Goal: Information Seeking & Learning: Find specific fact

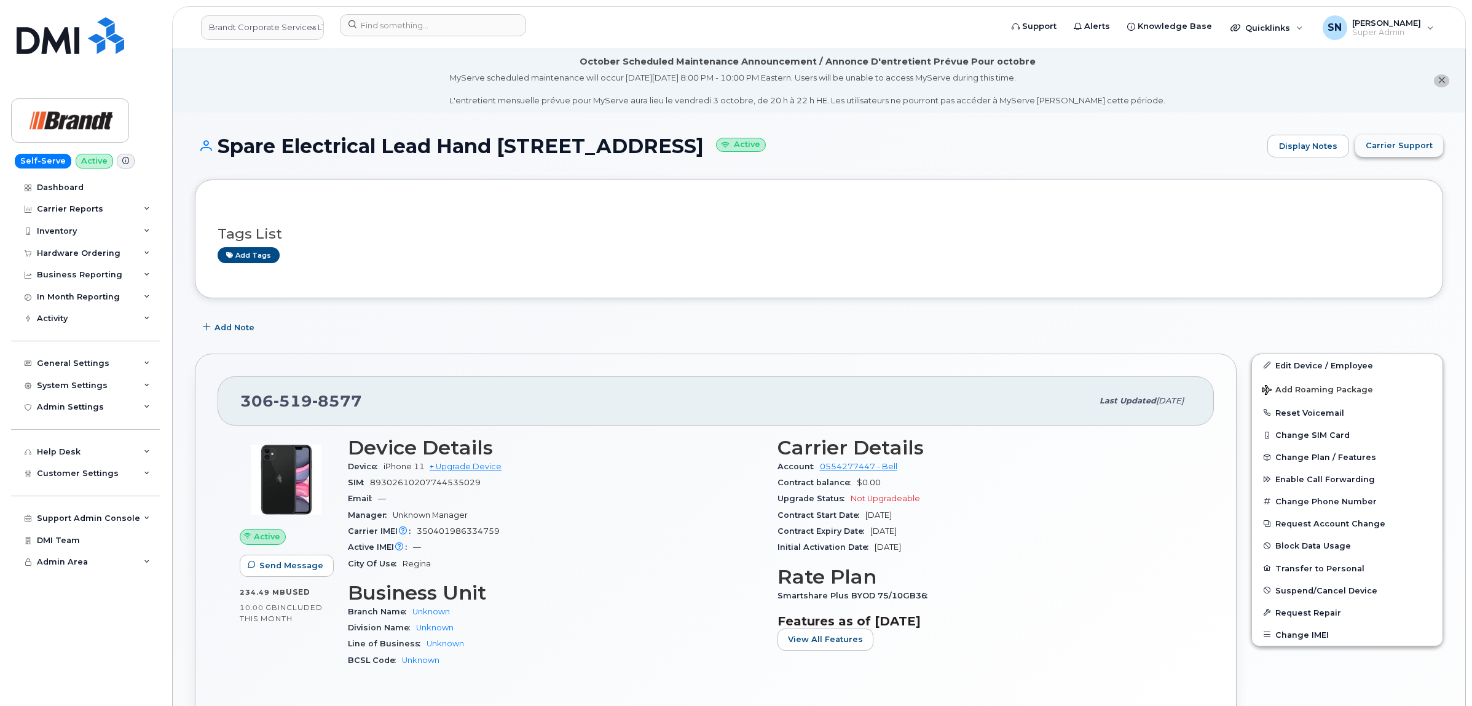
click at [1378, 154] on button "Carrier Support" at bounding box center [1399, 146] width 88 height 22
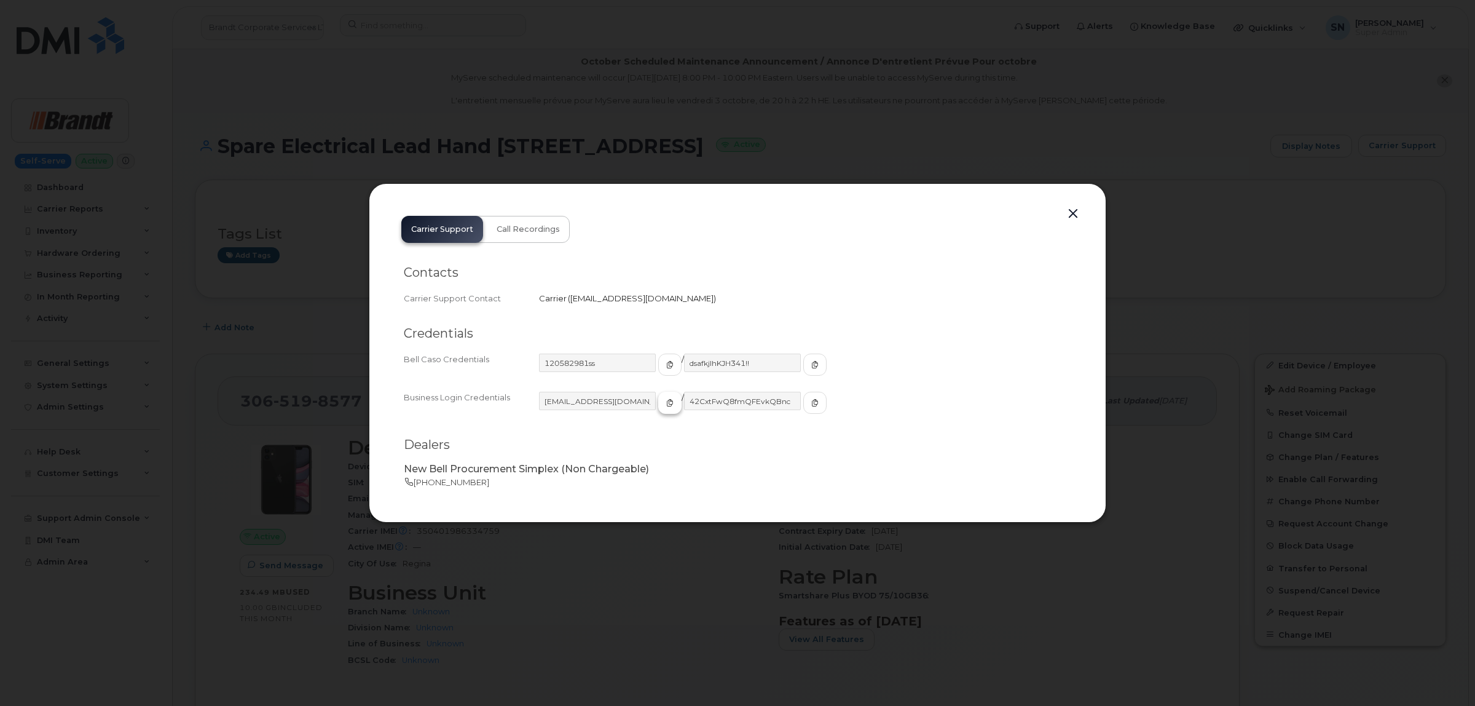
click at [664, 400] on span "button" at bounding box center [669, 402] width 11 height 11
click at [803, 401] on button "button" at bounding box center [814, 403] width 23 height 22
click at [1073, 216] on button "button" at bounding box center [1073, 213] width 18 height 17
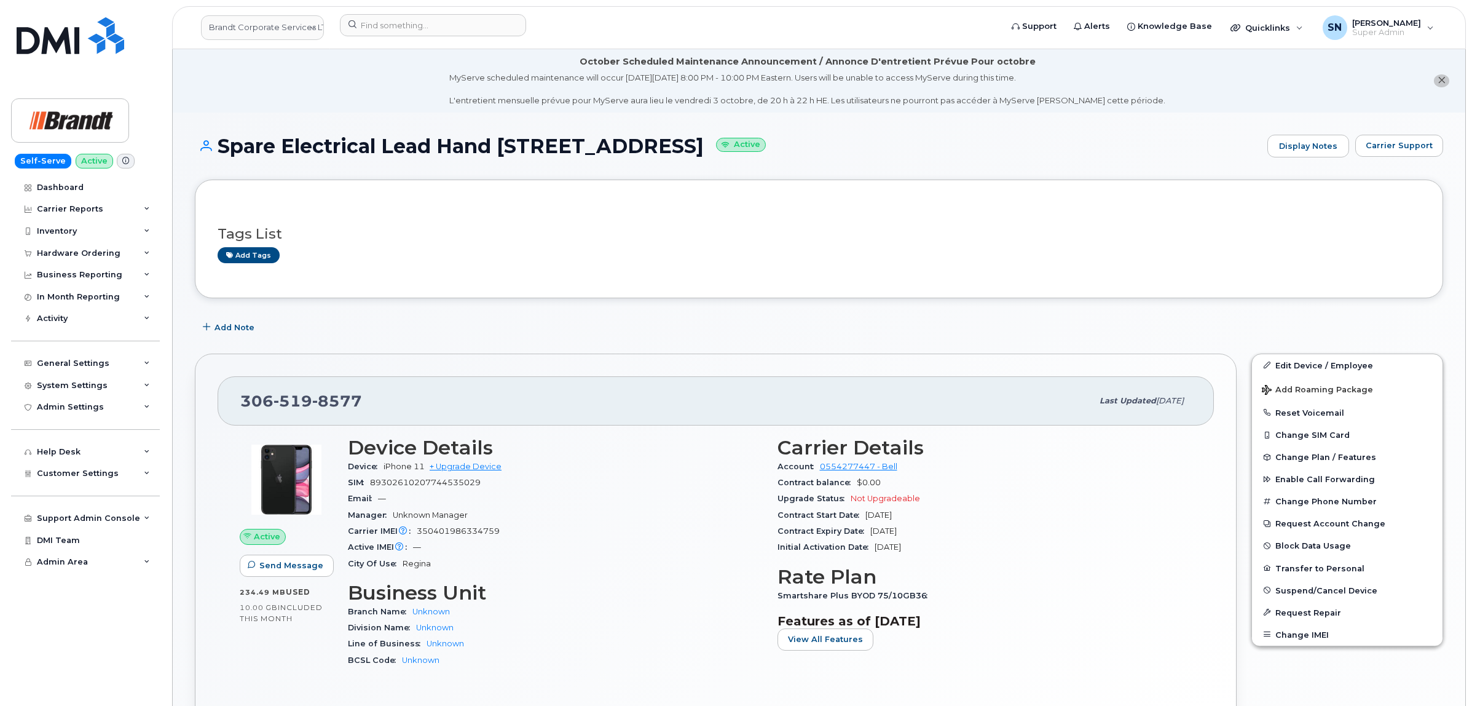
click at [1439, 83] on icon "close notification" at bounding box center [1442, 80] width 8 height 8
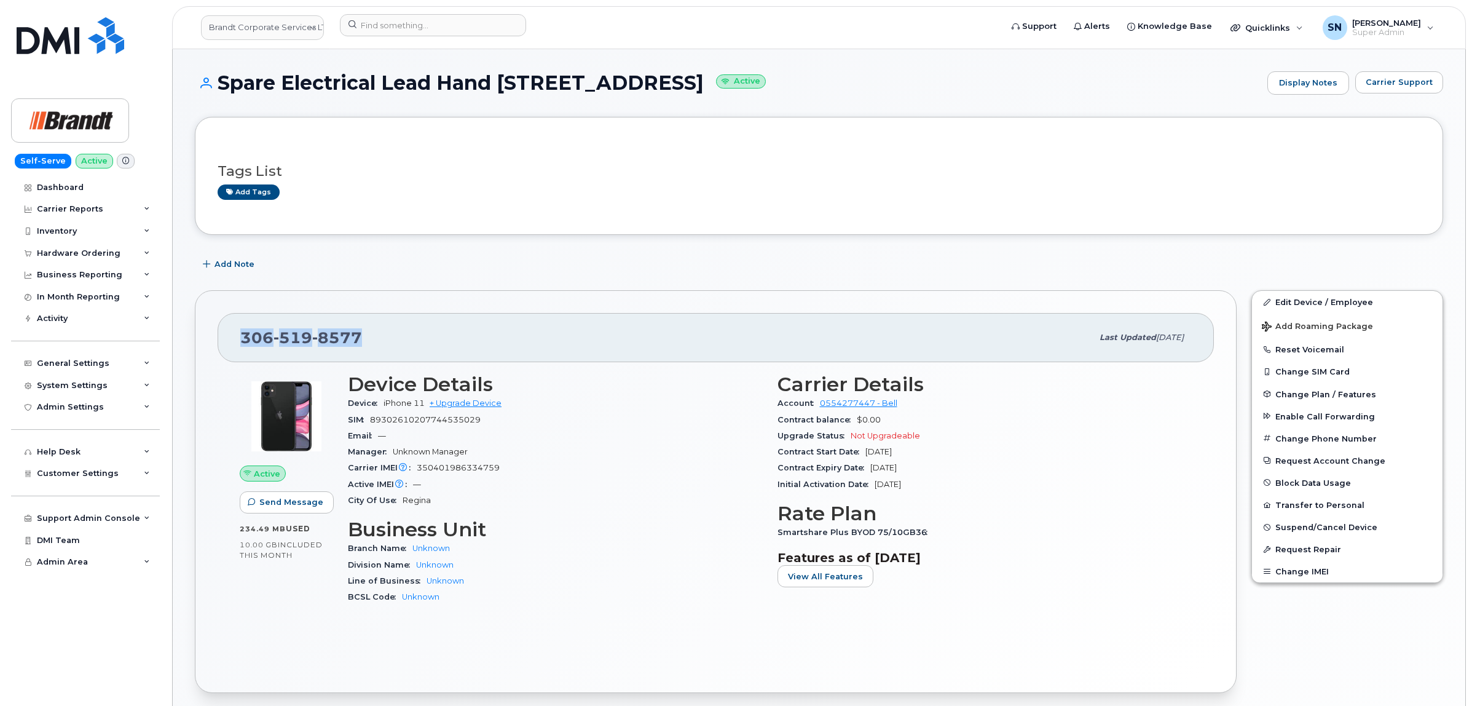
drag, startPoint x: 237, startPoint y: 342, endPoint x: 370, endPoint y: 349, distance: 132.9
click at [370, 349] on div "306 519 8577 Last updated Oct 07, 2025" at bounding box center [716, 337] width 996 height 49
copy span "306 519 8577"
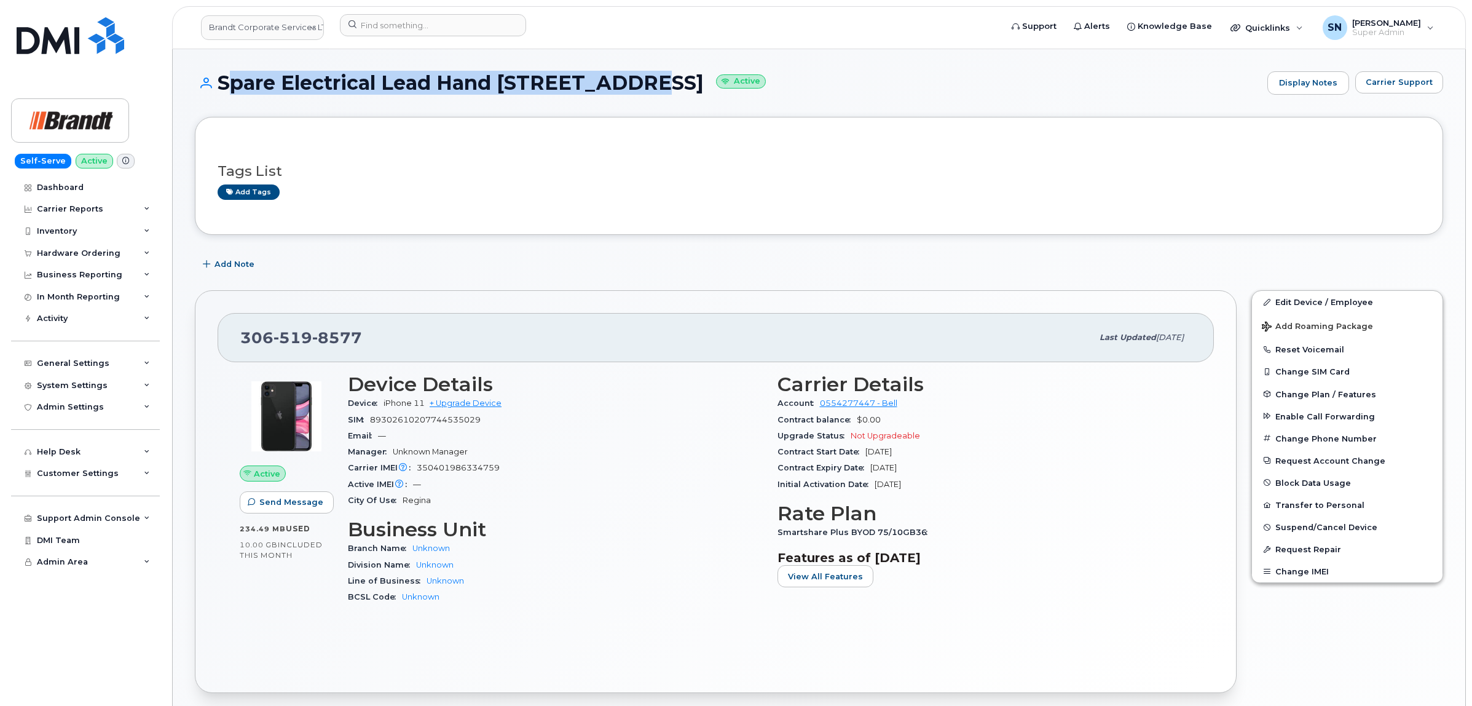
drag, startPoint x: 219, startPoint y: 77, endPoint x: 615, endPoint y: 82, distance: 395.3
click at [615, 82] on h1 "Spare Electrical Lead Hand 284 Mill St. Active" at bounding box center [728, 83] width 1066 height 22
copy h1 "Spare Electrical Lead Hand 284 Mill St."
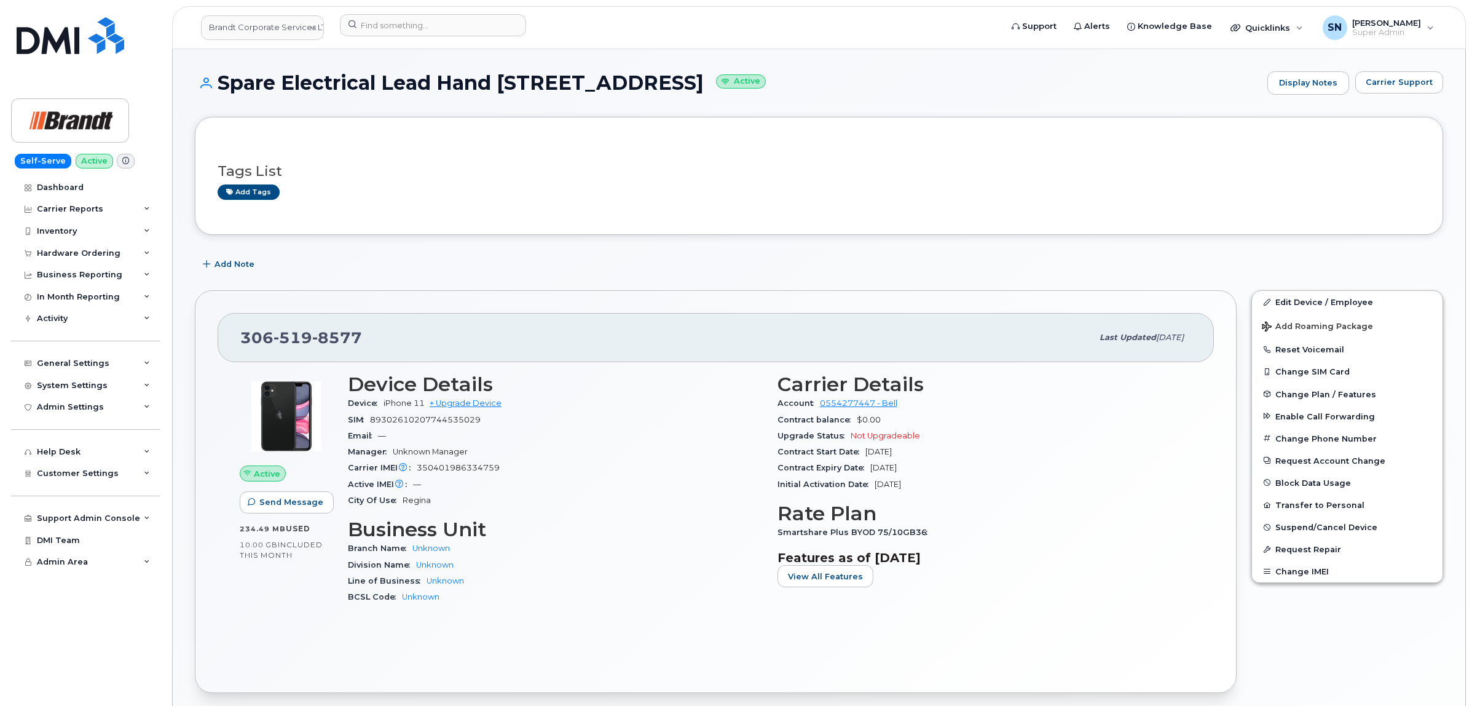
click at [494, 154] on div "Tags List Add tags" at bounding box center [819, 175] width 1203 height 47
click at [245, 19] on link "Brandt Corporate Services LTD" at bounding box center [262, 27] width 123 height 25
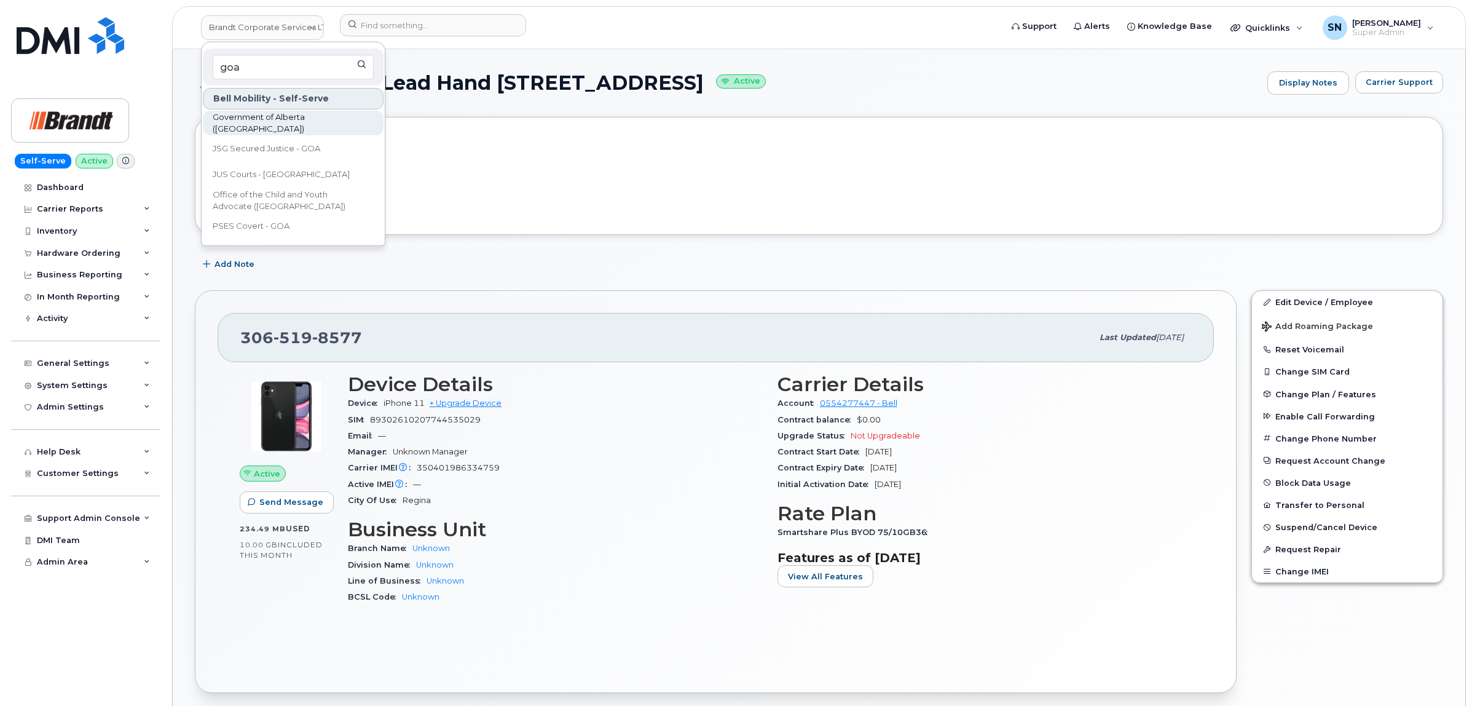
type input "goa"
click at [294, 118] on span "Government of Alberta (GOA)" at bounding box center [283, 123] width 141 height 24
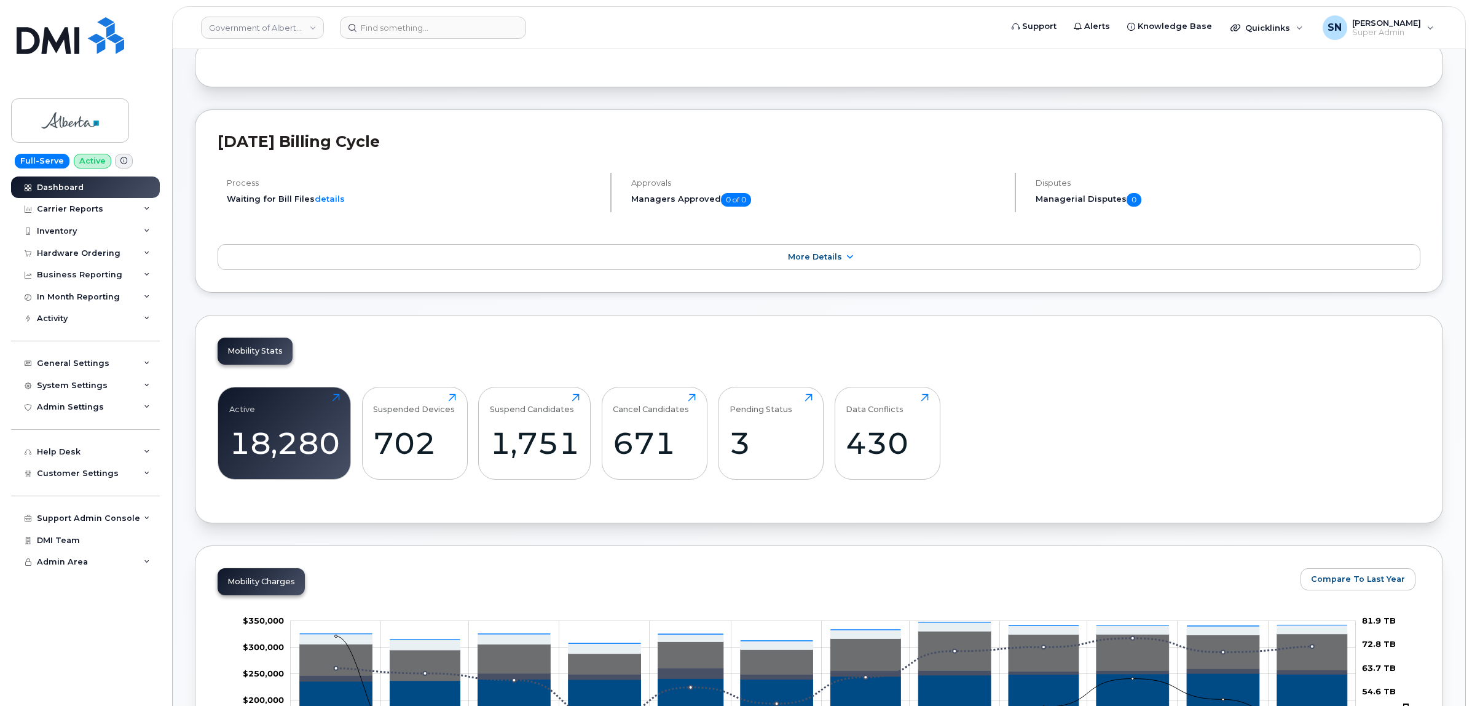
scroll to position [154, 0]
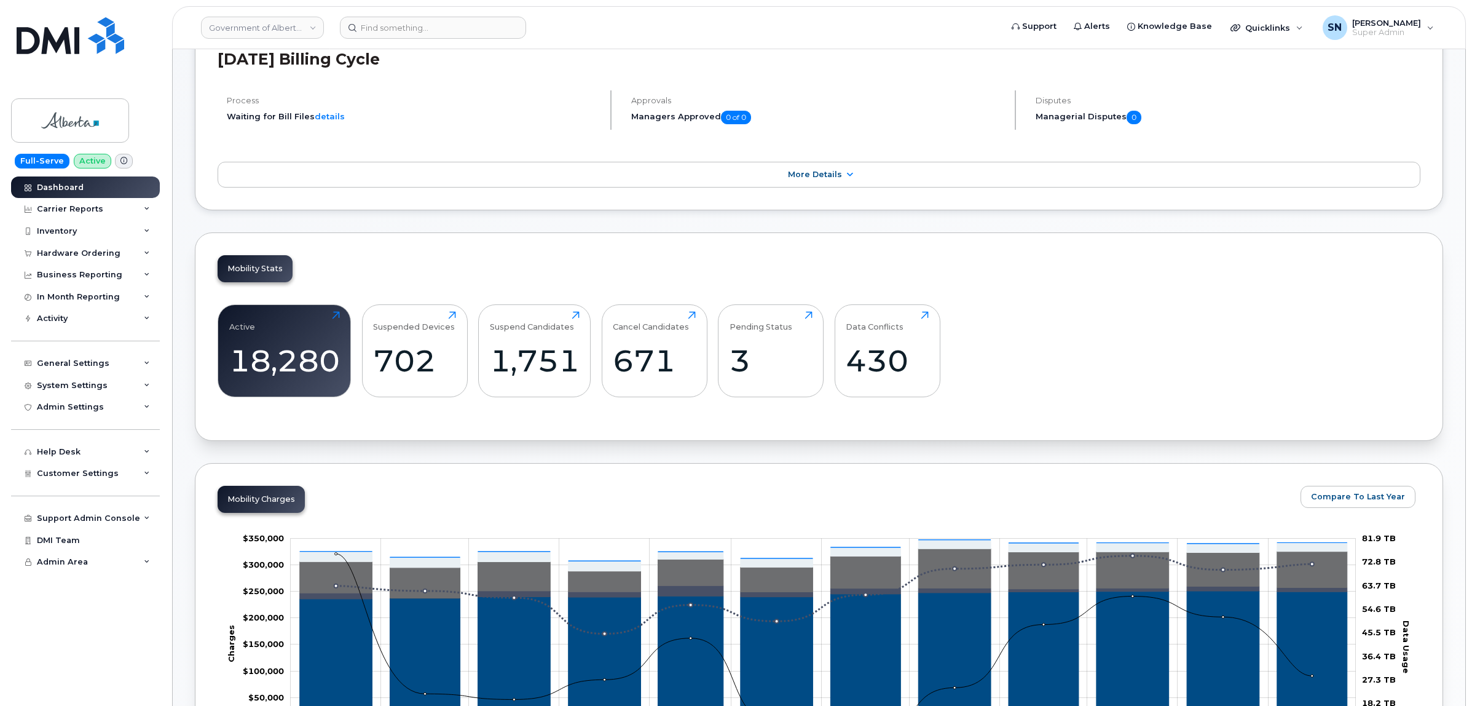
click at [388, 152] on div "September 2025 Billing Cycle Process Waiting for Bill Files details Approvals M…" at bounding box center [819, 118] width 1248 height 183
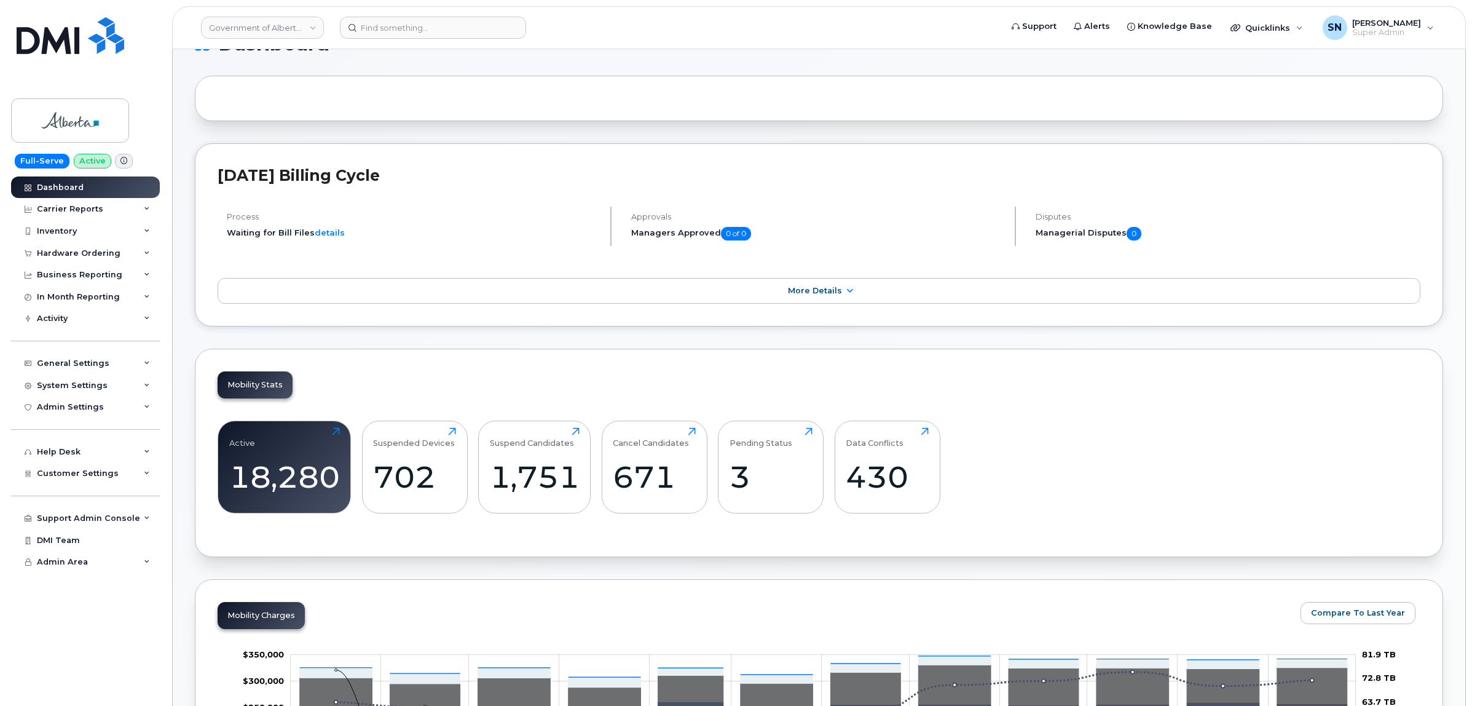
scroll to position [0, 0]
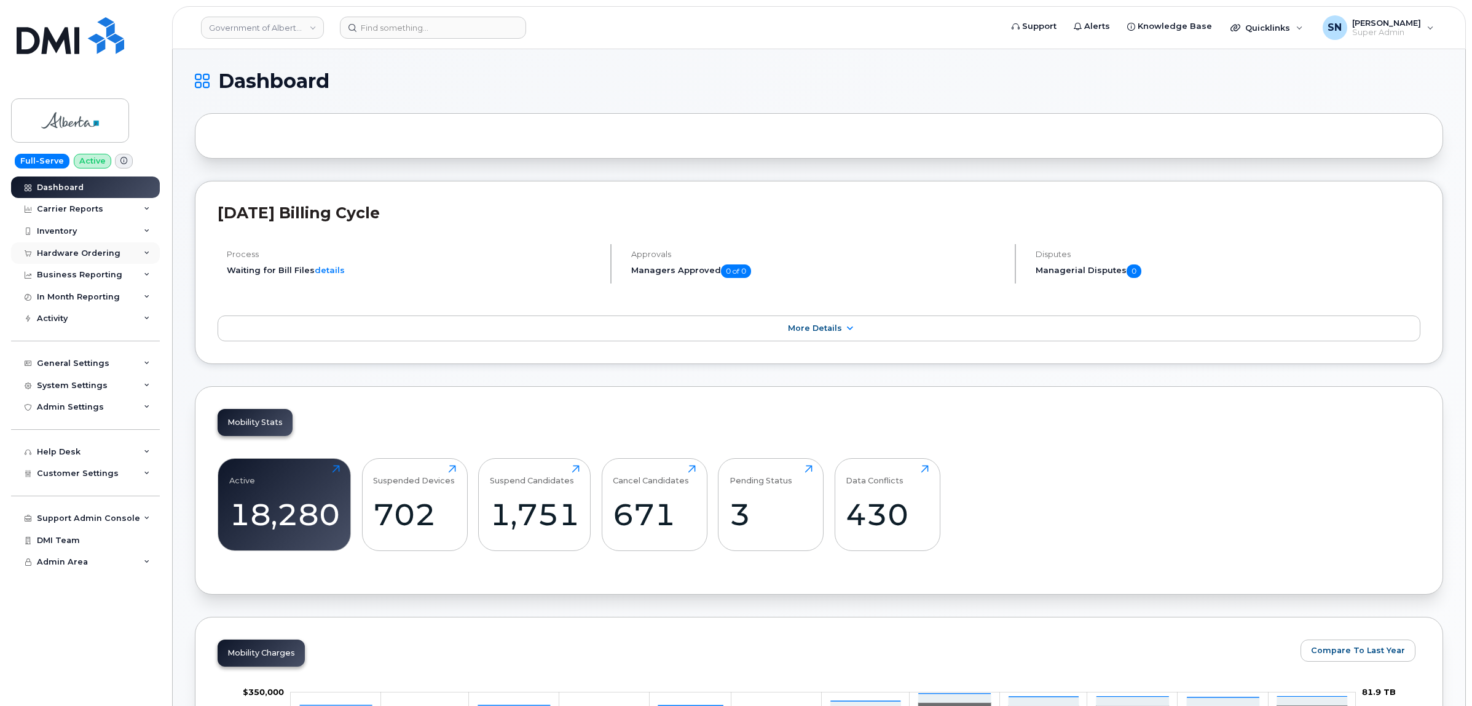
click at [96, 250] on div "Hardware Ordering" at bounding box center [79, 253] width 84 height 10
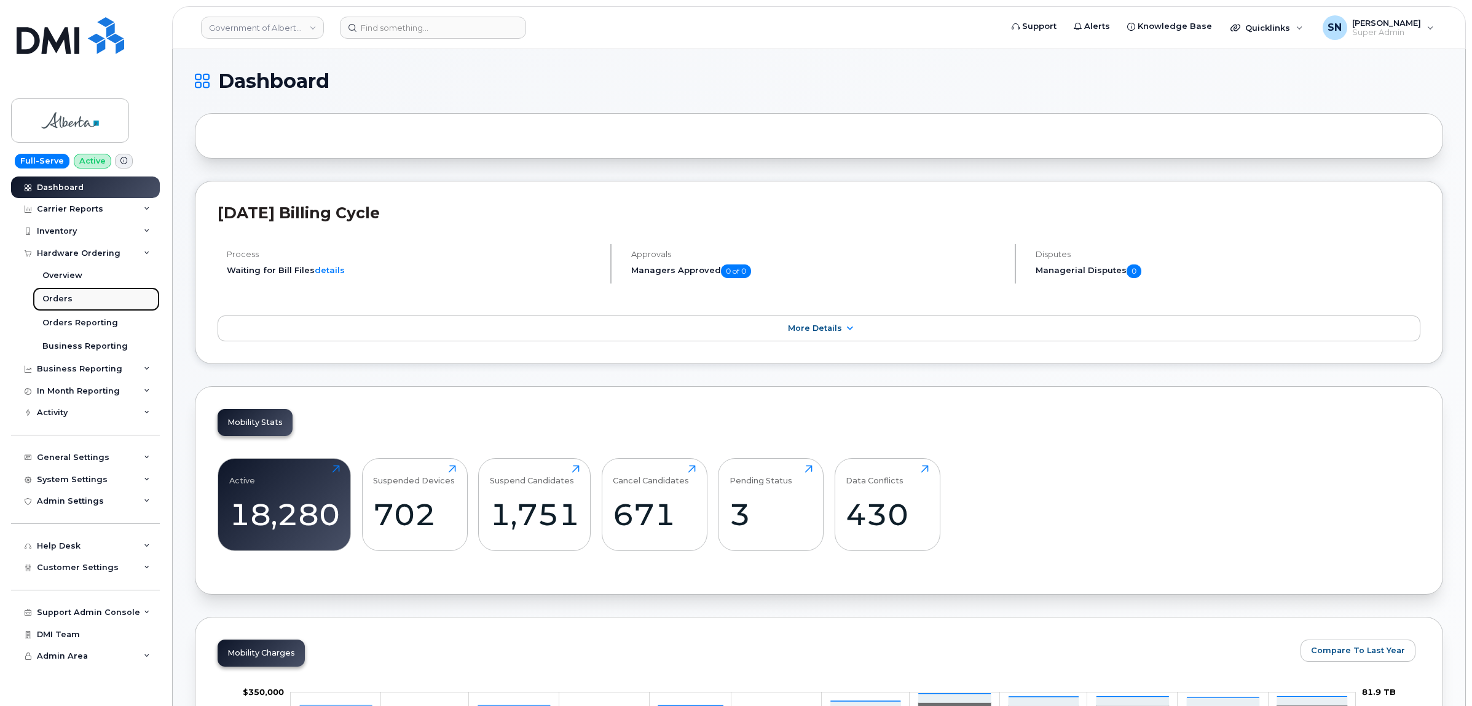
click at [81, 298] on link "Orders" at bounding box center [96, 298] width 127 height 23
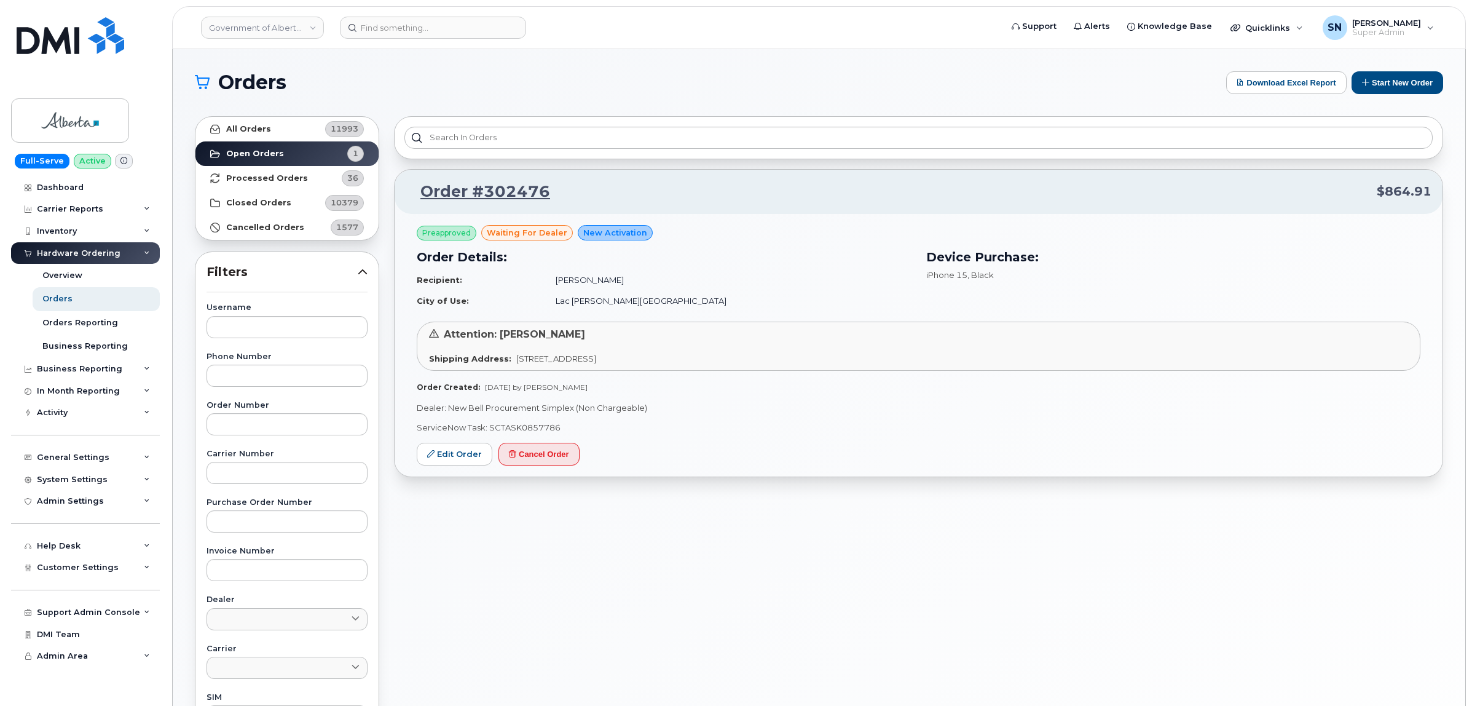
click at [476, 74] on h1 "Orders" at bounding box center [707, 83] width 1025 height 20
click at [471, 455] on link "Edit Order" at bounding box center [455, 454] width 76 height 23
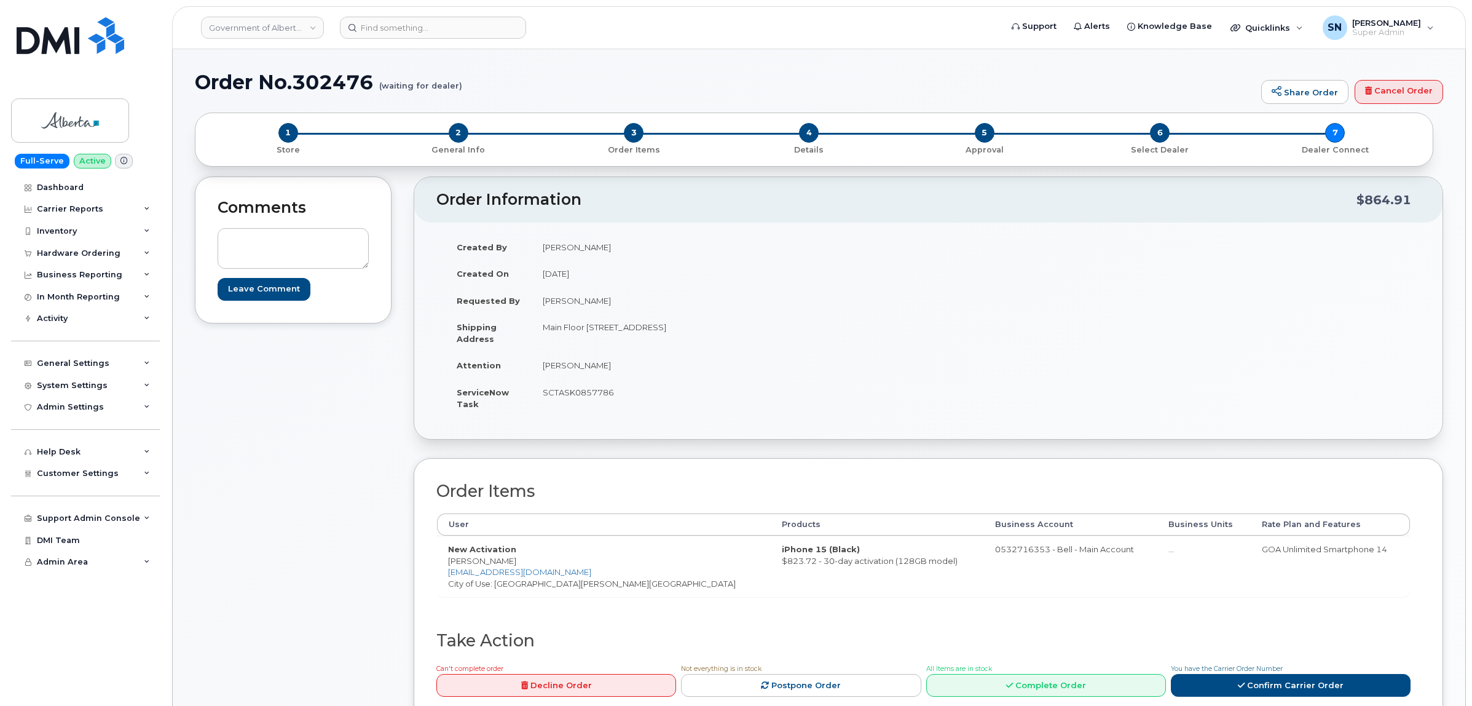
drag, startPoint x: 447, startPoint y: 560, endPoint x: 519, endPoint y: 562, distance: 72.0
click at [519, 562] on td "New Activation Zeina Matroud zeina.matroud@gov.ab.ca City of Use: Lac La Biche,…" at bounding box center [604, 565] width 334 height 61
copy td "Zeina Matroud"
drag, startPoint x: 588, startPoint y: 327, endPoint x: 674, endPoint y: 337, distance: 86.6
click at [674, 337] on td "Main Floor 9503 Beaverhill Road Lac La Biche Alberta T0A2C0" at bounding box center [726, 332] width 388 height 38
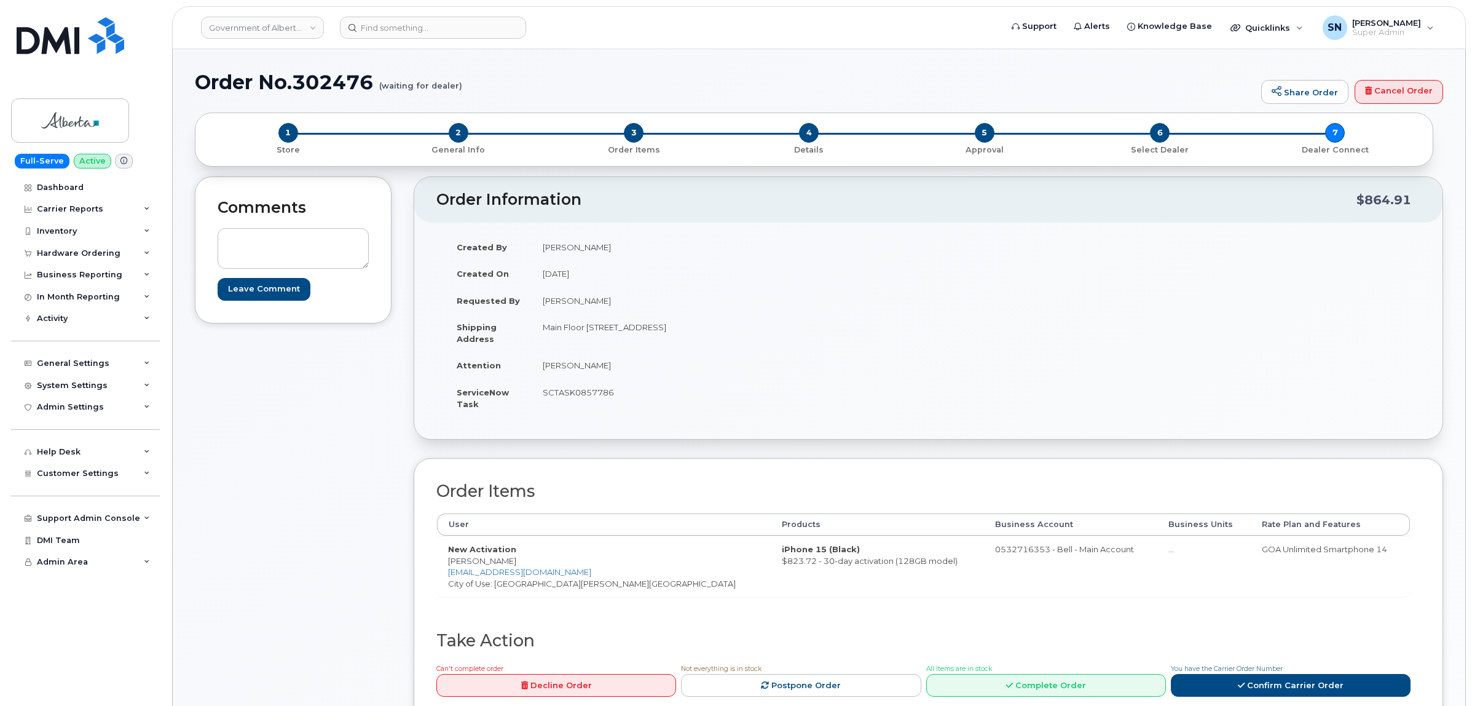
copy td "9503 Beaverhill Road"
drag, startPoint x: 763, startPoint y: 327, endPoint x: 797, endPoint y: 329, distance: 34.5
click at [797, 329] on td "Main Floor 9503 Beaverhill Road Lac La Biche Alberta T0A2C0" at bounding box center [726, 332] width 388 height 38
drag, startPoint x: 761, startPoint y: 329, endPoint x: 792, endPoint y: 333, distance: 31.0
click at [792, 333] on td "Main Floor 9503 Beaverhill Road Lac La Biche Alberta T0A2C0" at bounding box center [726, 332] width 388 height 38
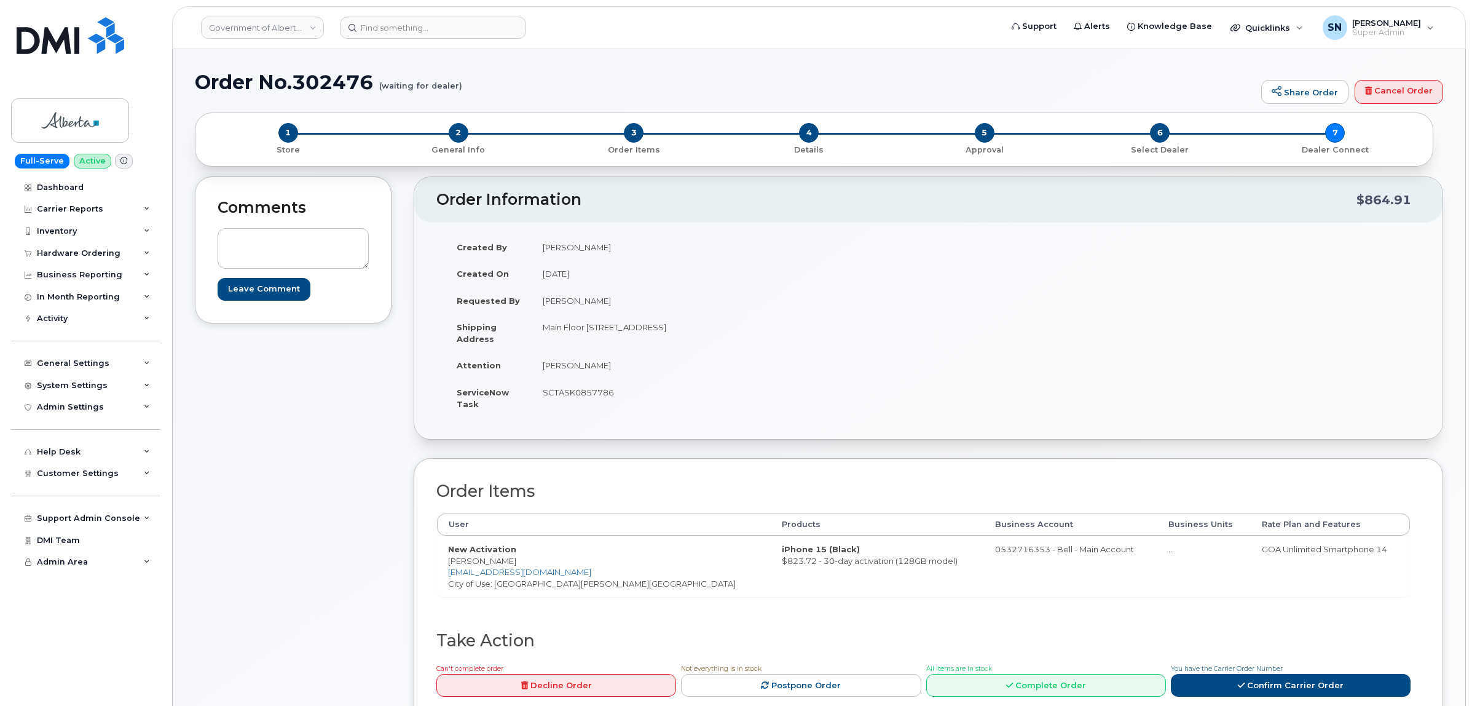
copy td "T0A2C0"
drag, startPoint x: 542, startPoint y: 363, endPoint x: 599, endPoint y: 369, distance: 57.6
click at [599, 369] on td "[PERSON_NAME]" at bounding box center [726, 365] width 388 height 27
copy td "[PERSON_NAME]"
drag, startPoint x: 534, startPoint y: 328, endPoint x: 586, endPoint y: 338, distance: 53.3
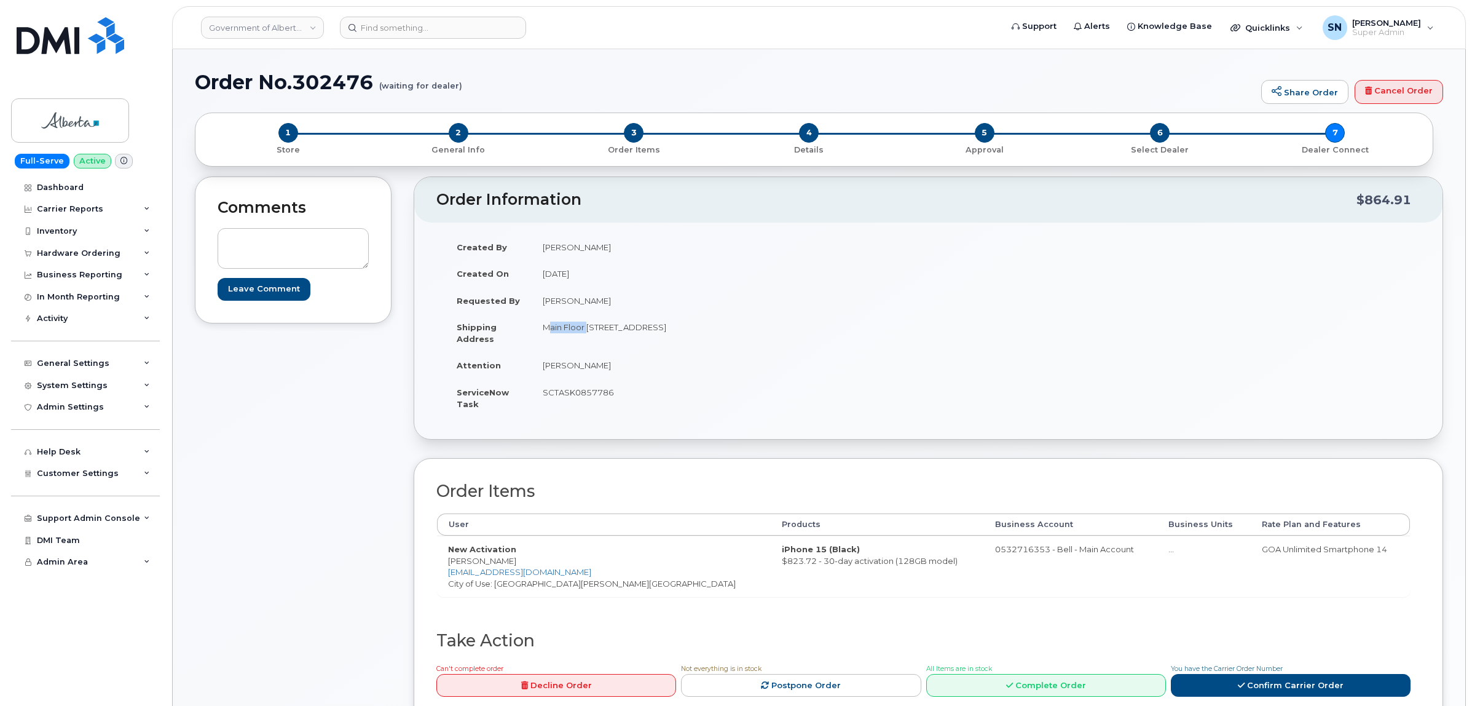
click at [586, 338] on td "Main Floor 9503 Beaverhill Road Lac La Biche Alberta T0A2C0" at bounding box center [726, 332] width 388 height 38
copy td "Main Floor"
drag, startPoint x: 446, startPoint y: 561, endPoint x: 508, endPoint y: 564, distance: 62.2
click at [508, 564] on td "New Activation Zeina Matroud zeina.matroud@gov.ab.ca City of Use: Lac La Biche,…" at bounding box center [604, 565] width 334 height 61
copy td "Zeina Matroud"
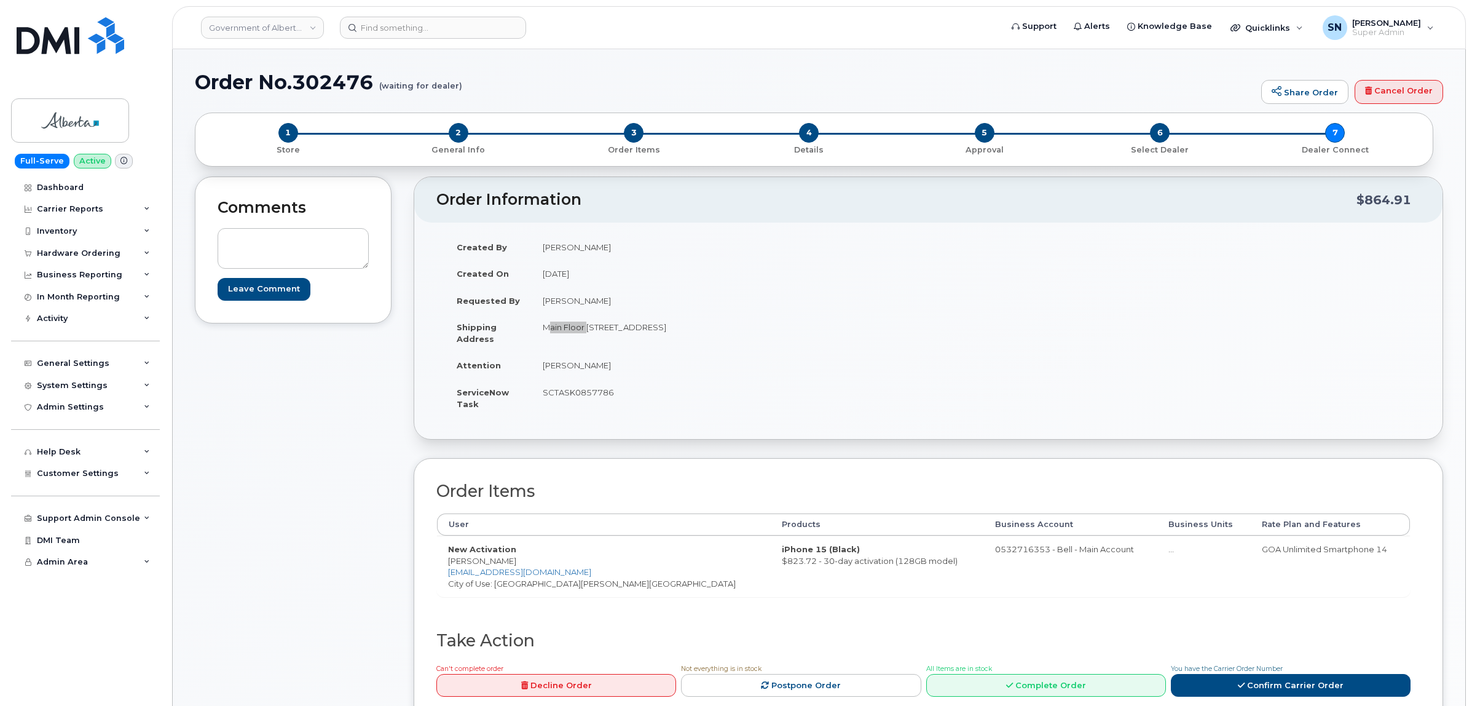
scroll to position [307, 0]
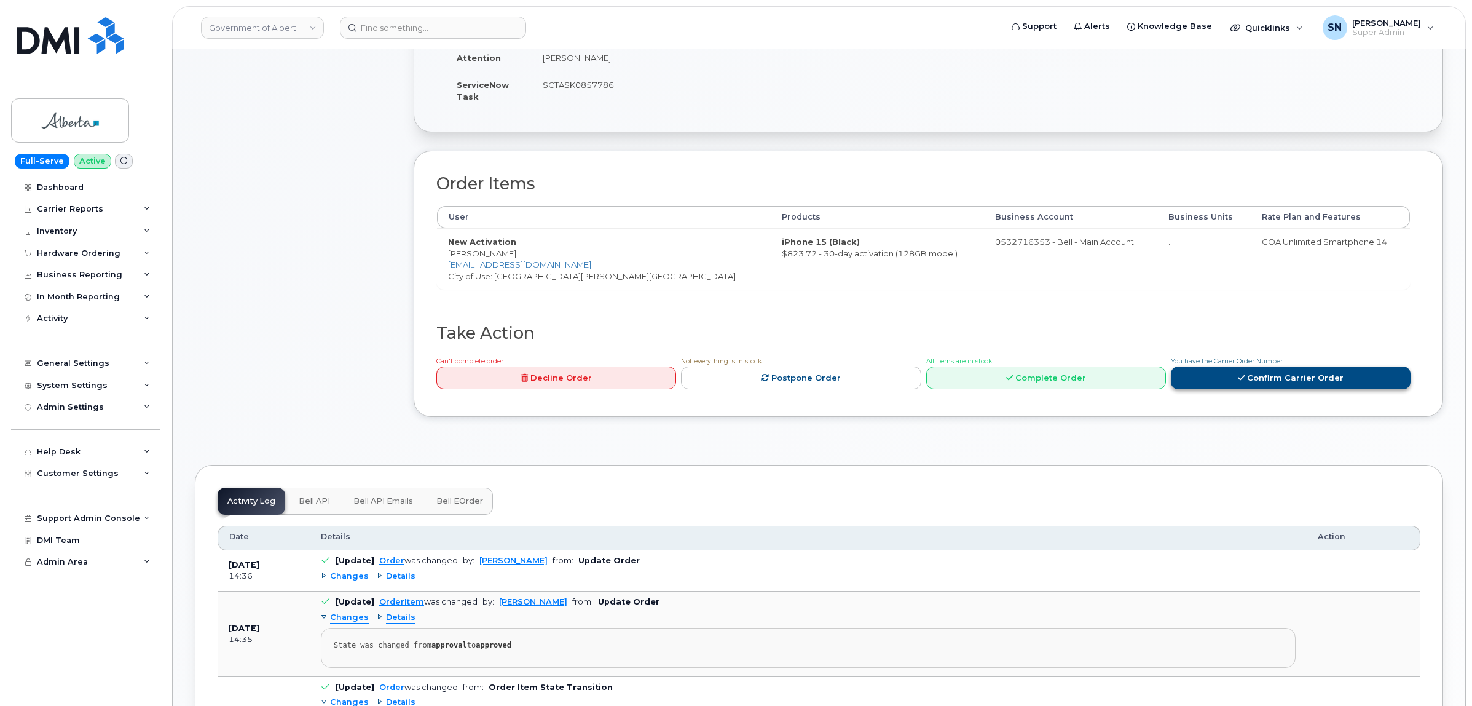
click at [1224, 386] on link "Confirm Carrier Order" at bounding box center [1291, 377] width 240 height 23
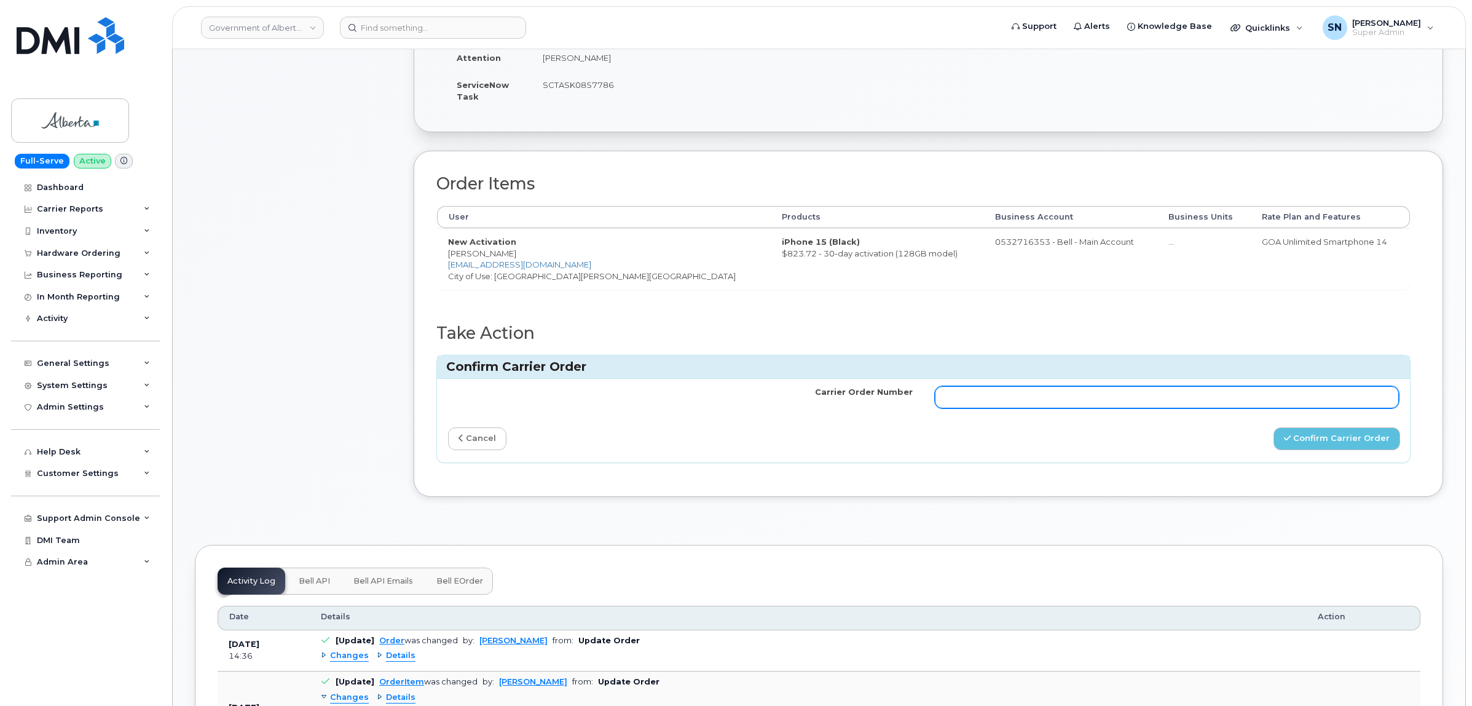
click at [1147, 404] on input "Carrier Order Number" at bounding box center [1167, 397] width 465 height 22
paste input "3026280"
type input "3026280"
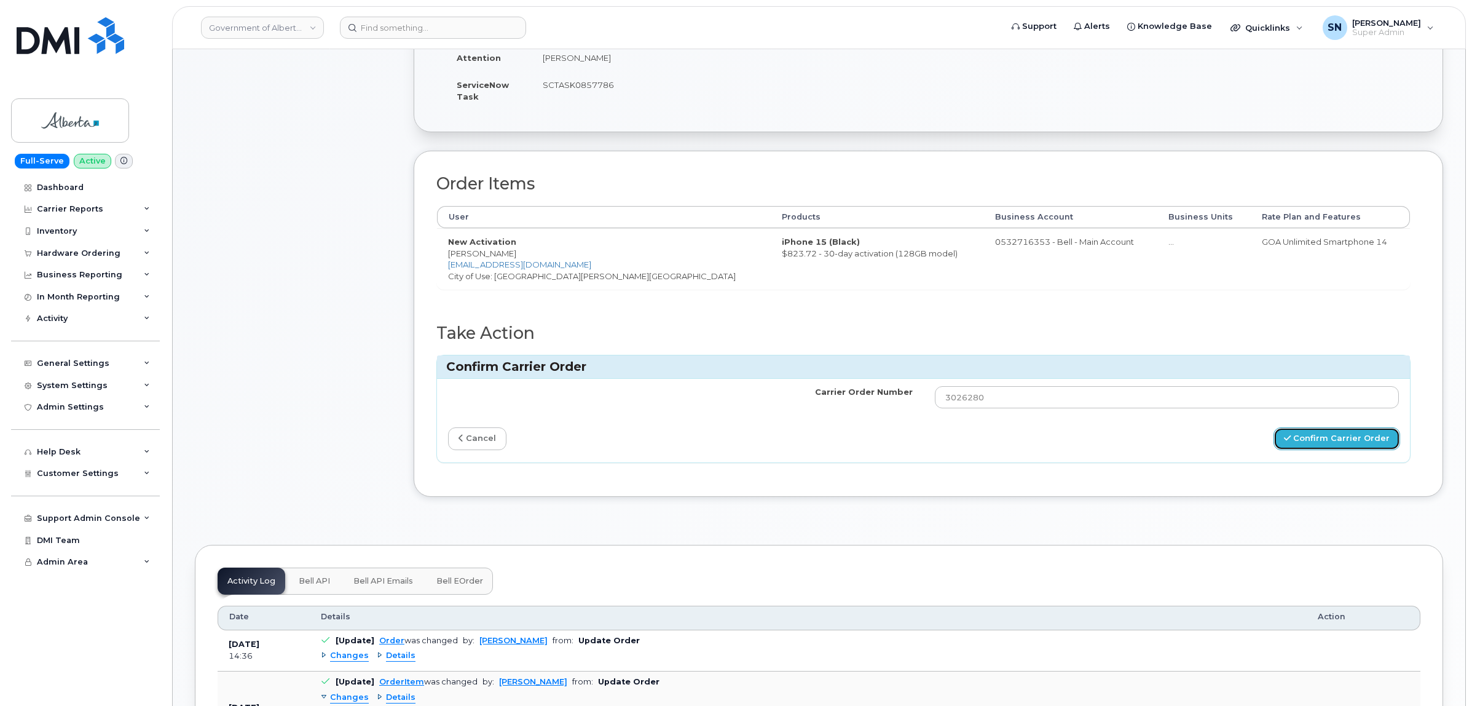
click at [1346, 450] on button "Confirm Carrier Order" at bounding box center [1337, 438] width 127 height 23
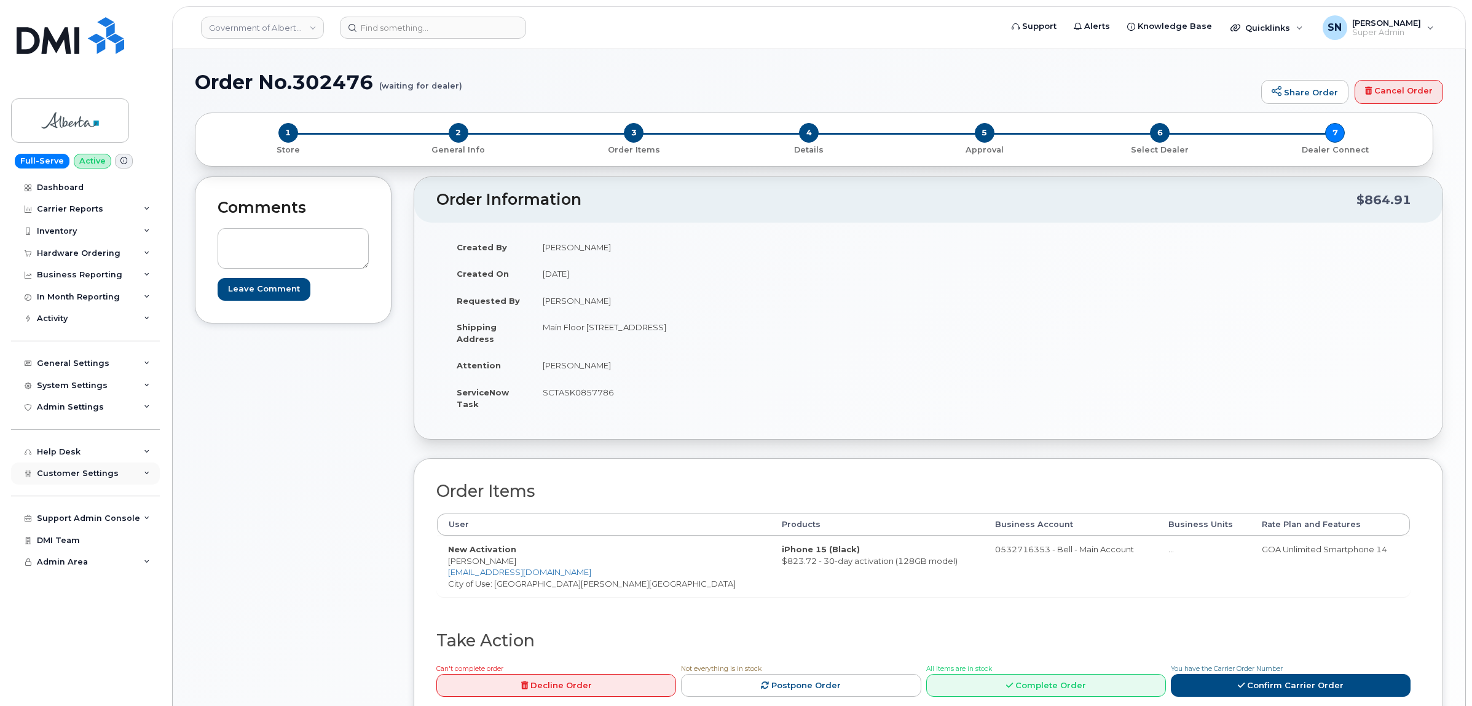
click at [106, 478] on span "Customer Settings" at bounding box center [78, 472] width 82 height 9
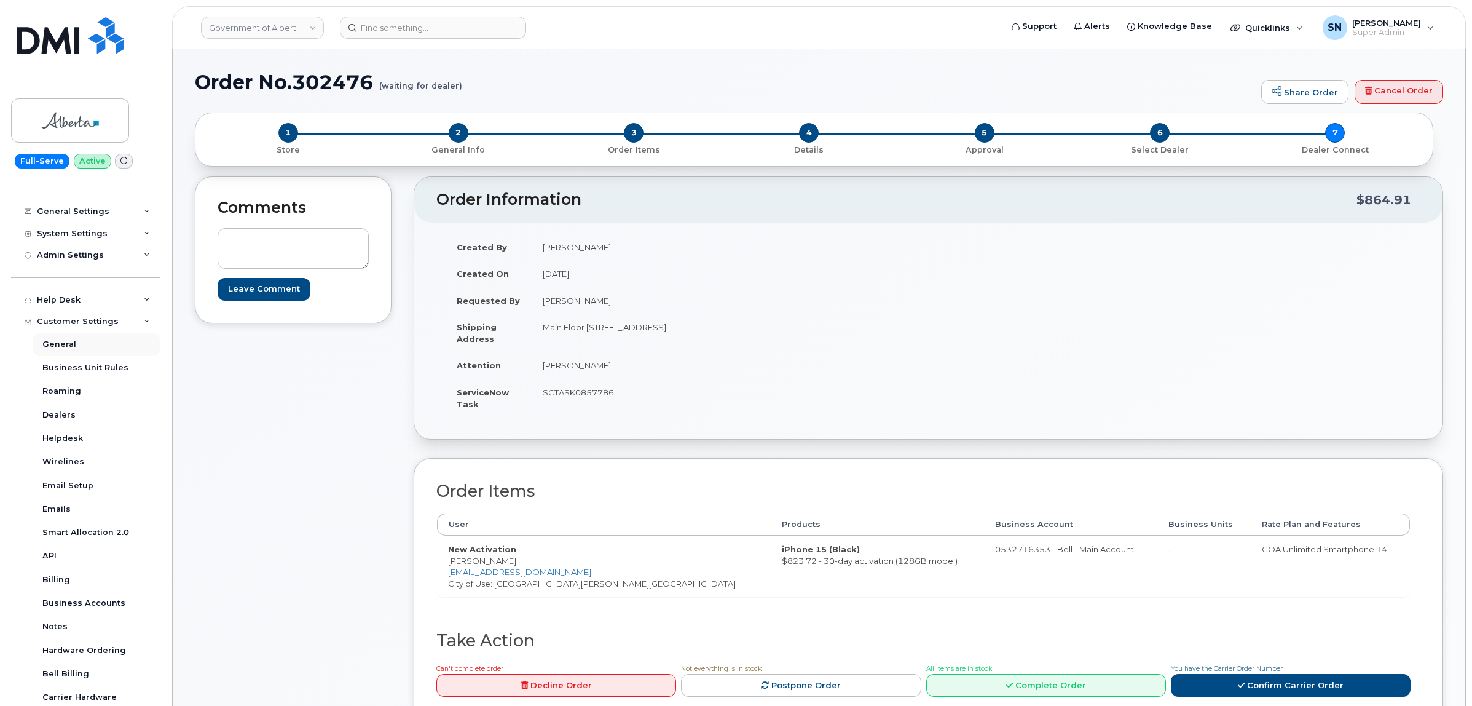
scroll to position [248, 0]
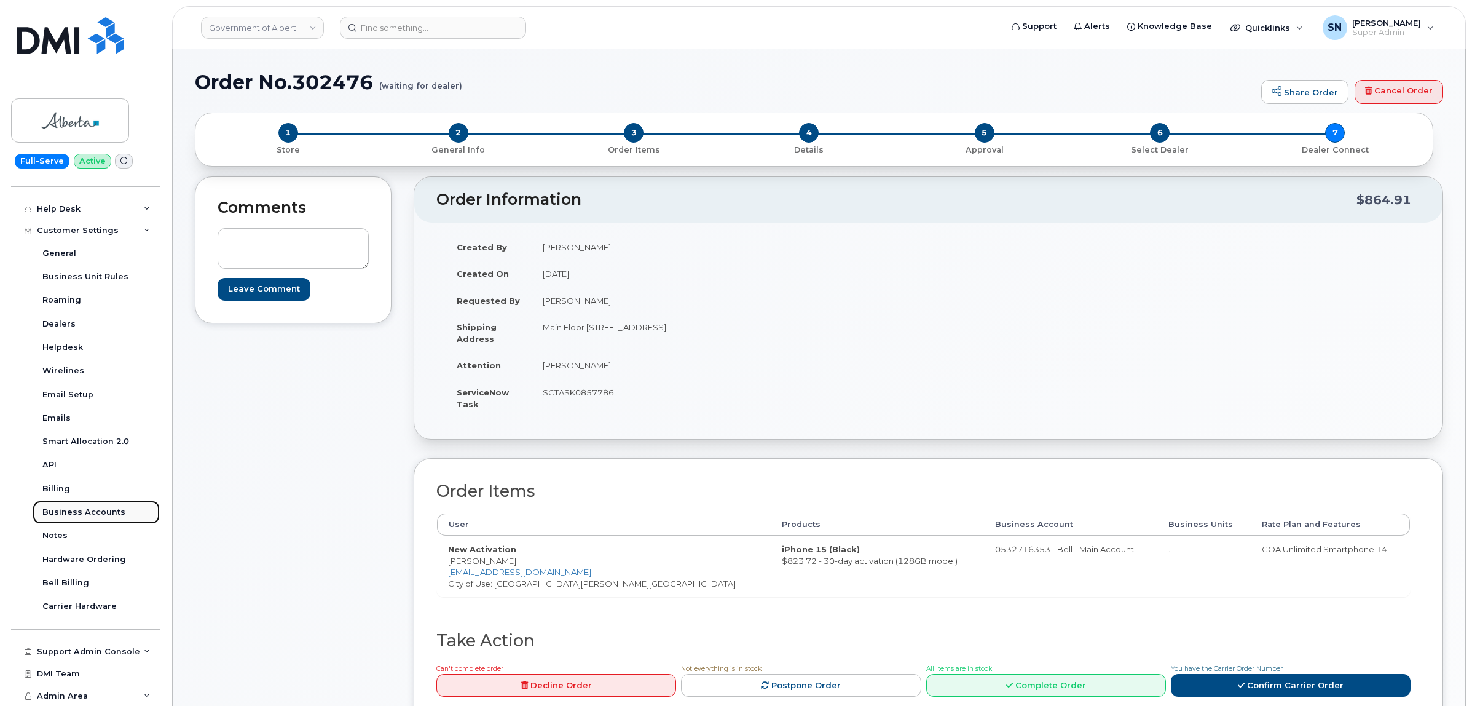
click at [108, 513] on div "Business Accounts" at bounding box center [83, 511] width 83 height 11
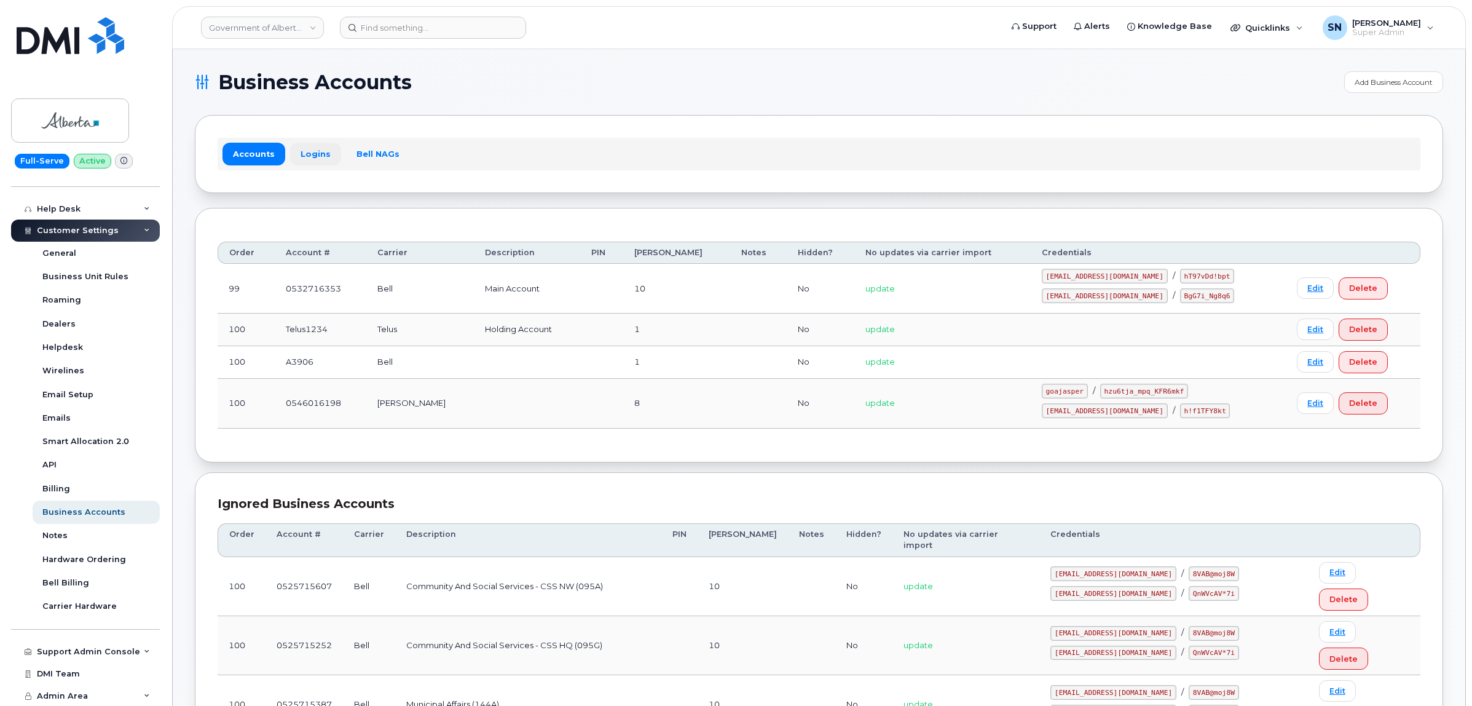
click at [325, 152] on link "Logins" at bounding box center [315, 154] width 51 height 22
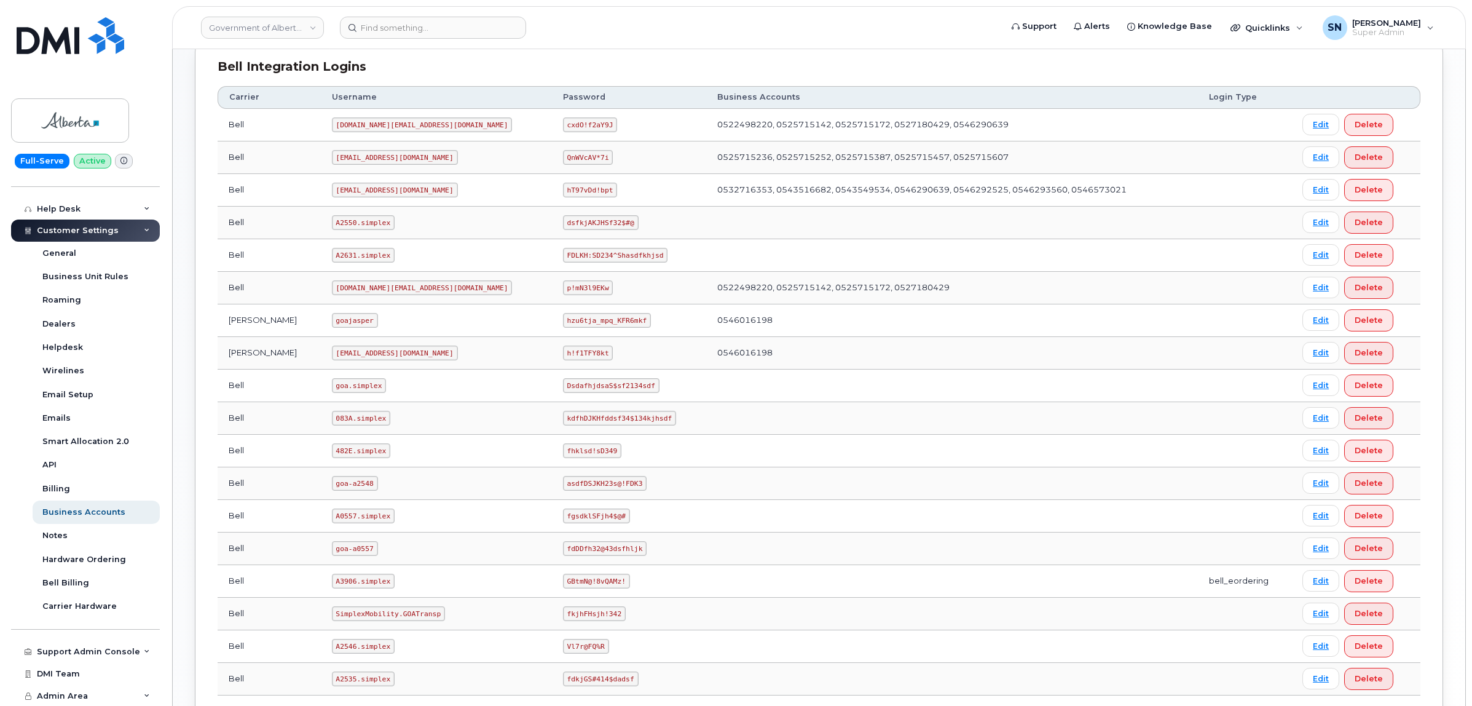
scroll to position [567, 0]
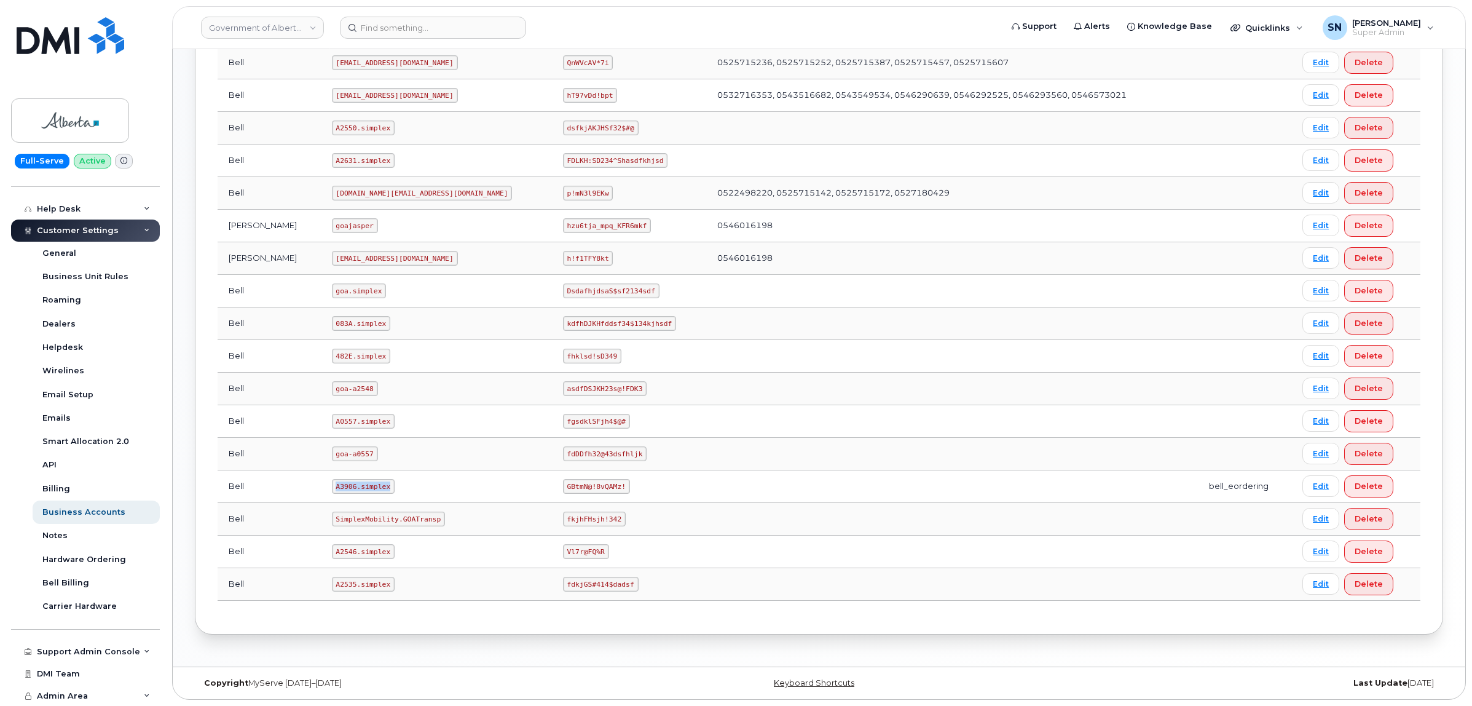
drag, startPoint x: 315, startPoint y: 484, endPoint x: 368, endPoint y: 487, distance: 52.3
click at [368, 487] on code "A3906.simplex" at bounding box center [363, 486] width 63 height 15
copy code "A3906.simplex"
drag, startPoint x: 476, startPoint y: 486, endPoint x: 534, endPoint y: 487, distance: 57.2
click at [563, 487] on code "GBtmN@!8vQAMz!" at bounding box center [596, 486] width 67 height 15
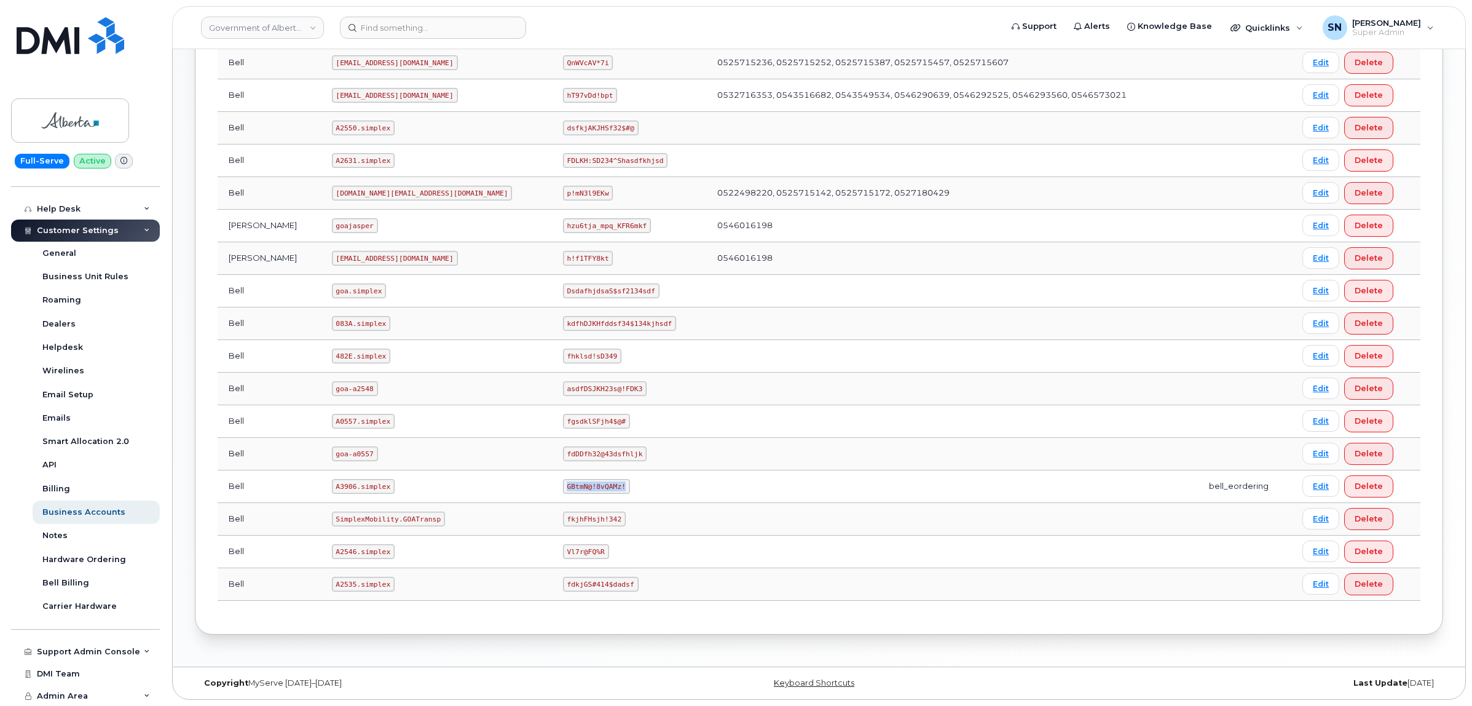
copy code "GBtmN@!8vQAMz!"
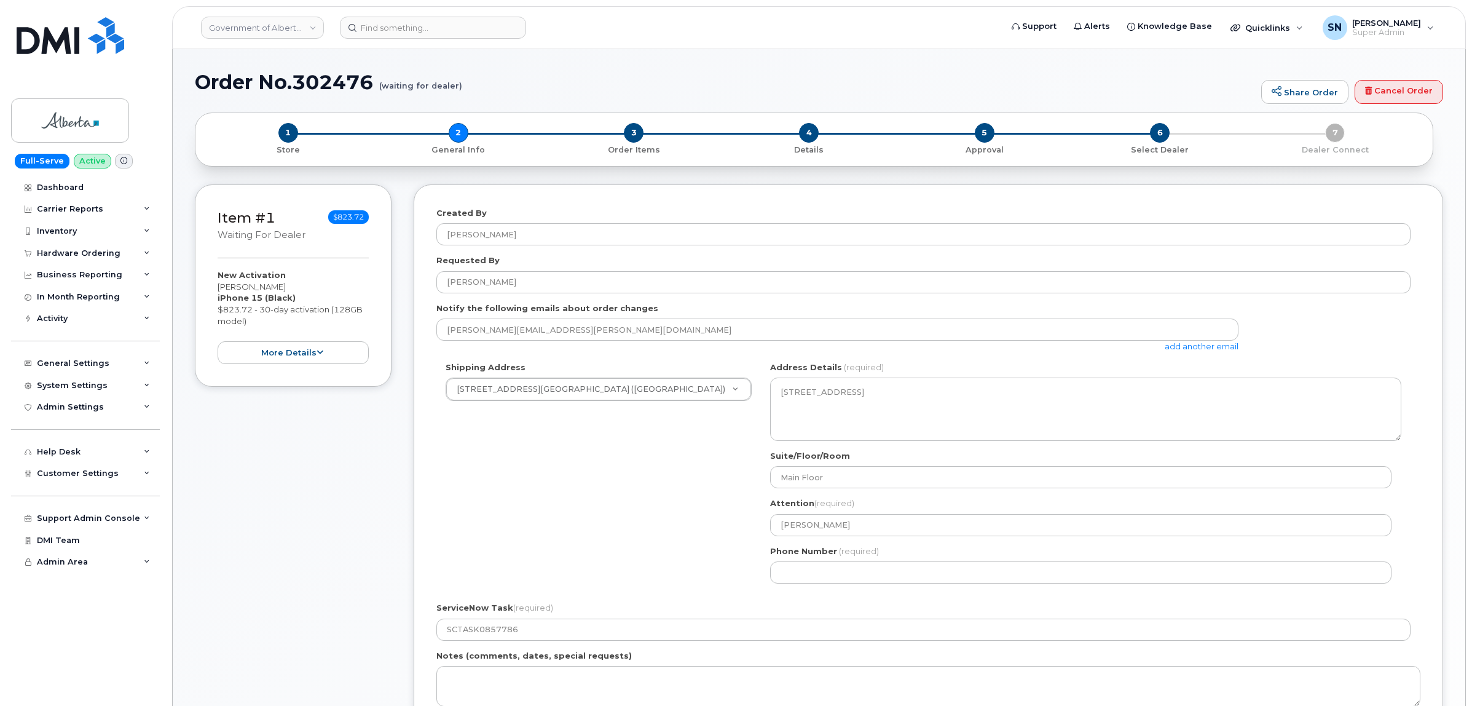
select select
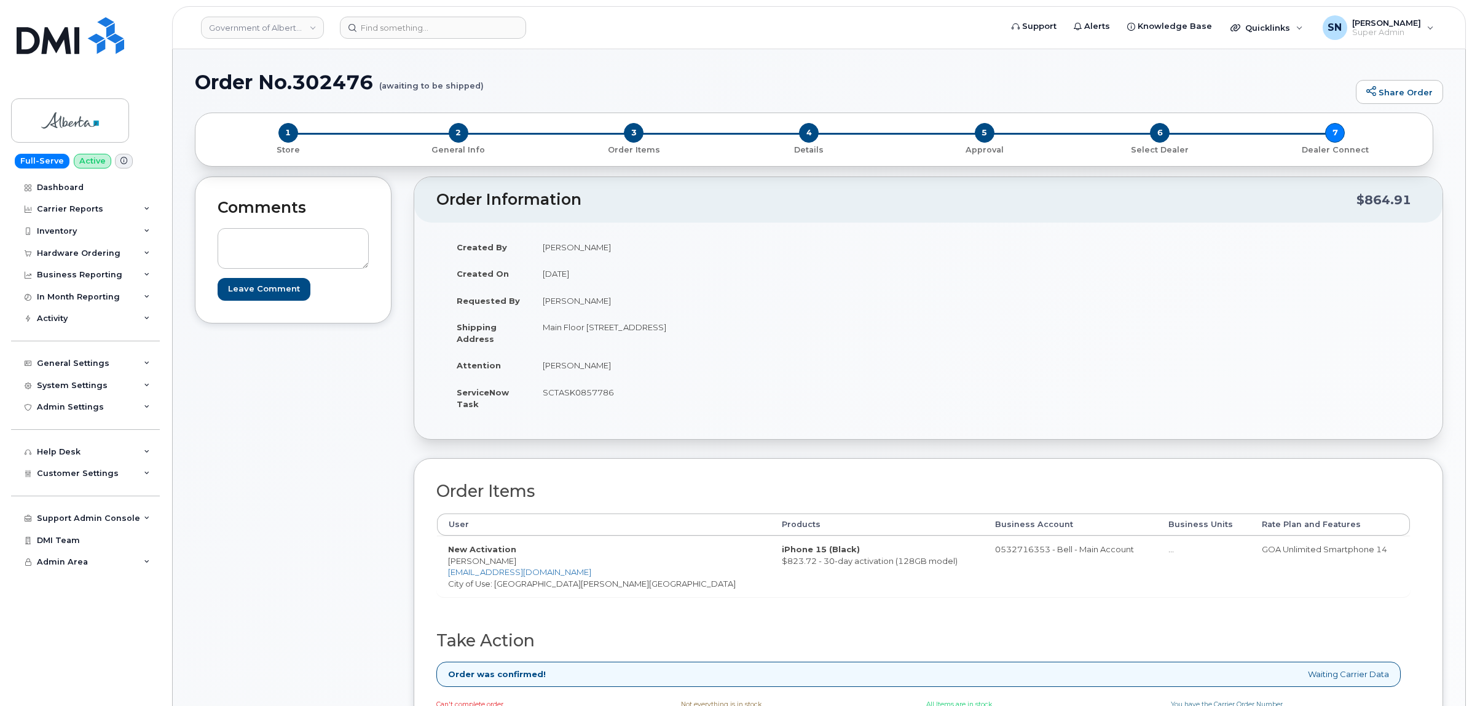
click at [750, 384] on td "SCTASK0857786" at bounding box center [726, 398] width 388 height 38
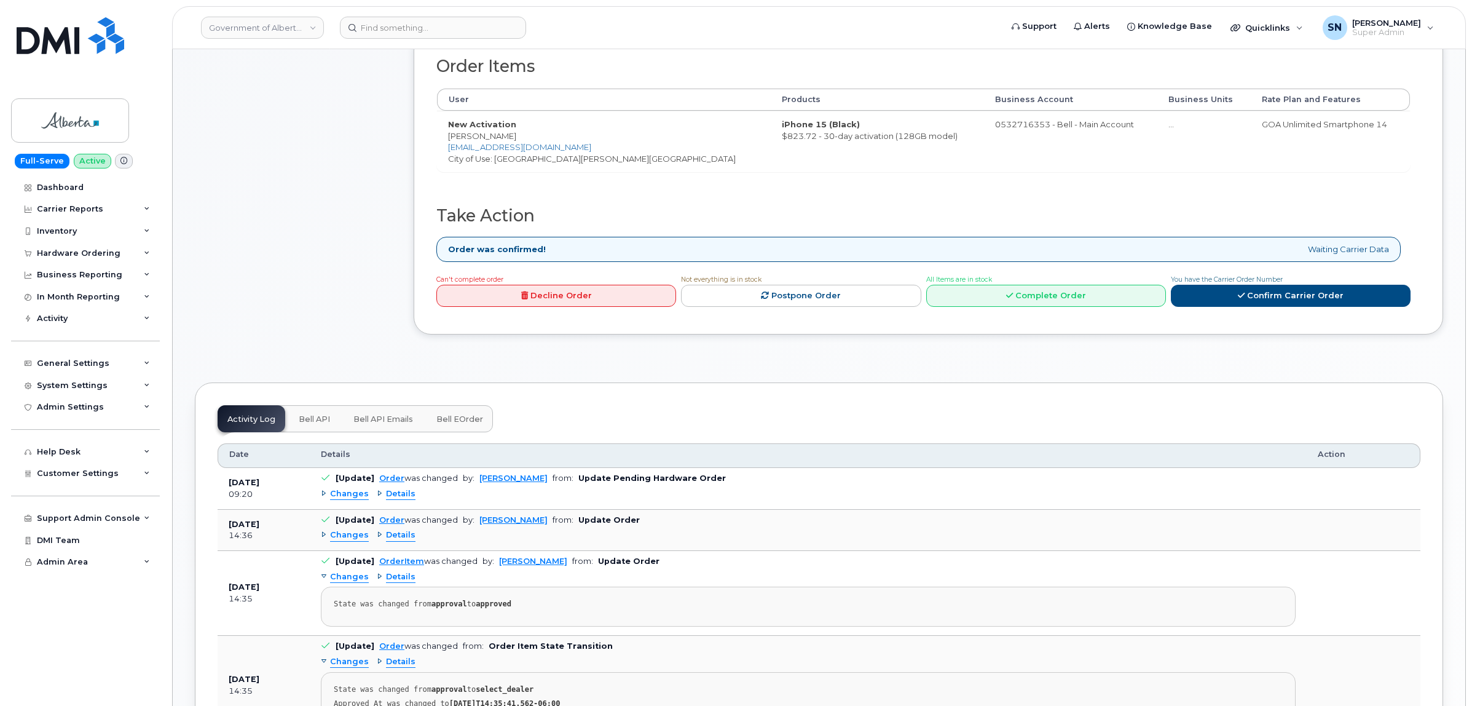
scroll to position [615, 0]
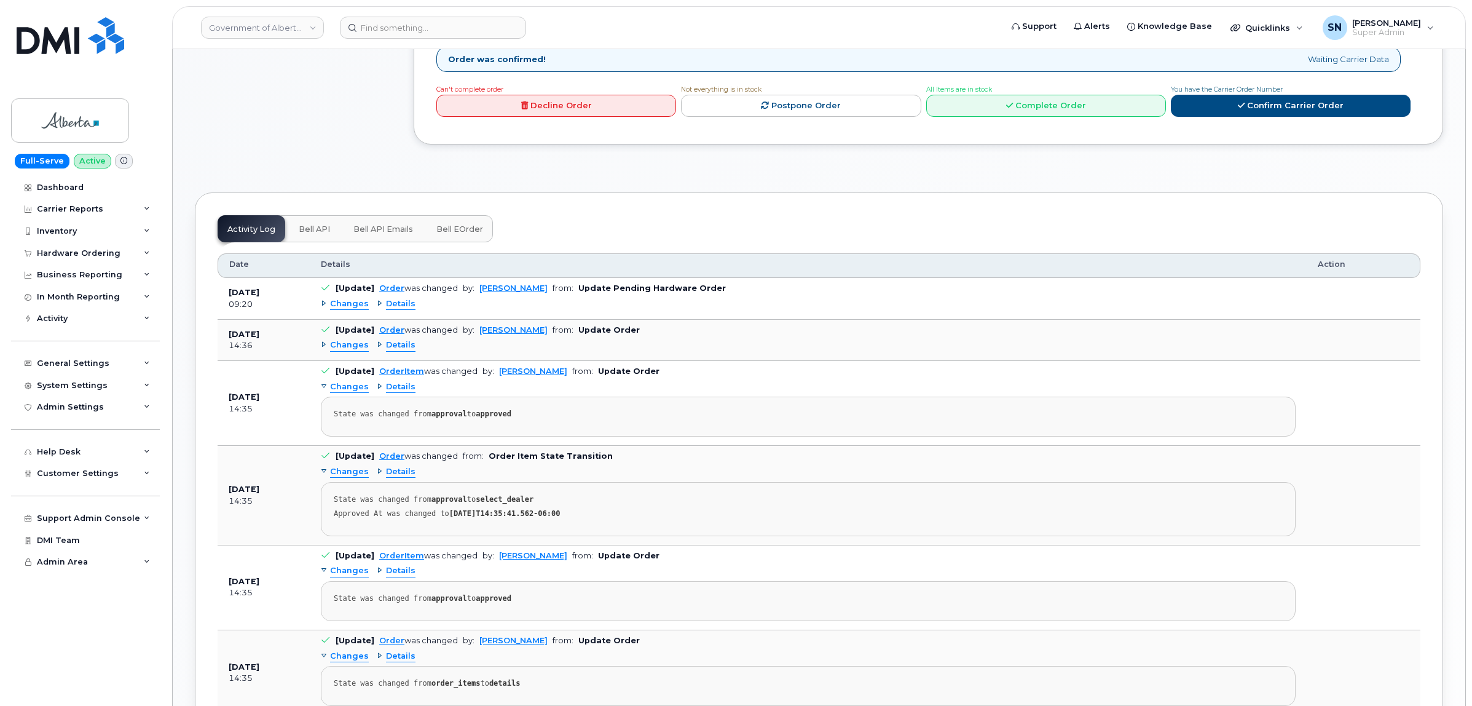
click at [351, 307] on span "Changes" at bounding box center [349, 304] width 39 height 12
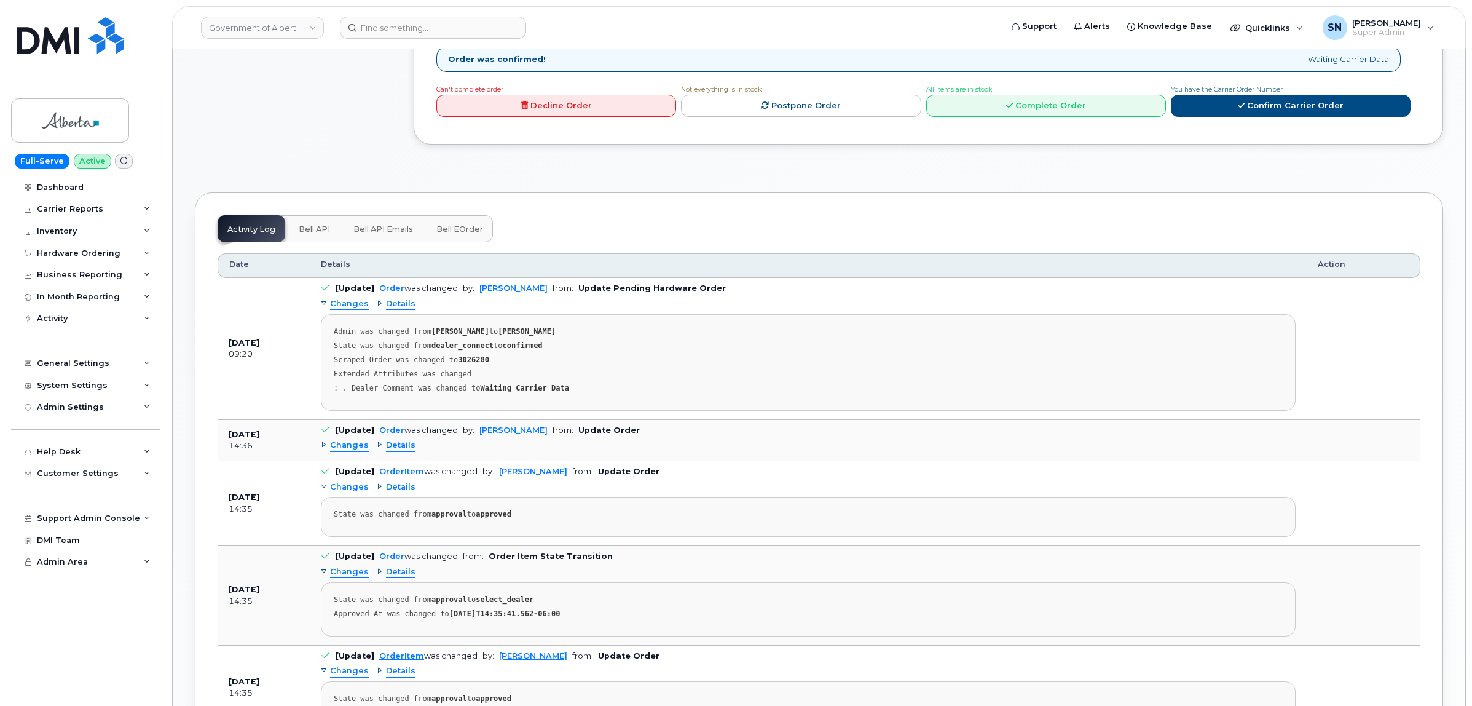
click at [466, 360] on strong "3026280" at bounding box center [473, 359] width 31 height 9
copy strong "3026280"
click at [285, 34] on link "Government of Alberta (GOA)" at bounding box center [262, 28] width 123 height 22
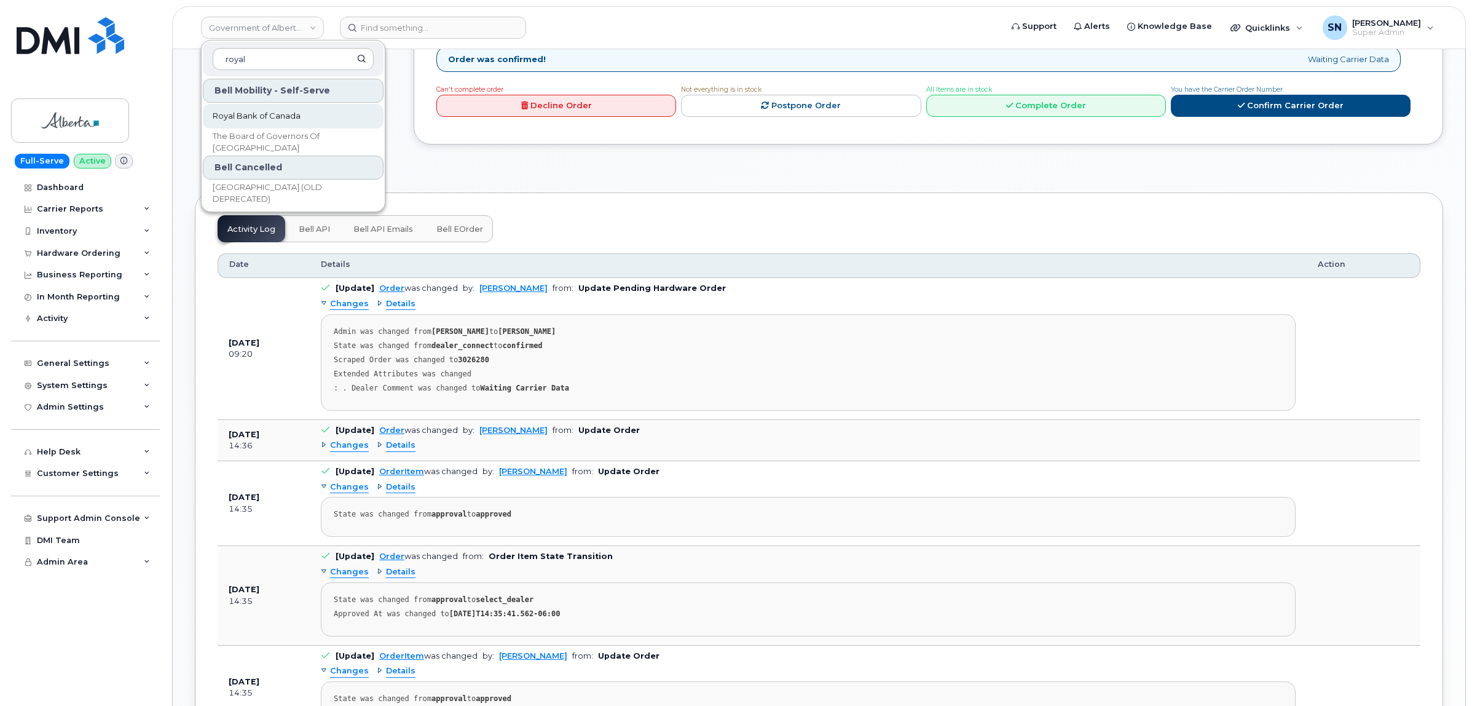
type input "royal"
click at [296, 116] on span "Royal Bank of Canada" at bounding box center [257, 116] width 88 height 12
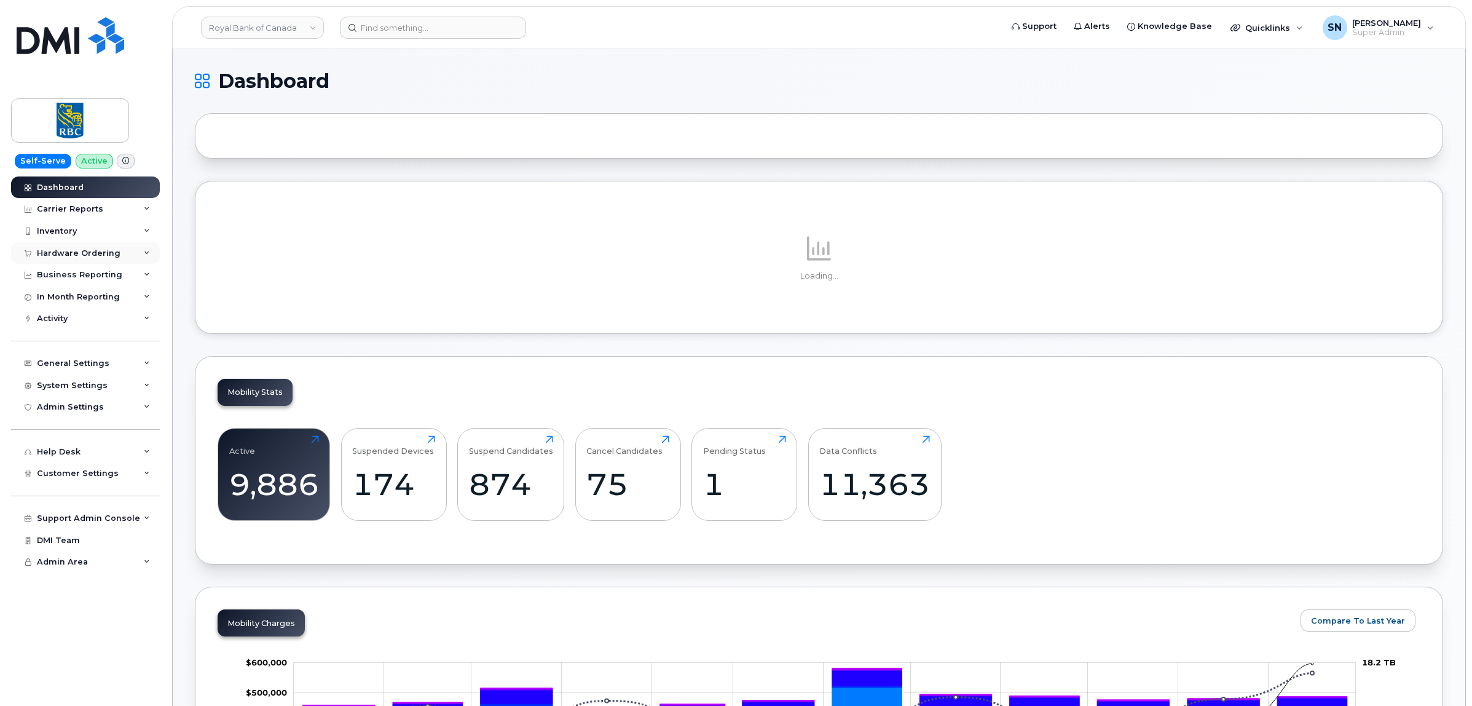
click at [111, 256] on div "Hardware Ordering" at bounding box center [79, 253] width 84 height 10
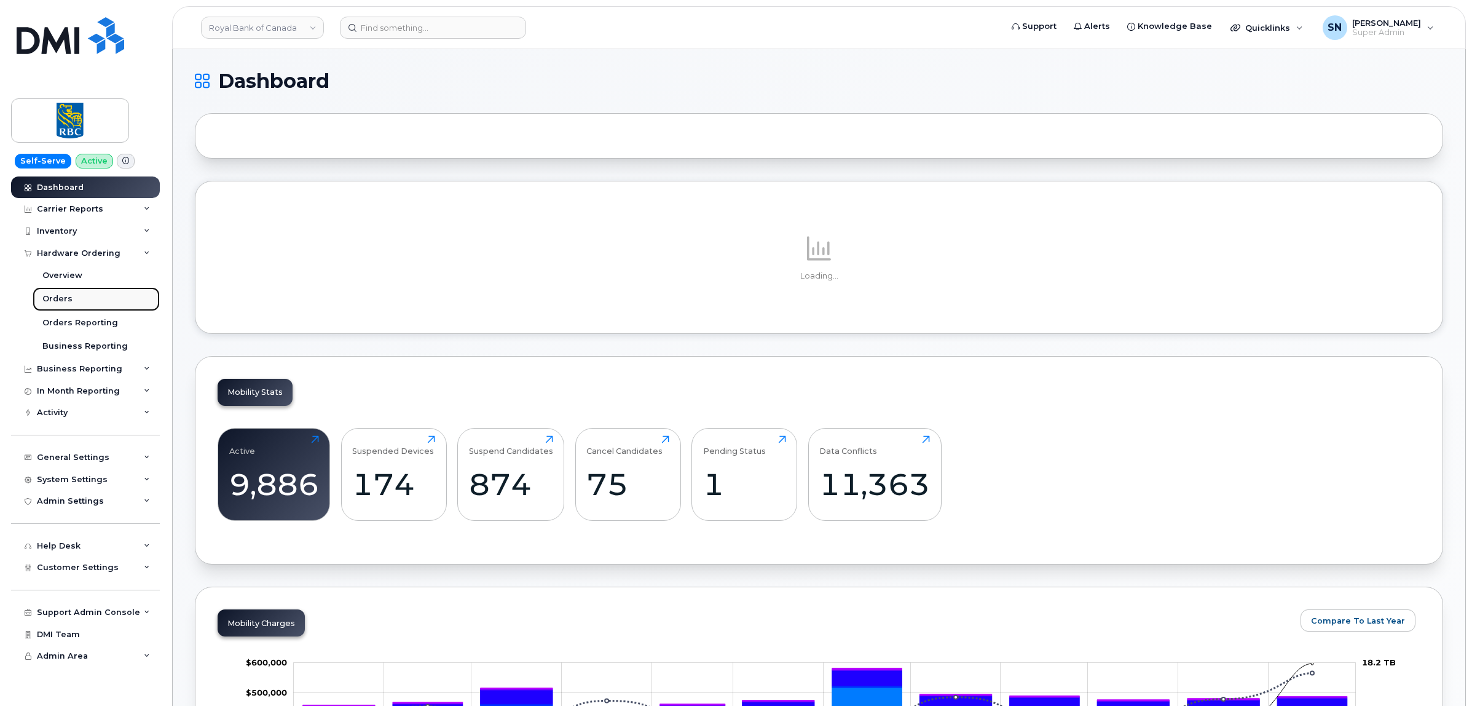
click at [77, 297] on link "Orders" at bounding box center [96, 298] width 127 height 23
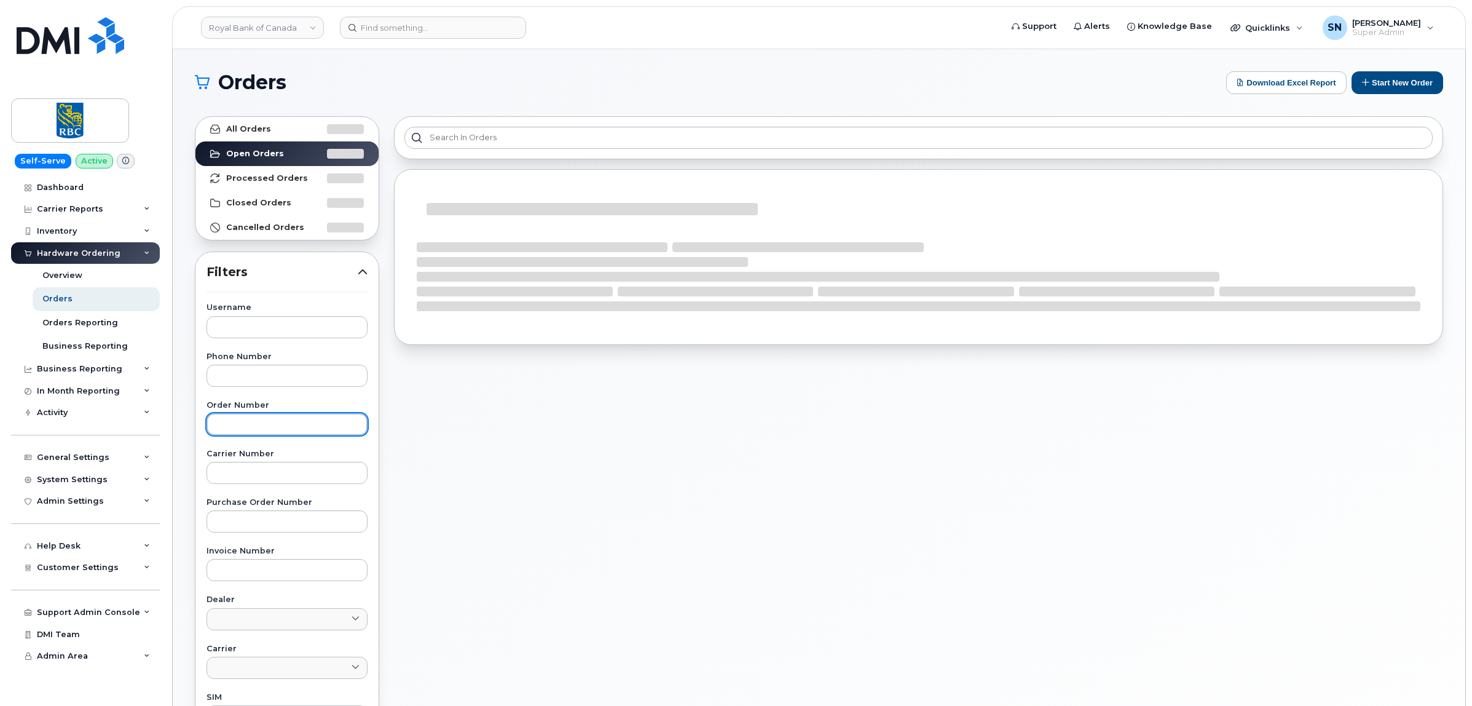
click at [282, 422] on input "text" at bounding box center [287, 424] width 161 height 22
paste input "6500220127"
type input "6500220127"
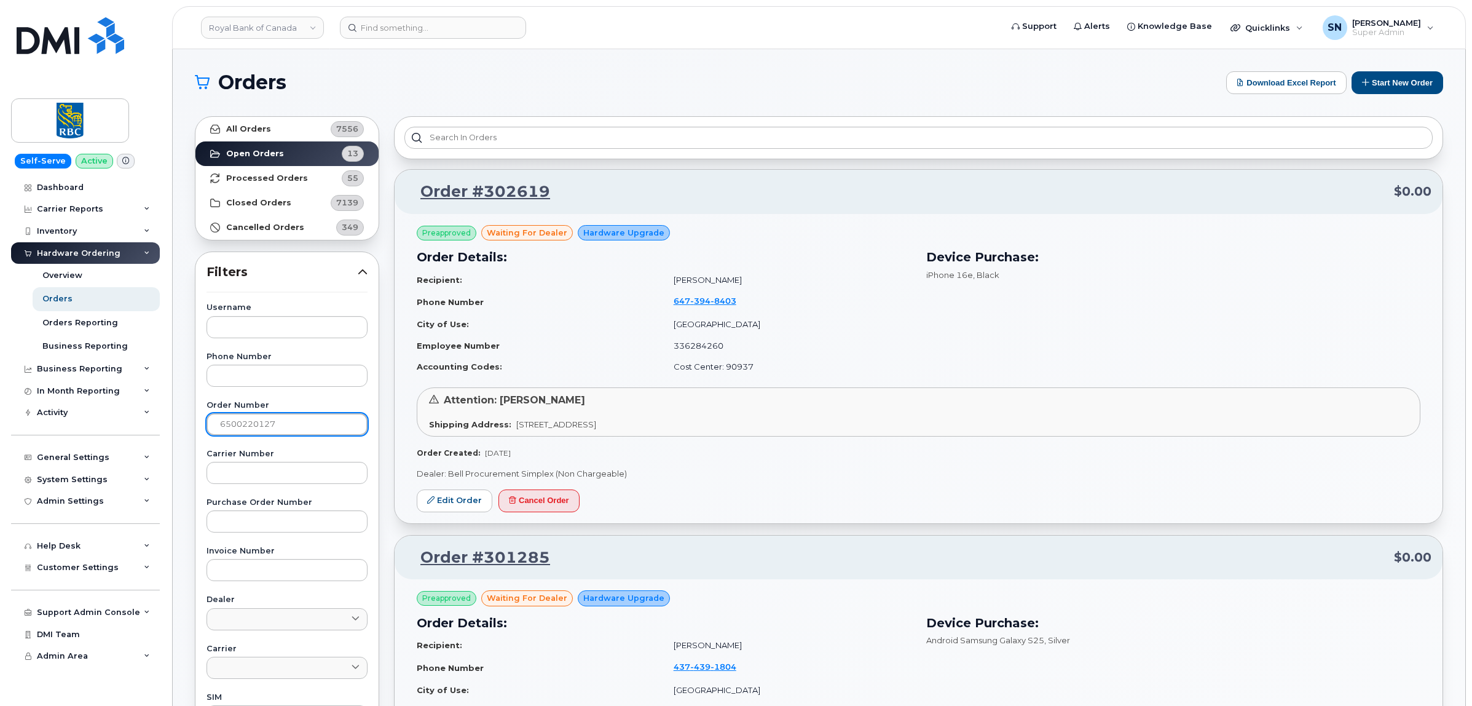
drag, startPoint x: 290, startPoint y: 431, endPoint x: 157, endPoint y: 432, distance: 132.2
click at [253, 524] on input "text" at bounding box center [287, 521] width 161 height 22
paste input "6500220127"
type input "6500220127"
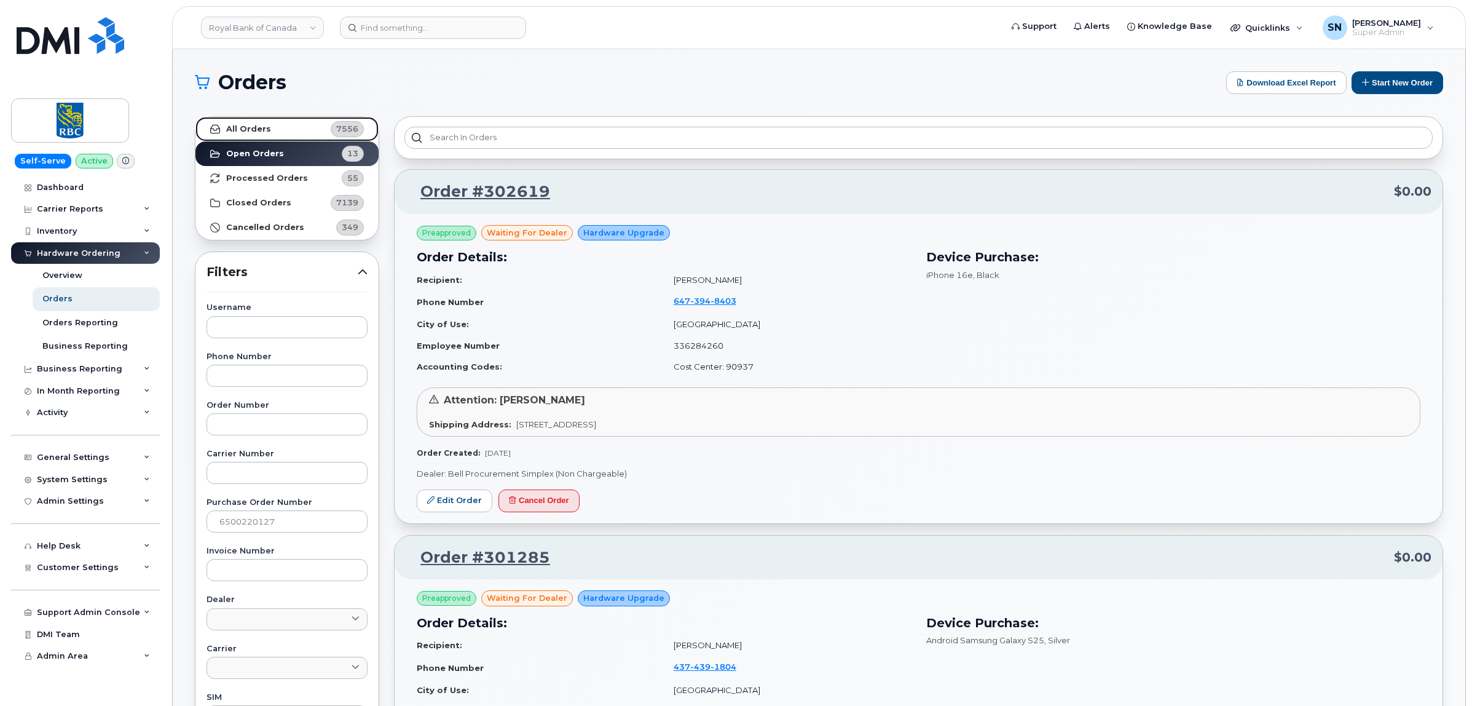
click at [289, 127] on link "All Orders 7556" at bounding box center [286, 129] width 183 height 25
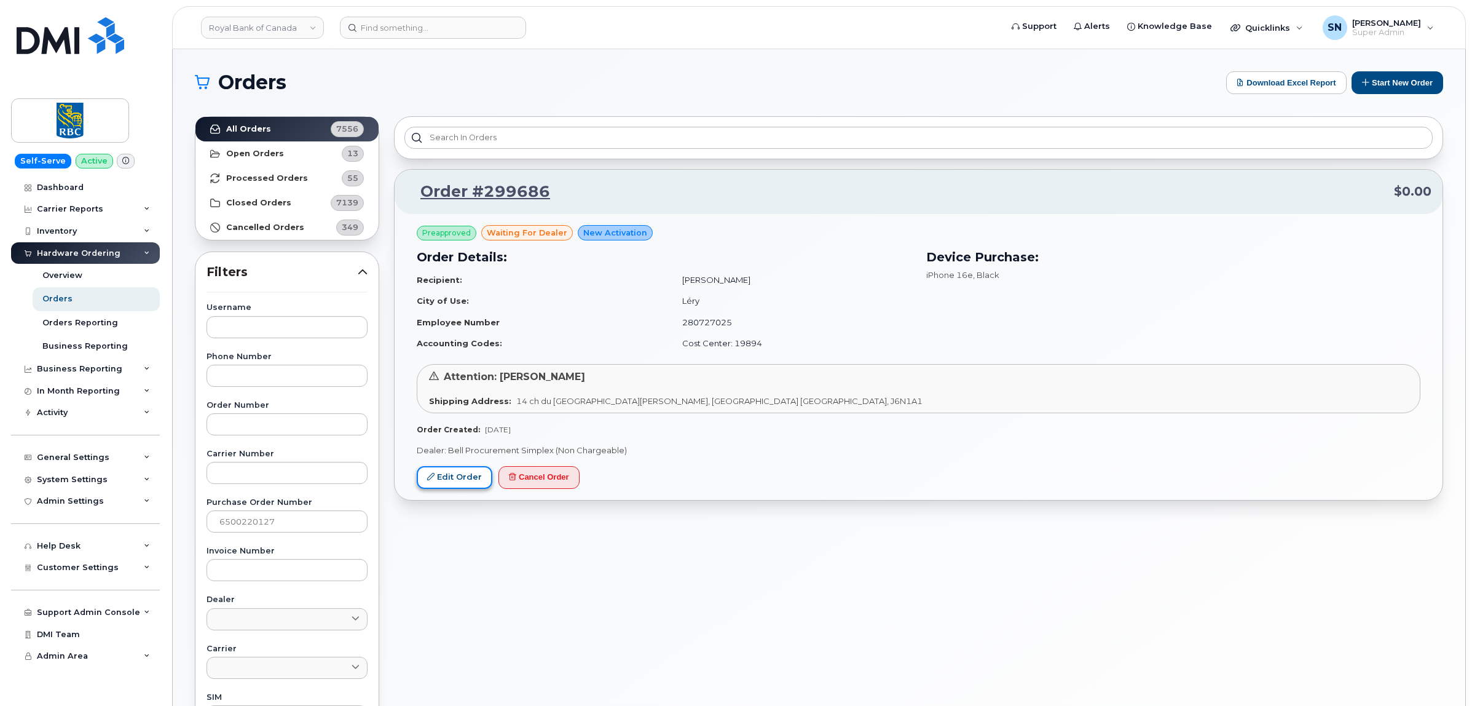
click at [465, 481] on link "Edit Order" at bounding box center [455, 477] width 76 height 23
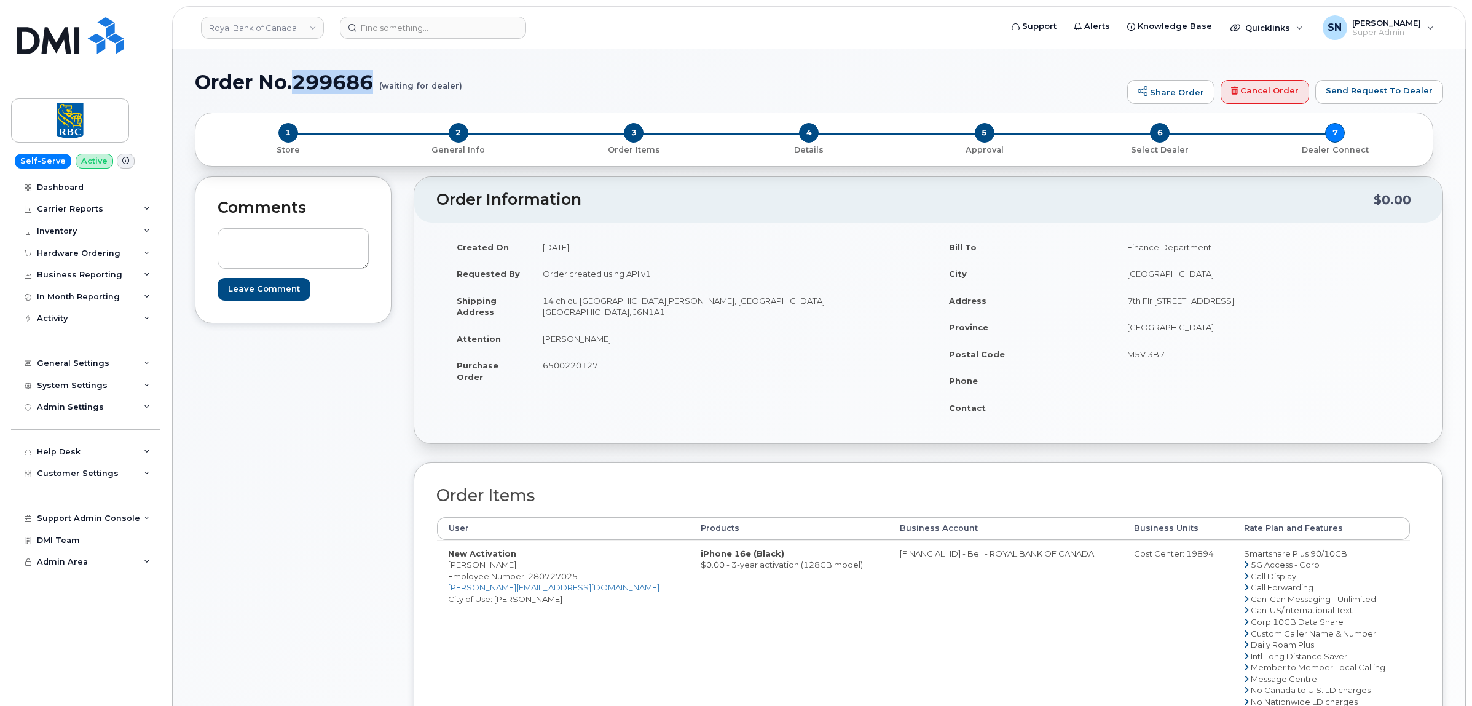
drag, startPoint x: 297, startPoint y: 74, endPoint x: 380, endPoint y: 84, distance: 83.5
click at [380, 84] on h1 "Order No.299686 (waiting for dealer)" at bounding box center [658, 82] width 926 height 22
copy h1 "299686"
drag, startPoint x: 1255, startPoint y: 94, endPoint x: 813, endPoint y: 52, distance: 443.9
click at [1255, 94] on link "Cancel Order" at bounding box center [1265, 92] width 89 height 25
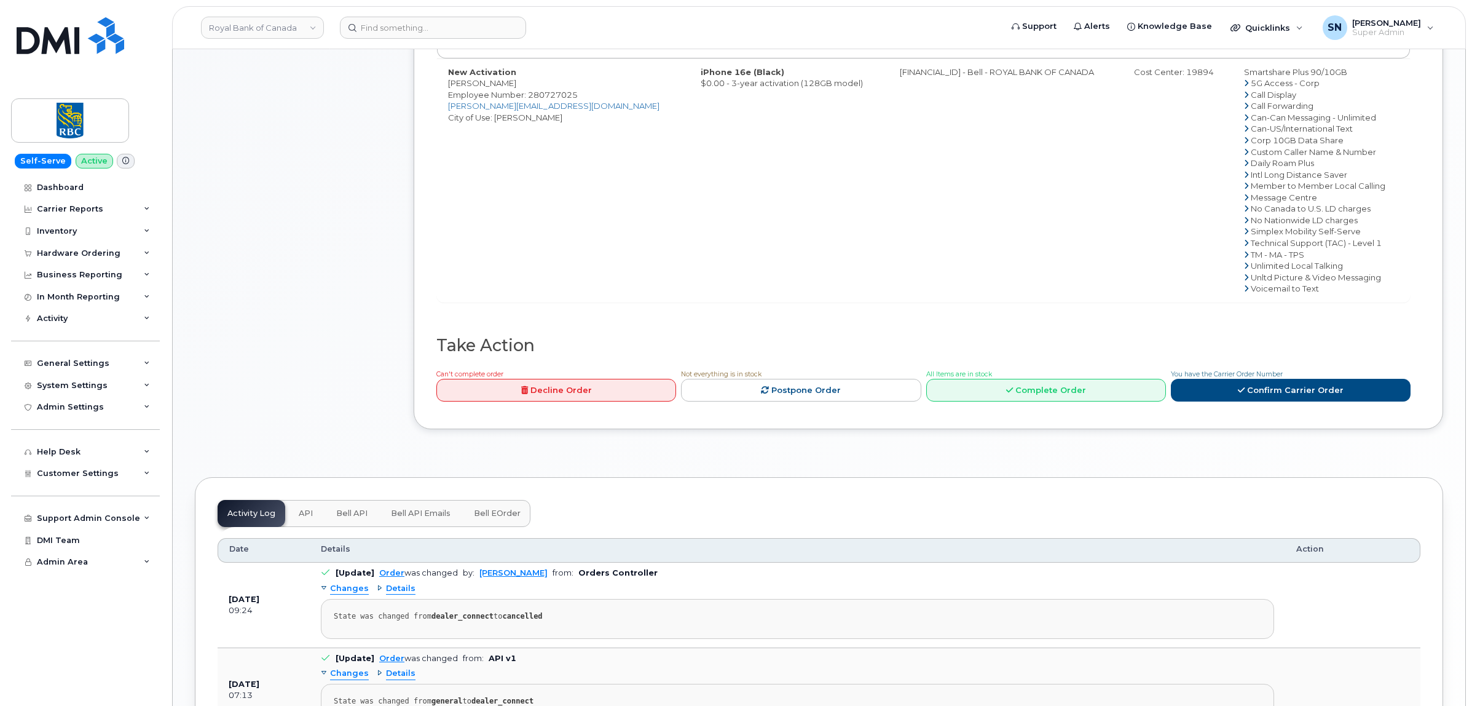
scroll to position [744, 0]
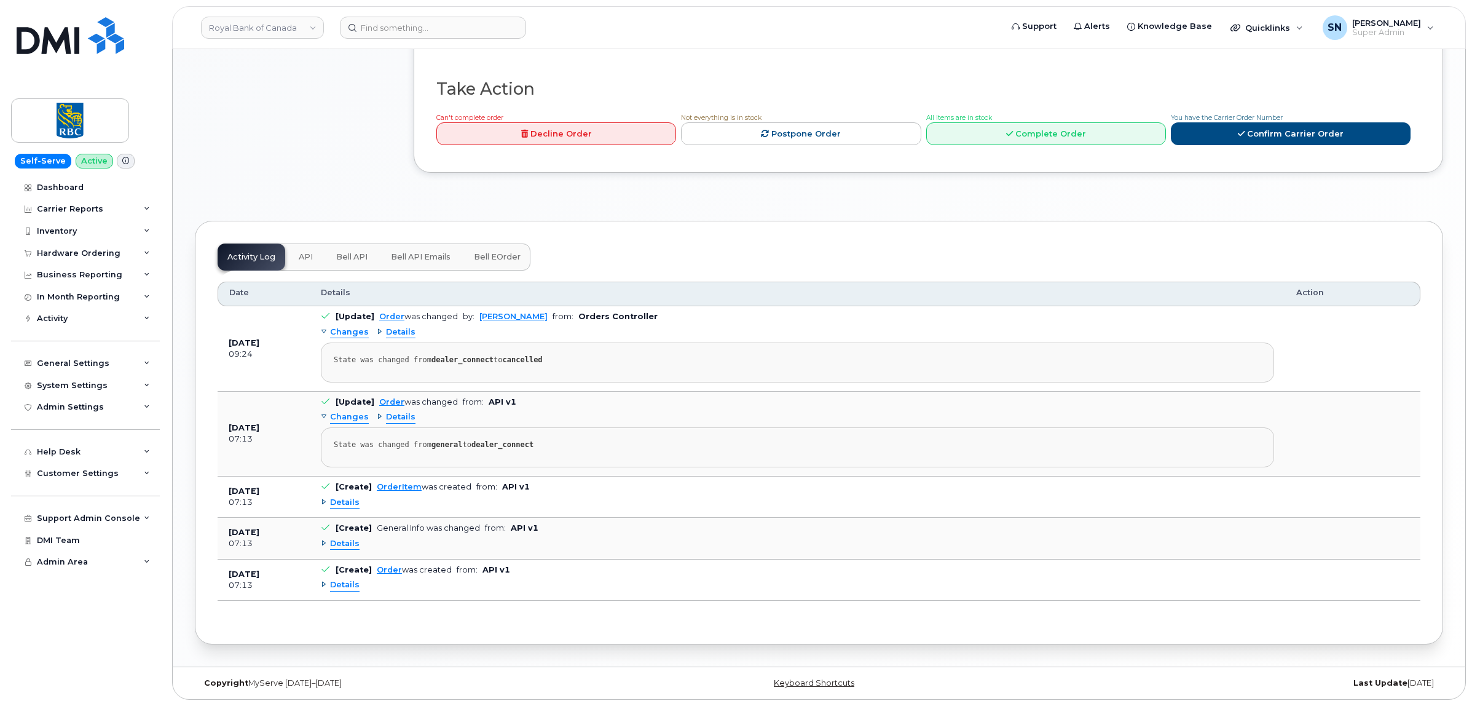
drag, startPoint x: 335, startPoint y: 163, endPoint x: 368, endPoint y: 195, distance: 45.6
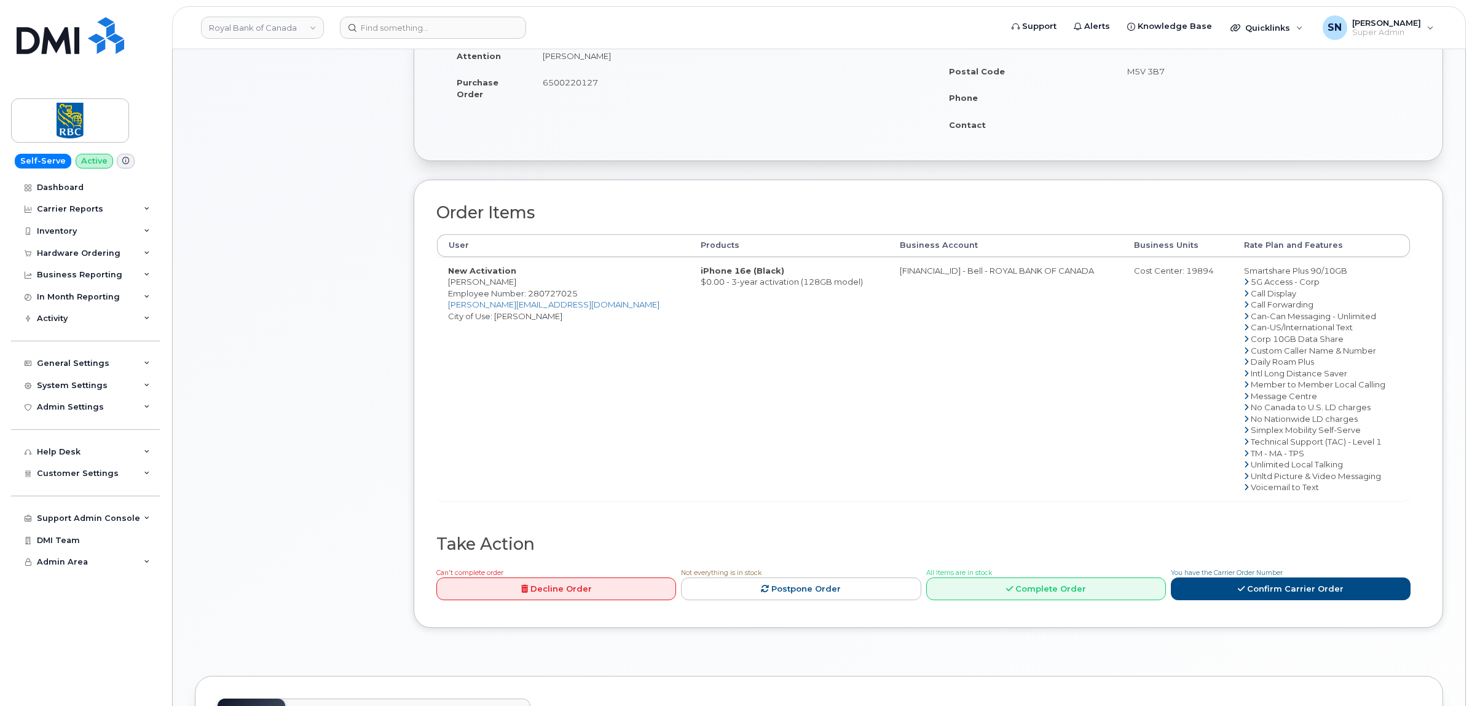
scroll to position [0, 0]
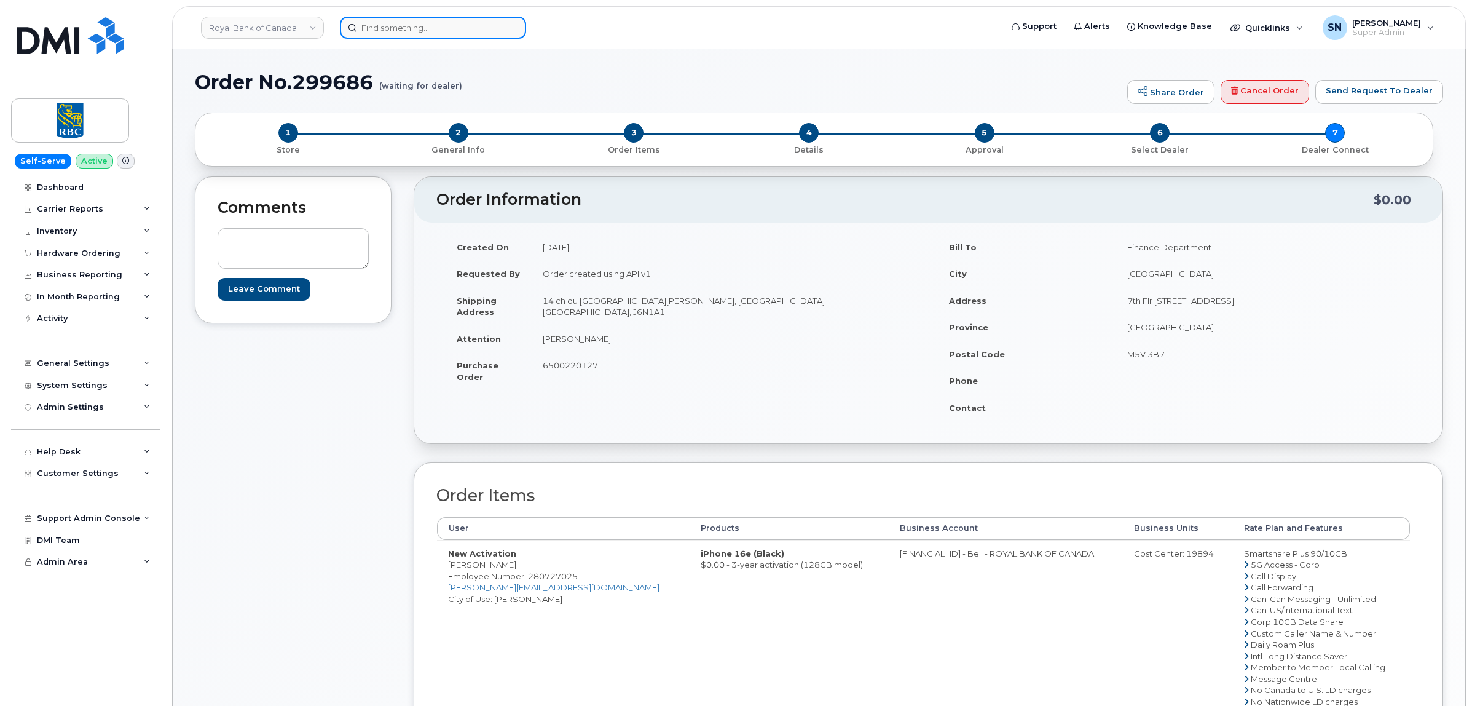
paste input "4168016842"
click at [441, 35] on input at bounding box center [433, 28] width 186 height 22
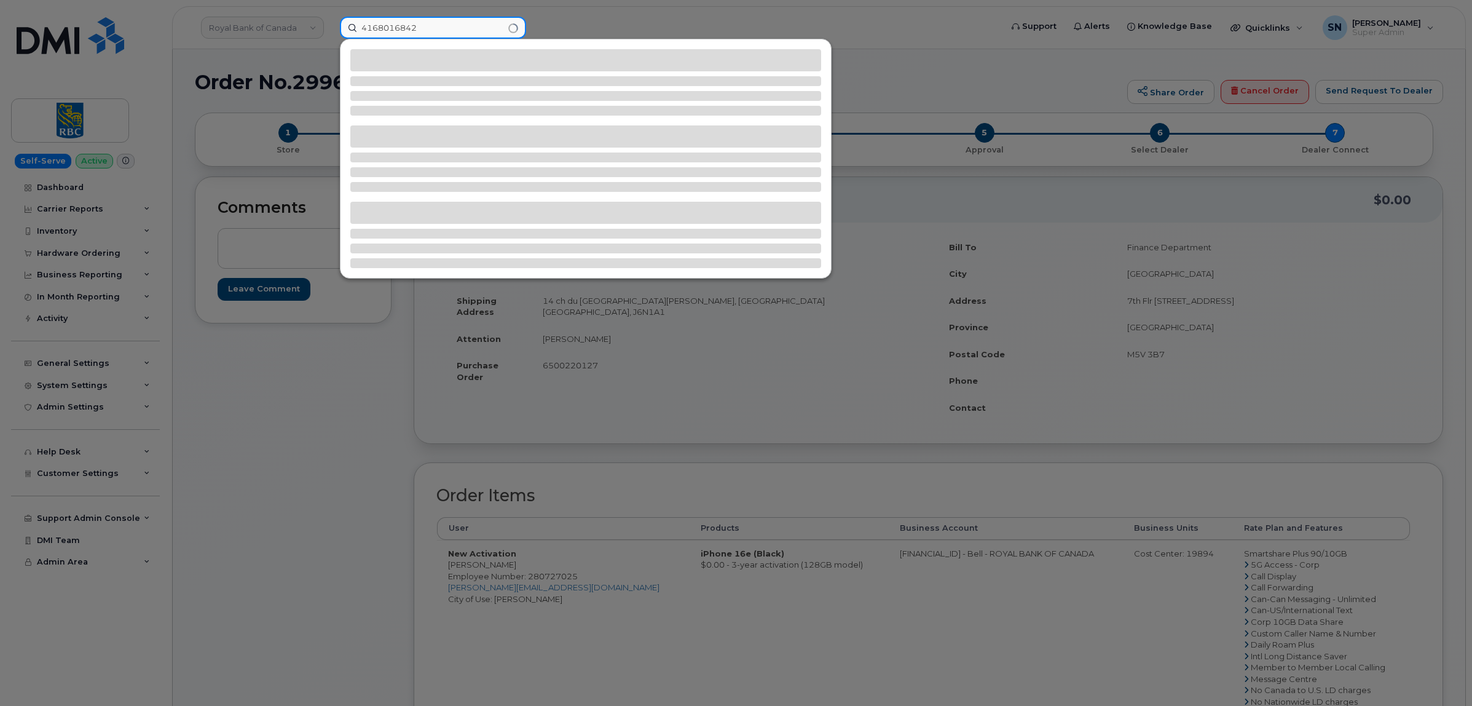
type input "4168016842"
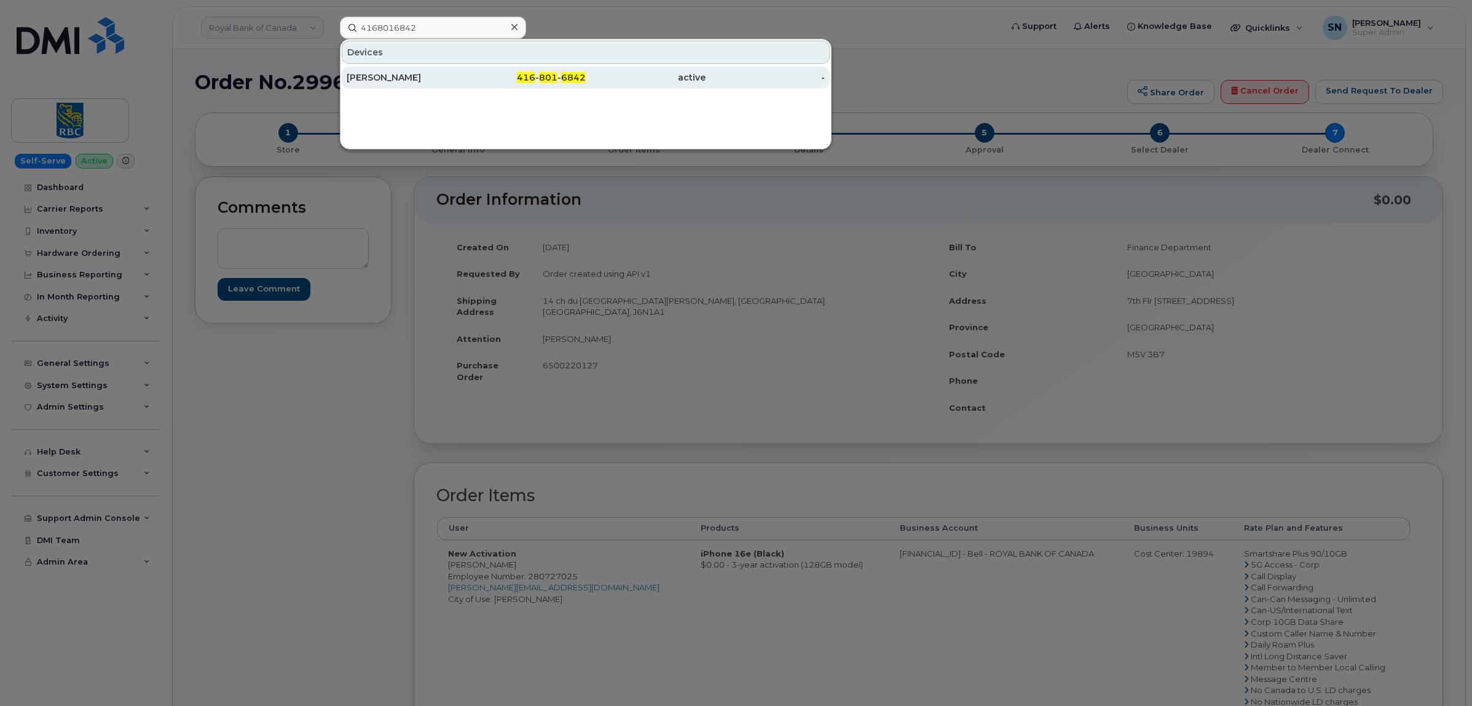
click at [538, 79] on div "416 - 801 - 6842" at bounding box center [527, 77] width 120 height 12
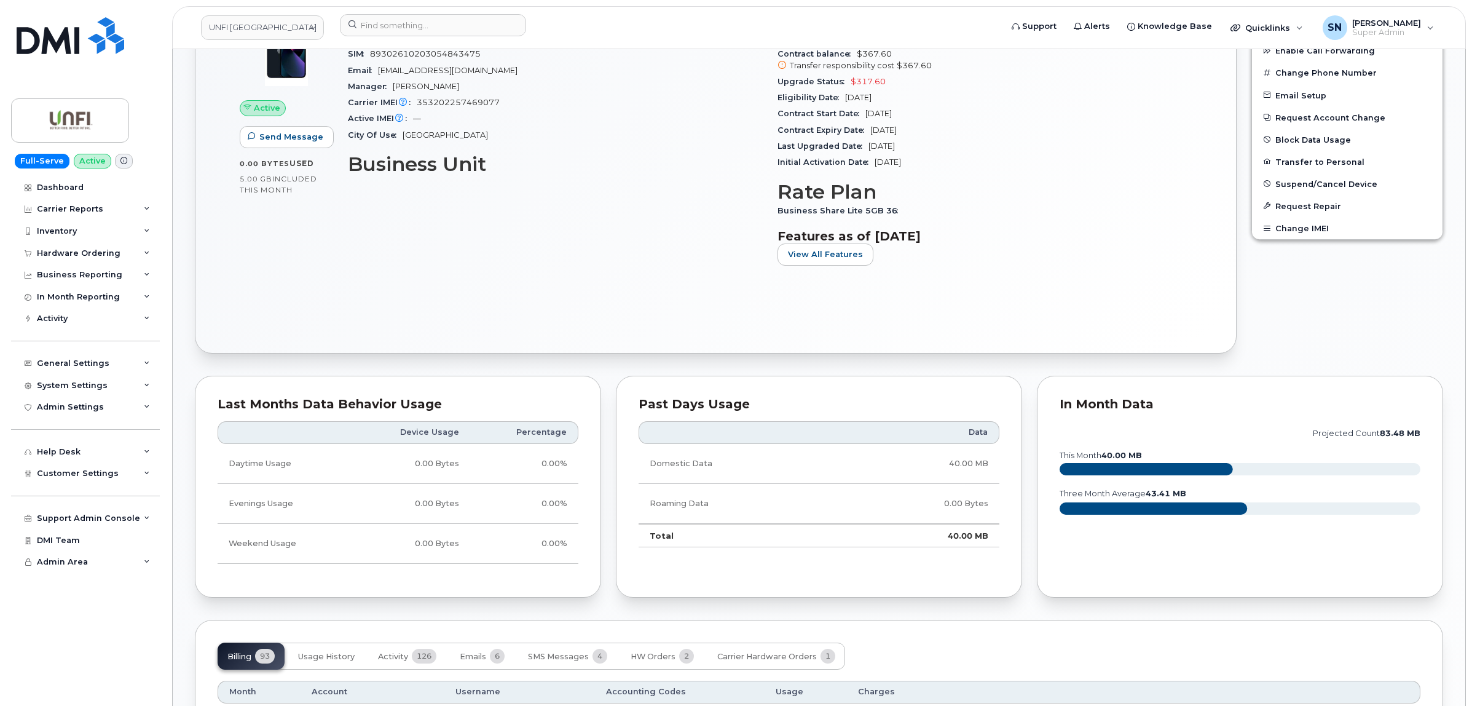
scroll to position [461, 0]
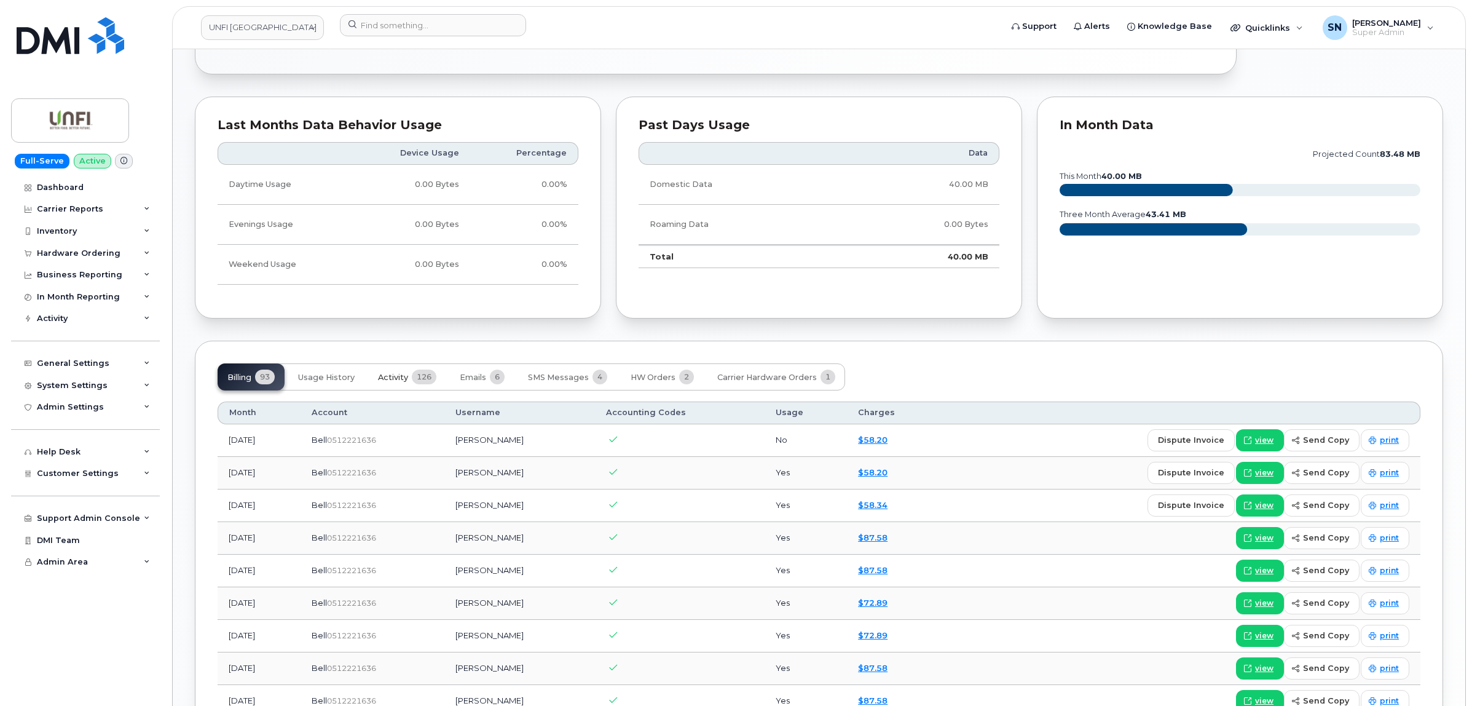
click at [390, 380] on span "Activity" at bounding box center [393, 377] width 30 height 10
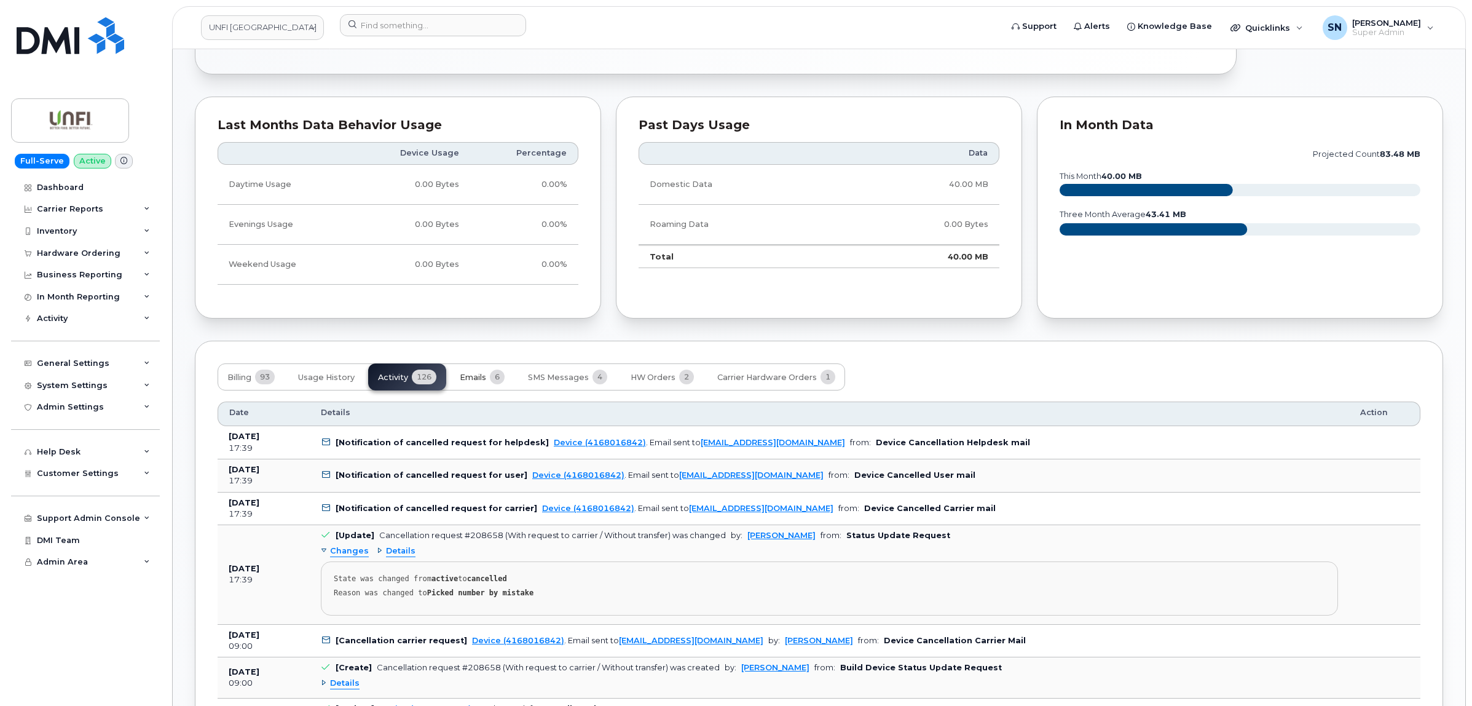
click at [470, 382] on span "Emails" at bounding box center [473, 377] width 26 height 10
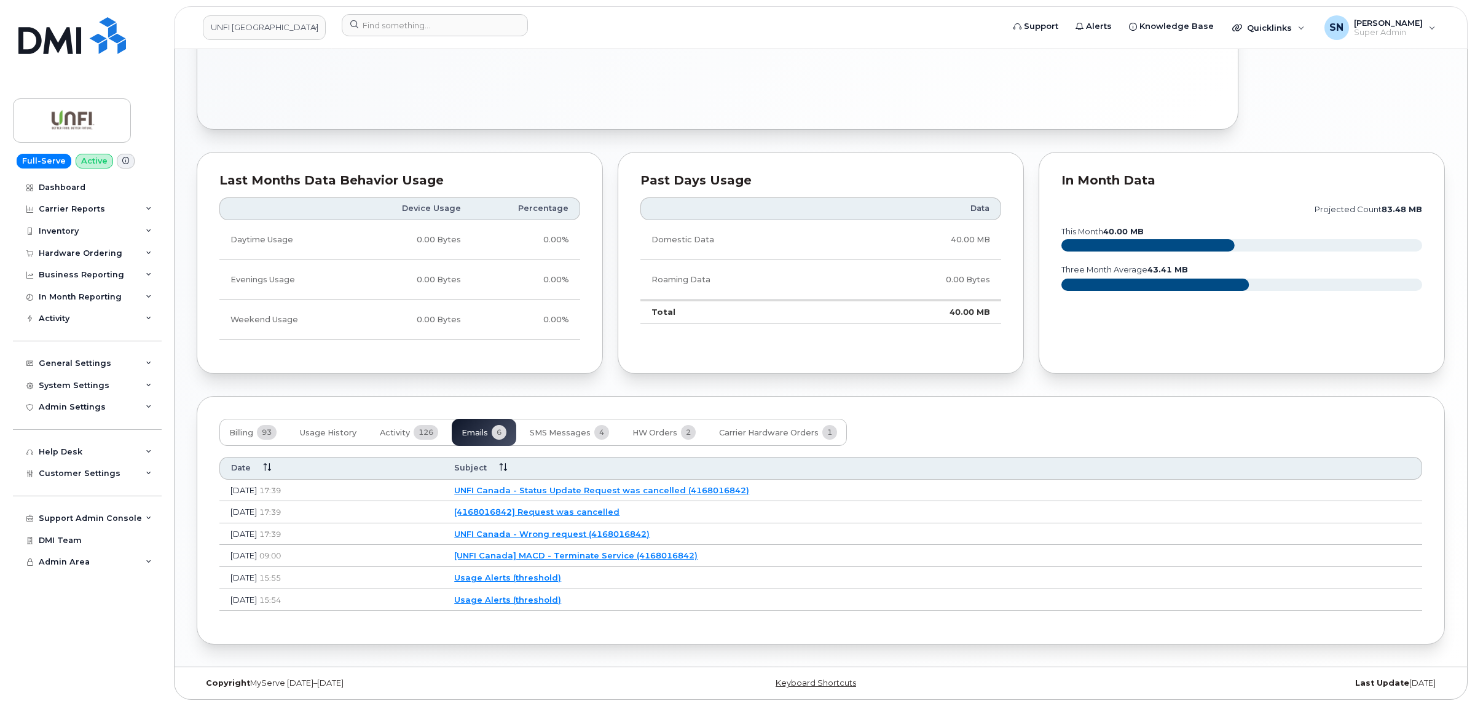
scroll to position [640, 0]
click at [603, 557] on link "[UNFI Canada] MACD - Terminate Service (4168016842)" at bounding box center [573, 555] width 243 height 10
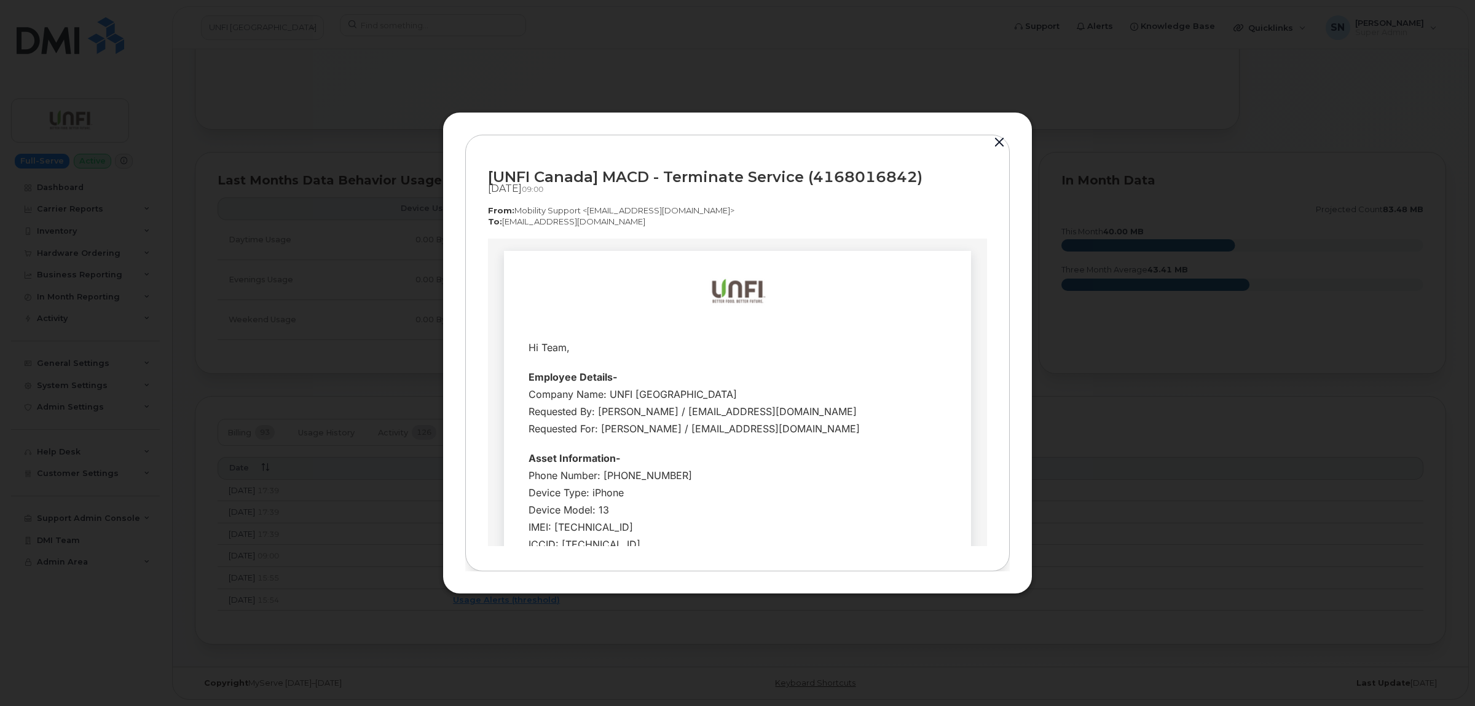
scroll to position [0, 0]
click at [997, 143] on button "button" at bounding box center [999, 142] width 18 height 17
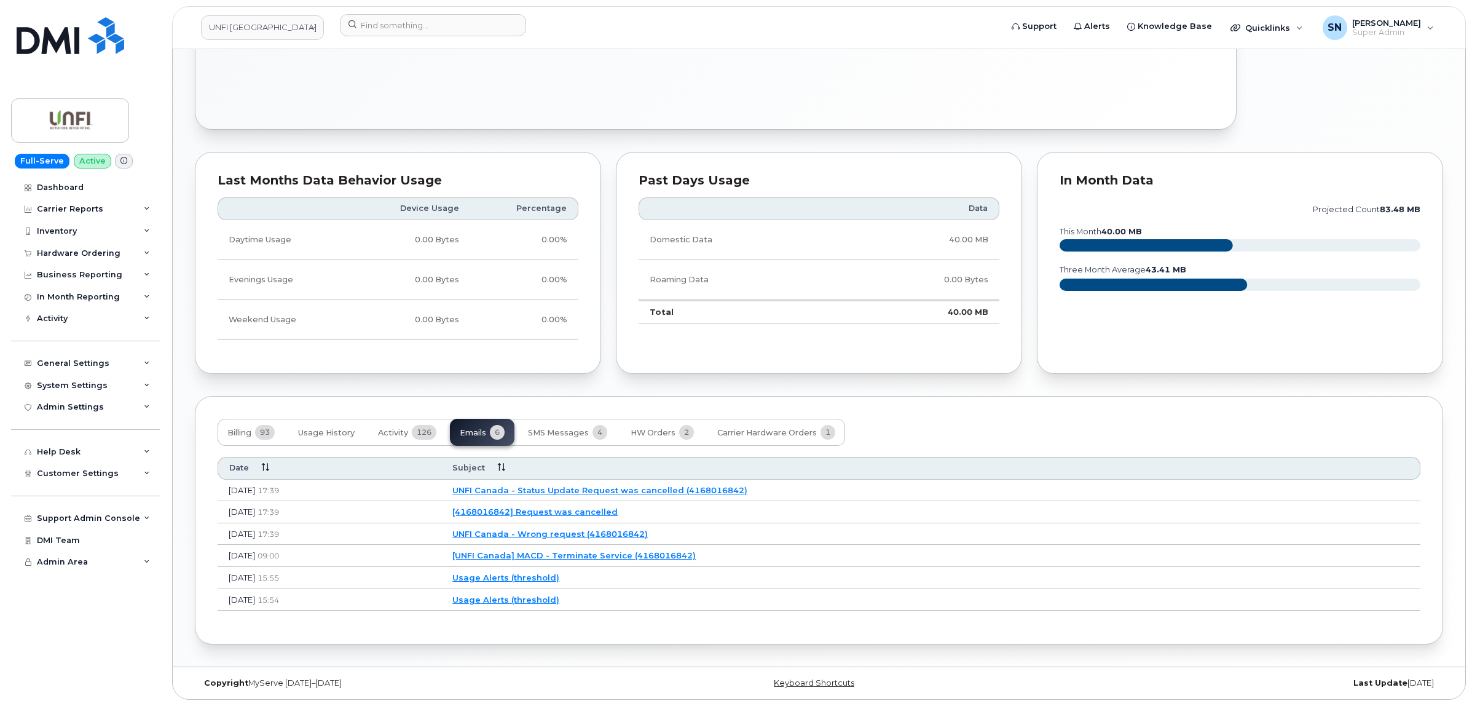
click at [605, 532] on link "UNFI Canada - Wrong request (4168016842)" at bounding box center [549, 534] width 195 height 10
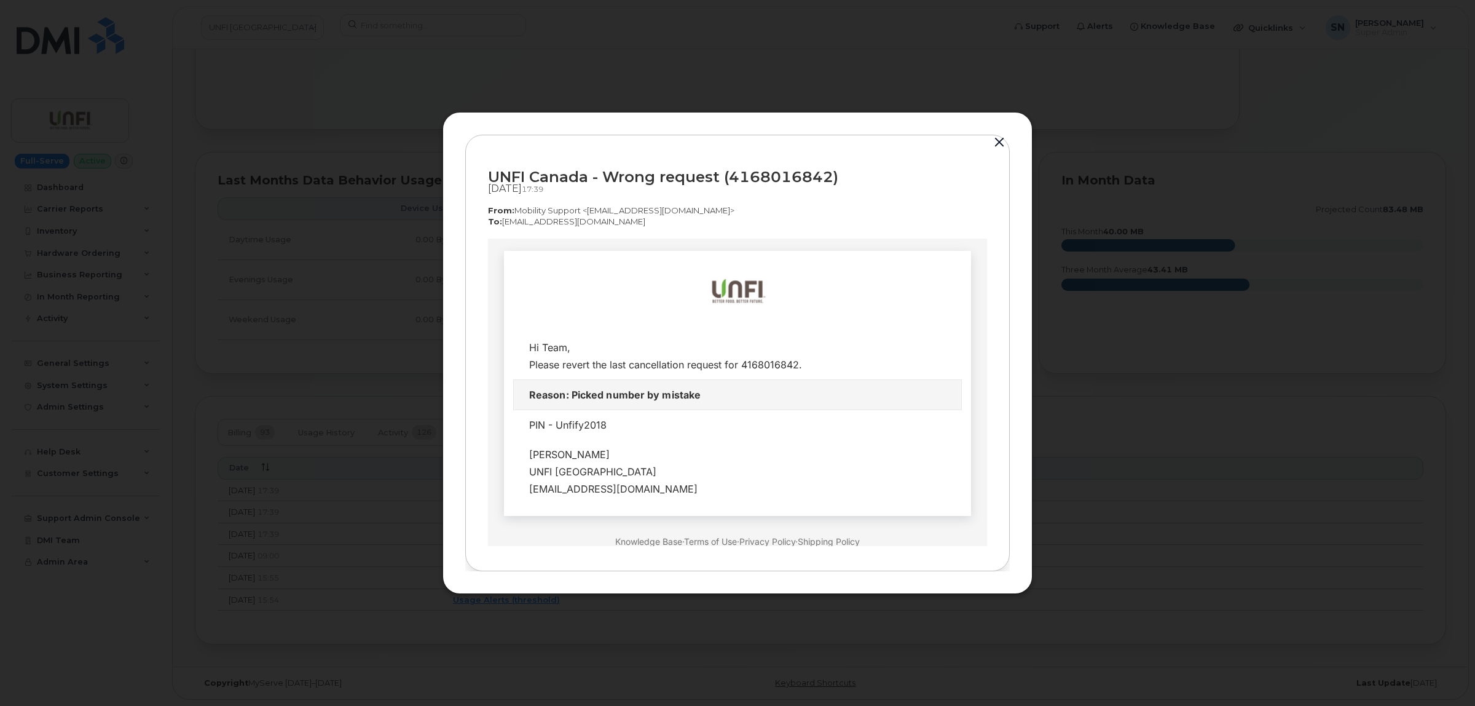
click at [998, 146] on button "button" at bounding box center [999, 142] width 18 height 17
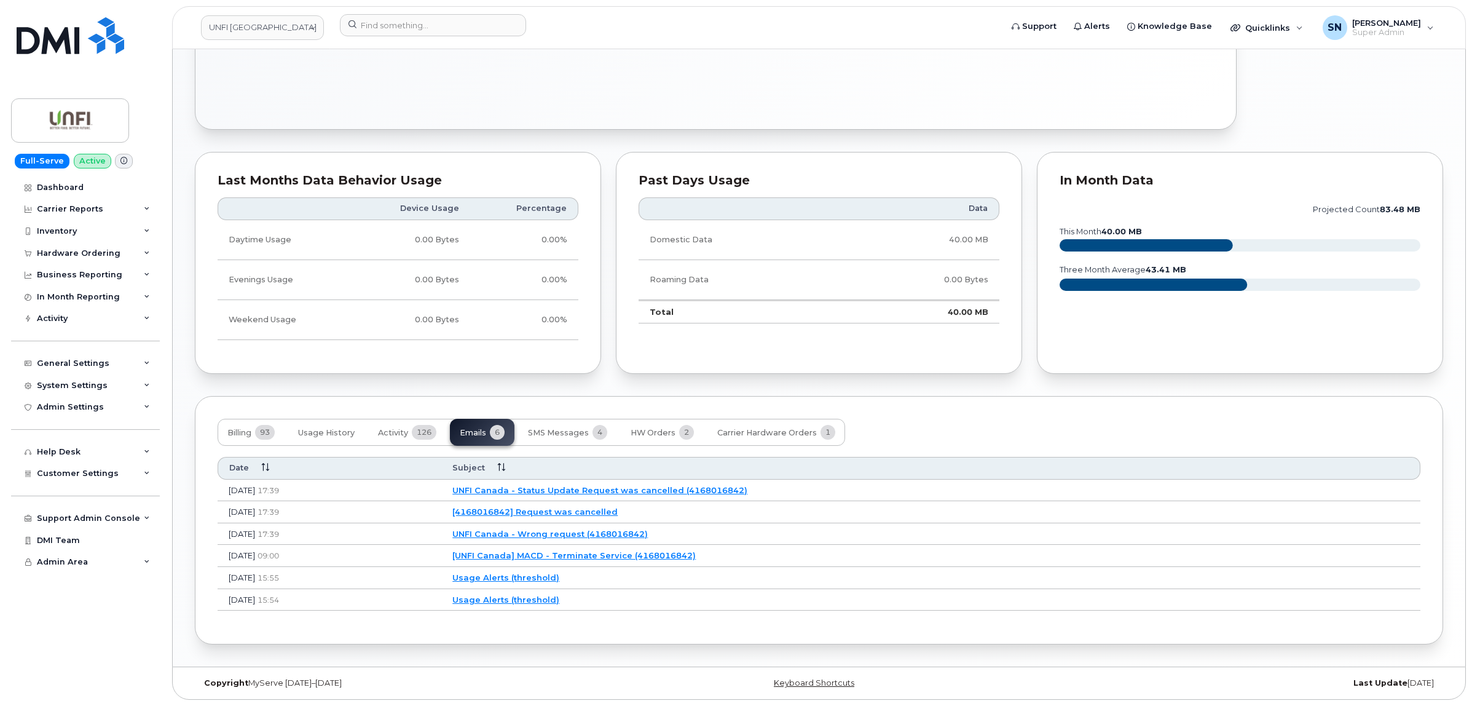
click at [585, 511] on link "[4168016842] Request was cancelled" at bounding box center [534, 511] width 165 height 10
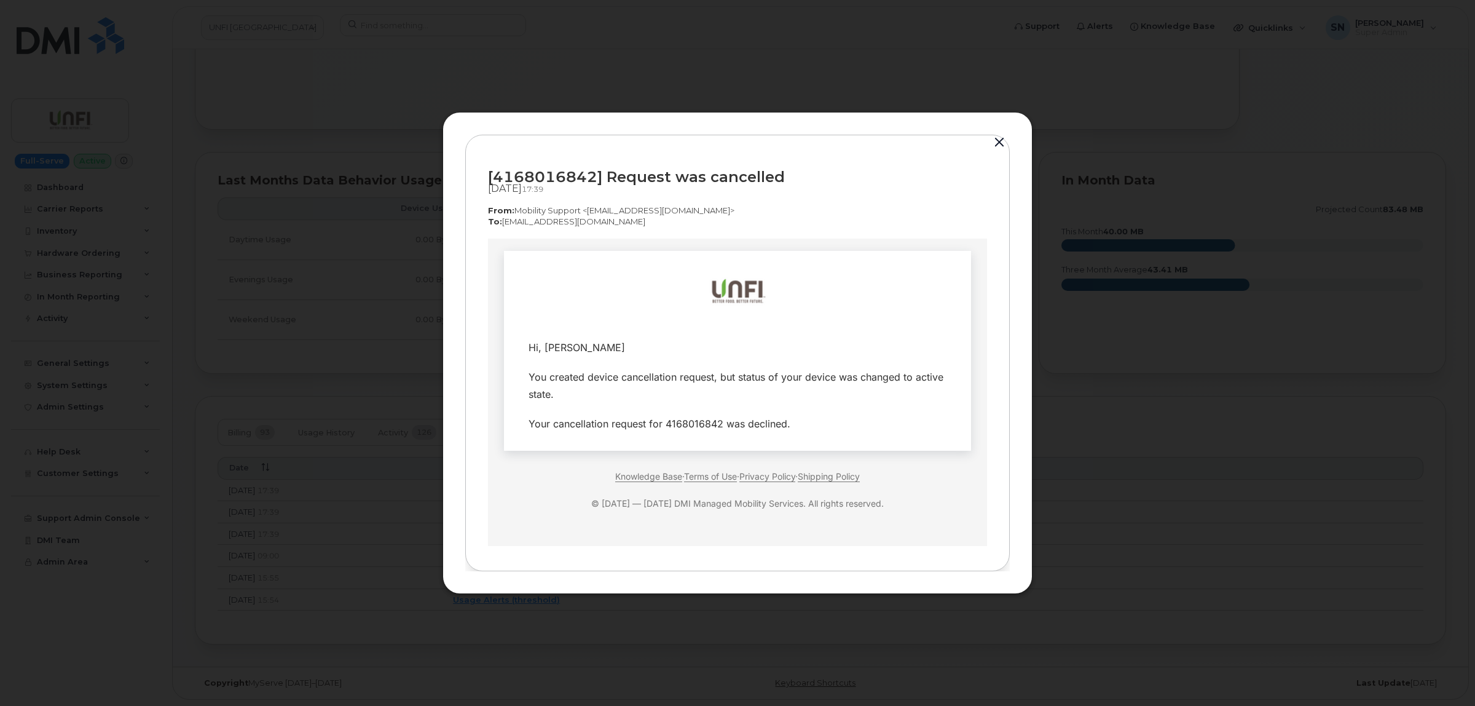
click at [999, 140] on button "button" at bounding box center [999, 142] width 18 height 17
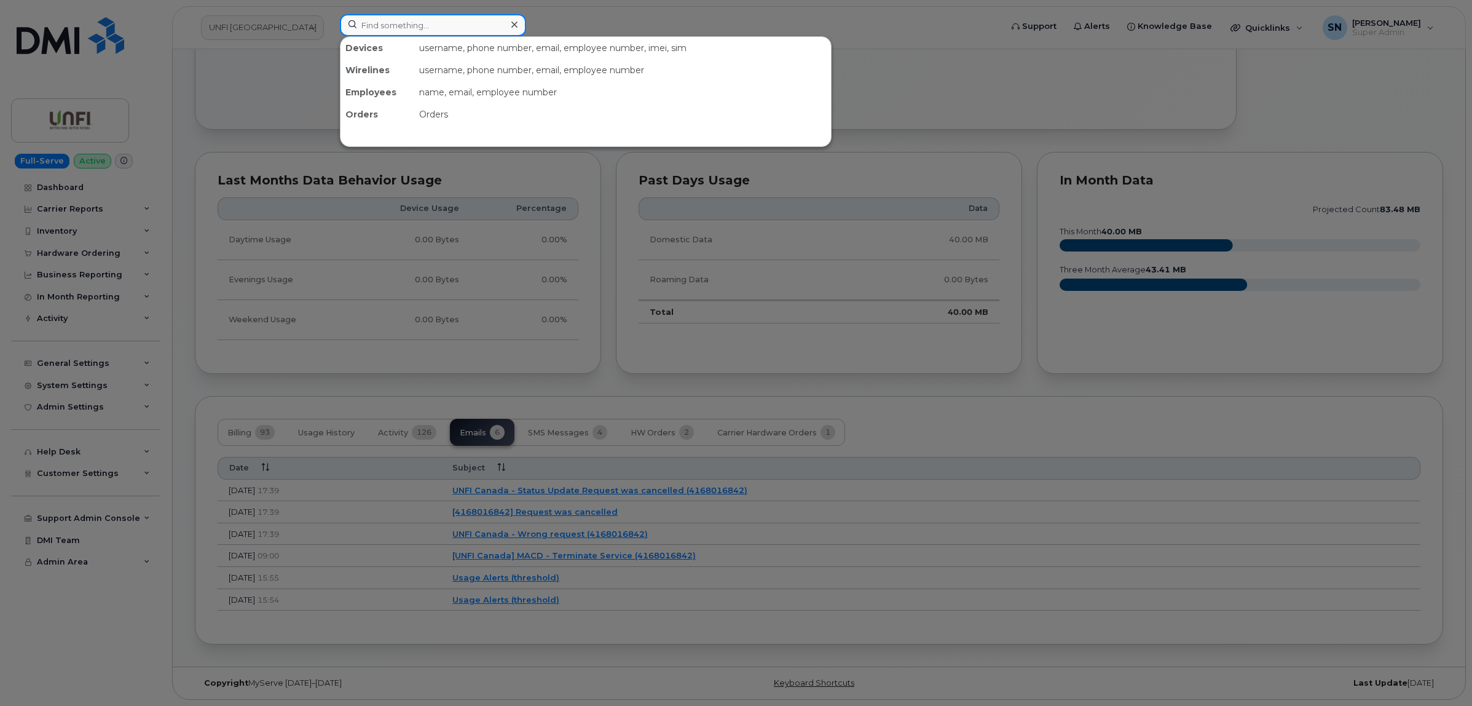
click at [478, 31] on input at bounding box center [433, 25] width 186 height 22
click at [1000, 137] on div at bounding box center [736, 353] width 1472 height 706
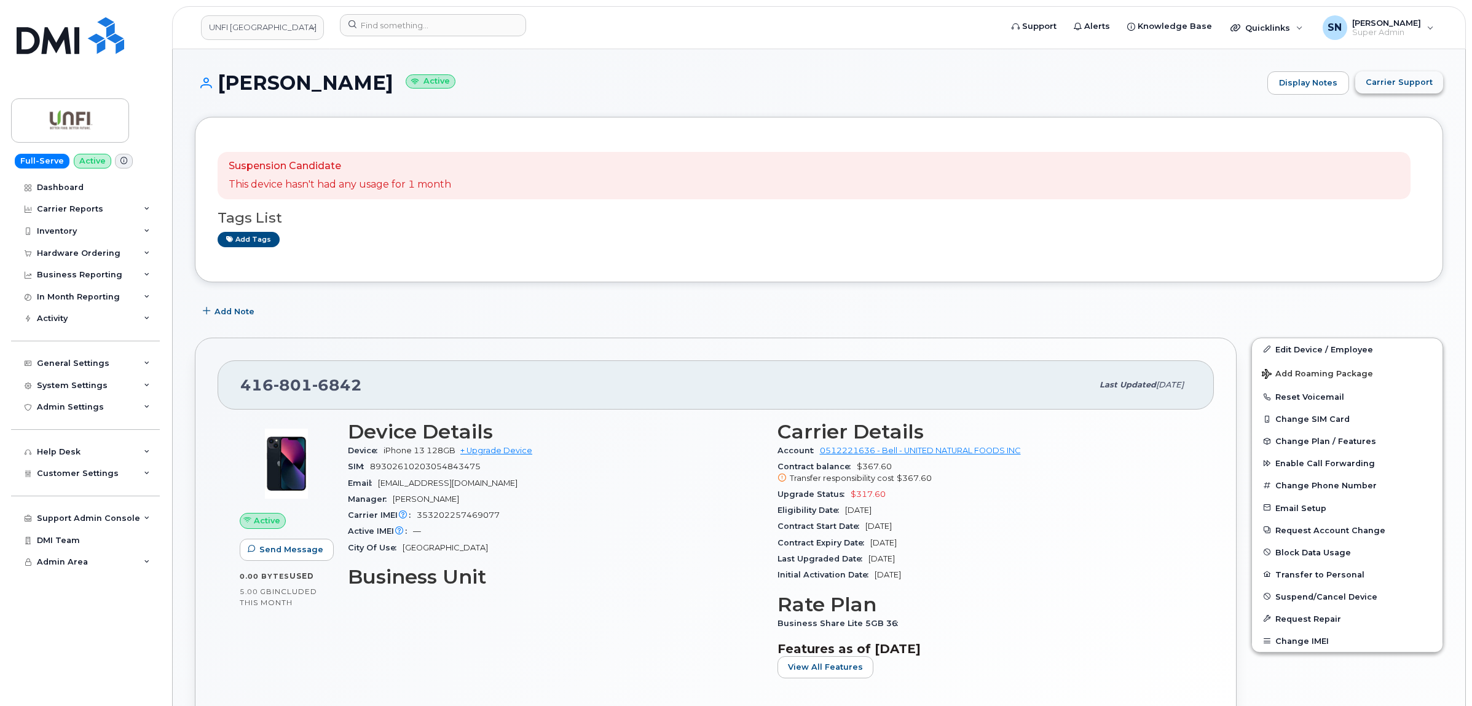
click at [1382, 87] on span "Carrier Support" at bounding box center [1399, 82] width 67 height 12
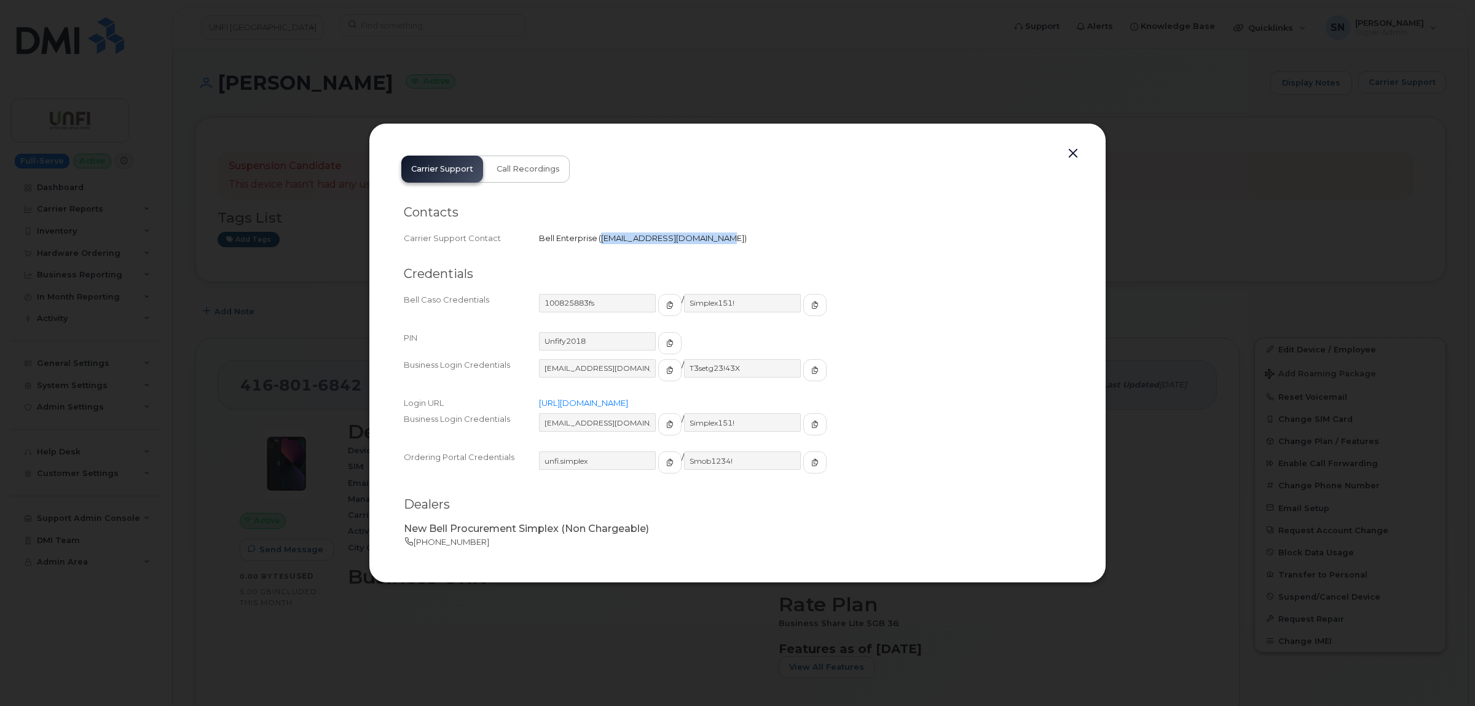
drag, startPoint x: 602, startPoint y: 238, endPoint x: 704, endPoint y: 249, distance: 102.0
click at [704, 249] on div "Contacts Carrier Support Contact Bell Enterprise   wirelessclientcare@bell.ca" at bounding box center [738, 225] width 668 height 61
copy span "wirelessclientcare@bell.ca"
click at [1071, 157] on button "button" at bounding box center [1073, 153] width 18 height 17
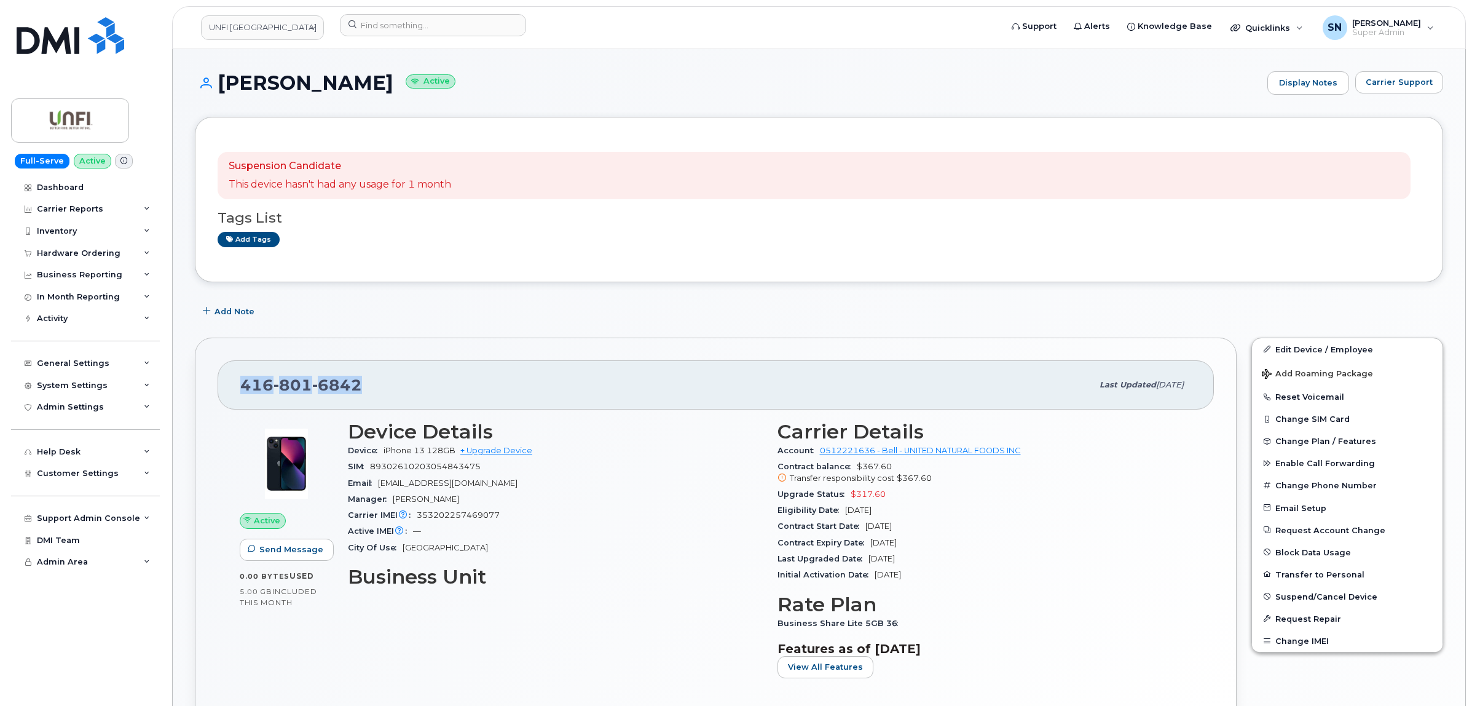
drag, startPoint x: 244, startPoint y: 390, endPoint x: 357, endPoint y: 392, distance: 113.1
click at [357, 392] on span "416 801 6842" at bounding box center [301, 385] width 122 height 18
copy span "416 801 6842"
click at [213, 83] on h1 "Melanie Tourigny Active" at bounding box center [728, 83] width 1066 height 22
drag, startPoint x: 219, startPoint y: 81, endPoint x: 393, endPoint y: 87, distance: 174.7
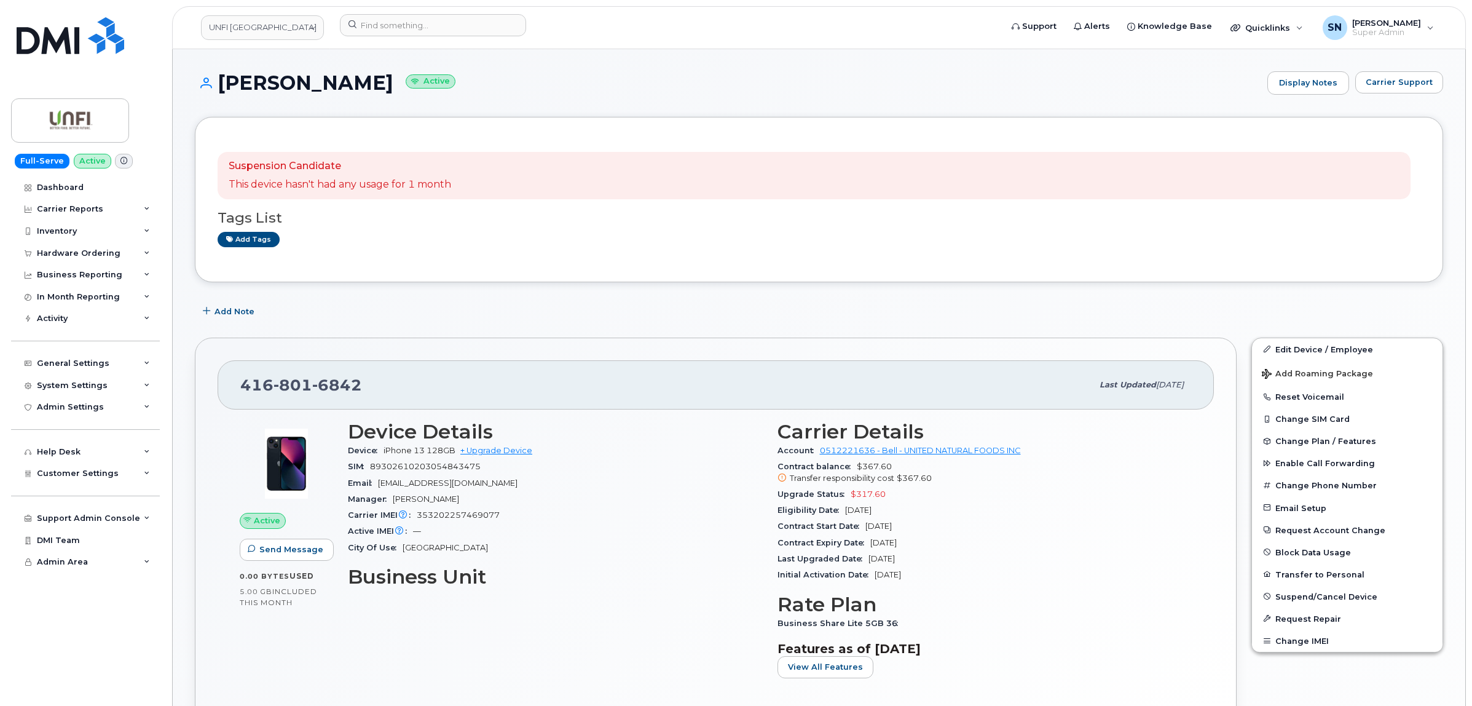
click at [393, 87] on h1 "Melanie Tourigny Active" at bounding box center [728, 83] width 1066 height 22
copy h1 "Melanie Tourigny"
drag, startPoint x: 232, startPoint y: 382, endPoint x: 369, endPoint y: 388, distance: 137.8
click at [369, 388] on div "416 801 6842 Last updated Sep 12, 2025" at bounding box center [716, 384] width 996 height 49
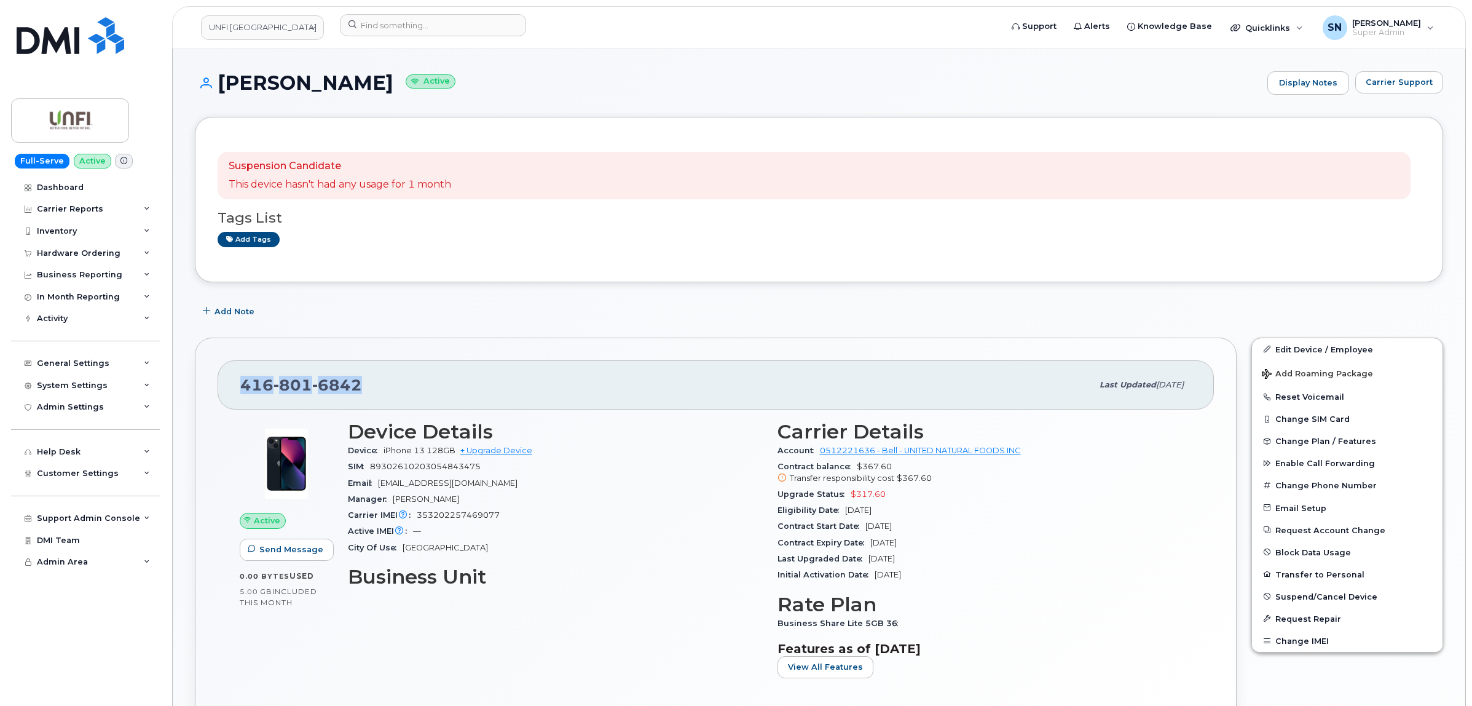
copy span "416 801 6842"
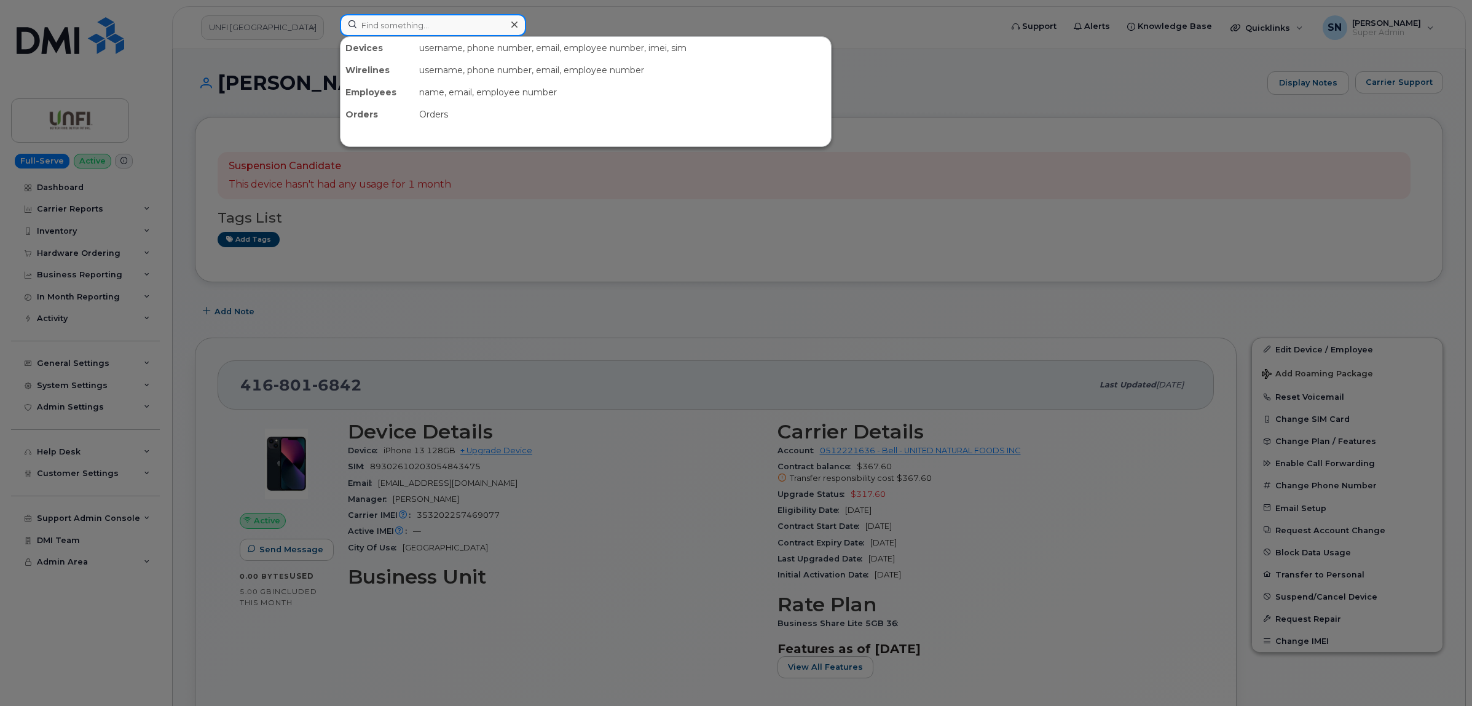
click at [390, 14] on input at bounding box center [433, 25] width 186 height 22
paste input "5063497237"
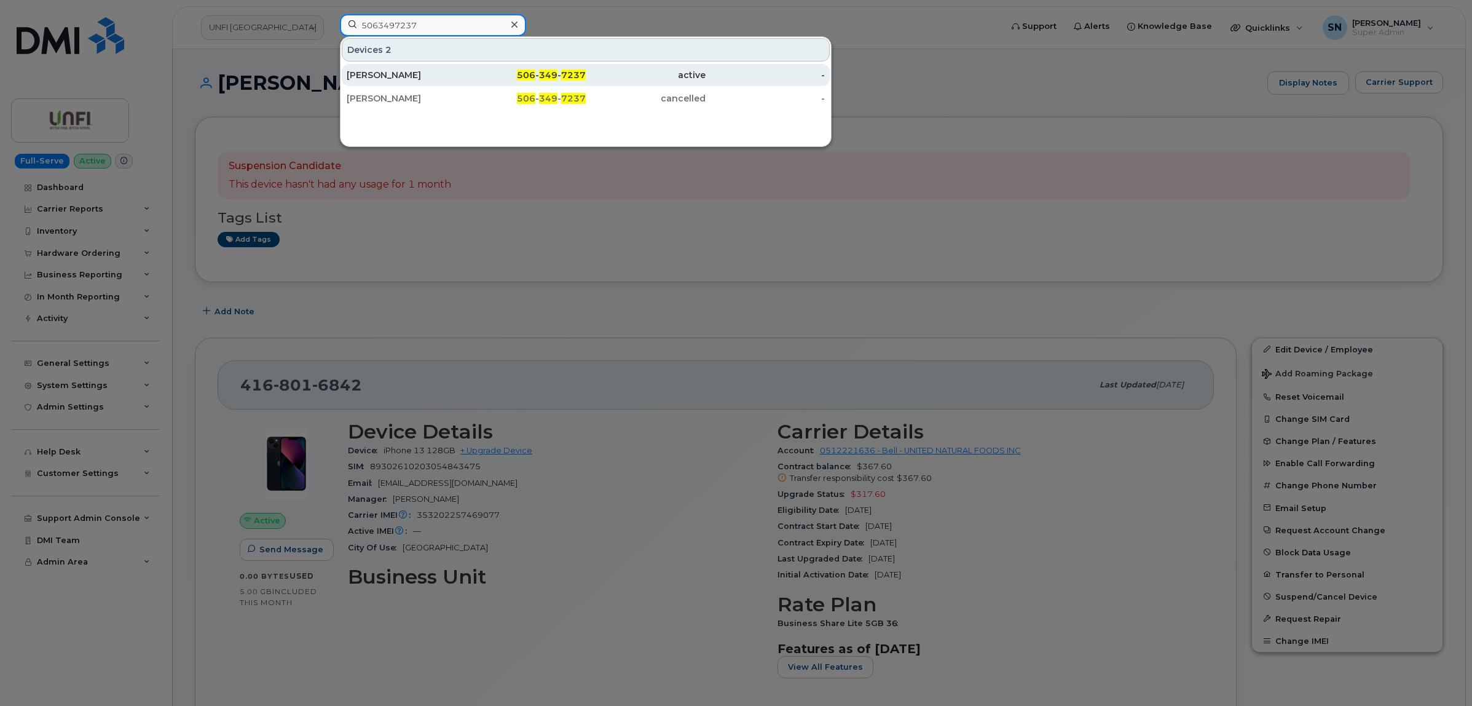
type input "5063497237"
click at [419, 74] on div "Laura Lavigne" at bounding box center [407, 75] width 120 height 12
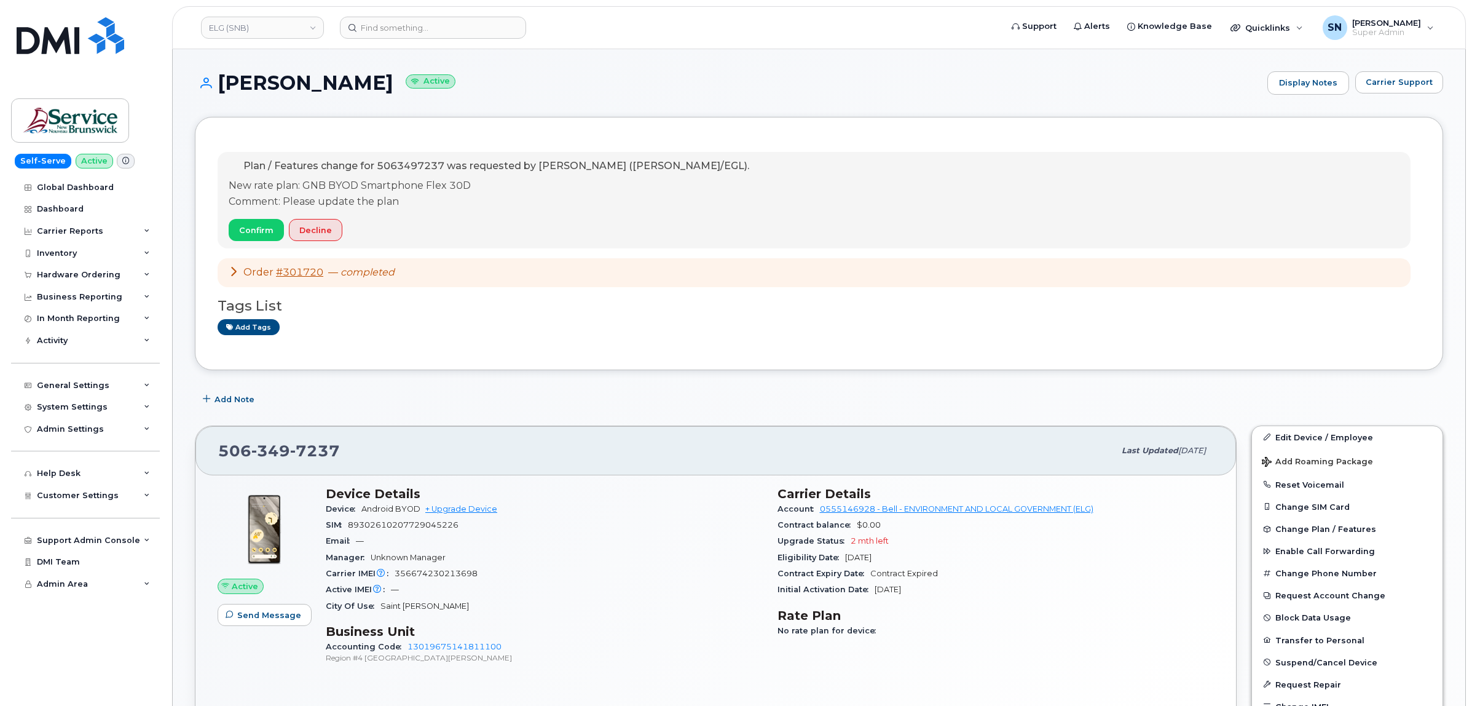
click at [562, 82] on h1 "[PERSON_NAME] Active" at bounding box center [728, 83] width 1066 height 22
click at [1387, 79] on span "Carrier Support" at bounding box center [1399, 82] width 67 height 12
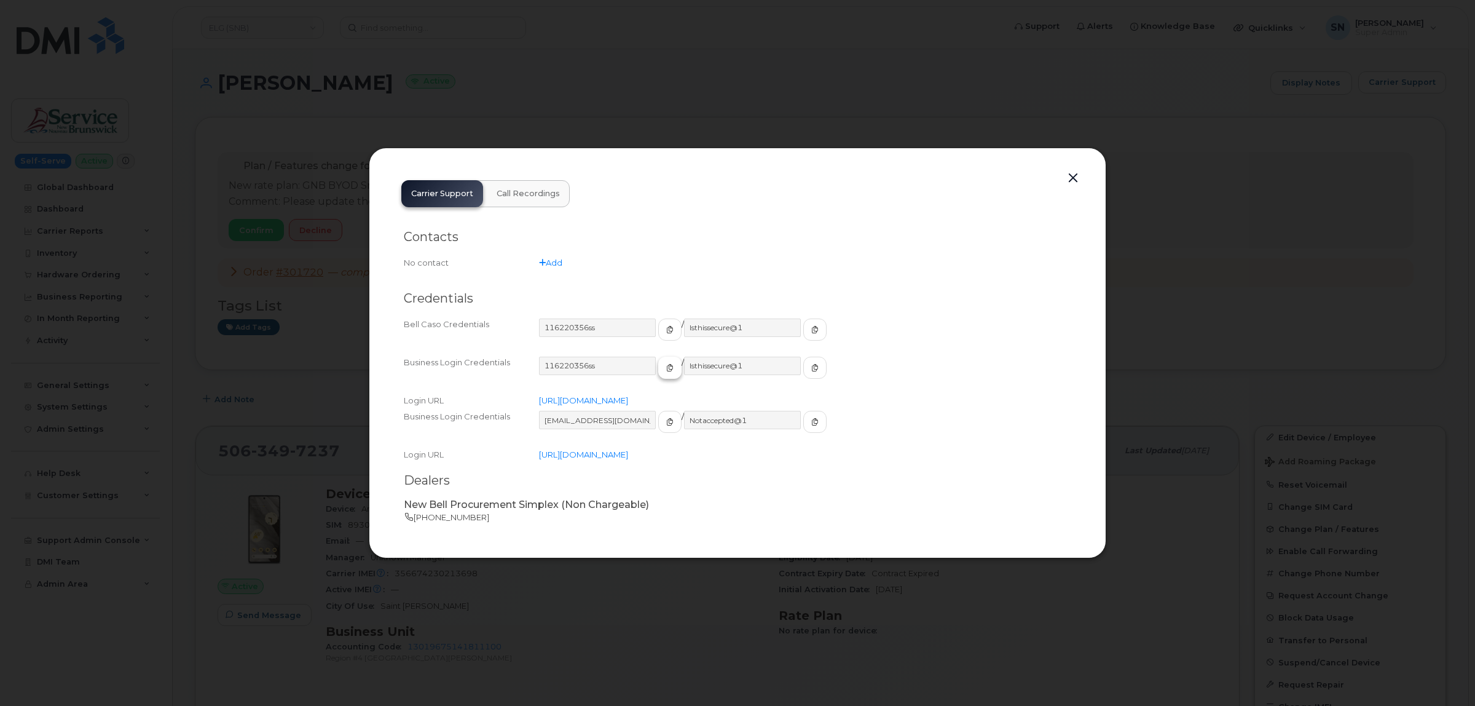
click at [666, 364] on icon "button" at bounding box center [669, 367] width 7 height 7
click at [811, 369] on icon "button" at bounding box center [814, 367] width 7 height 7
click at [1067, 179] on button "button" at bounding box center [1073, 178] width 18 height 17
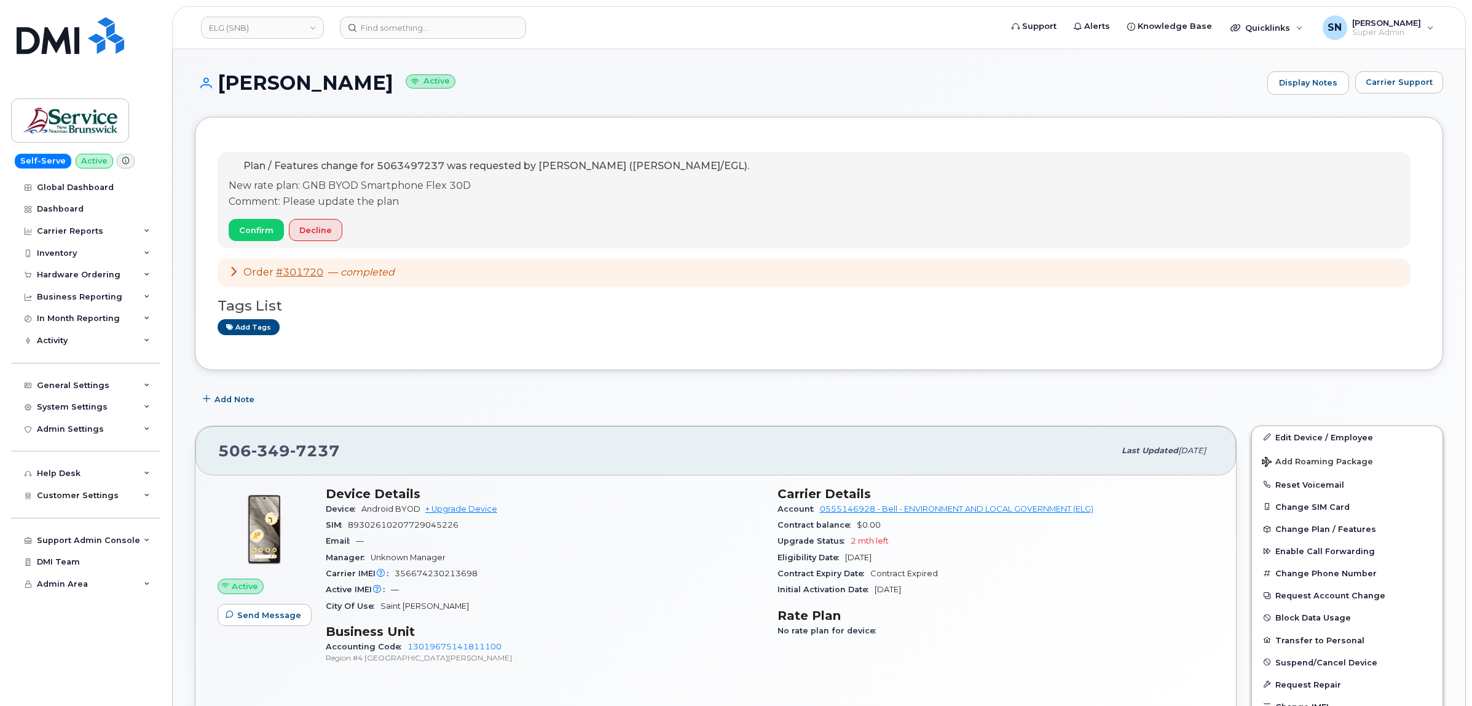
drag, startPoint x: 219, startPoint y: 451, endPoint x: 337, endPoint y: 459, distance: 117.7
click at [337, 459] on span "506 349 7237" at bounding box center [279, 450] width 122 height 18
copy span "506 349 7237"
click at [1405, 77] on span "Carrier Support" at bounding box center [1399, 82] width 67 height 12
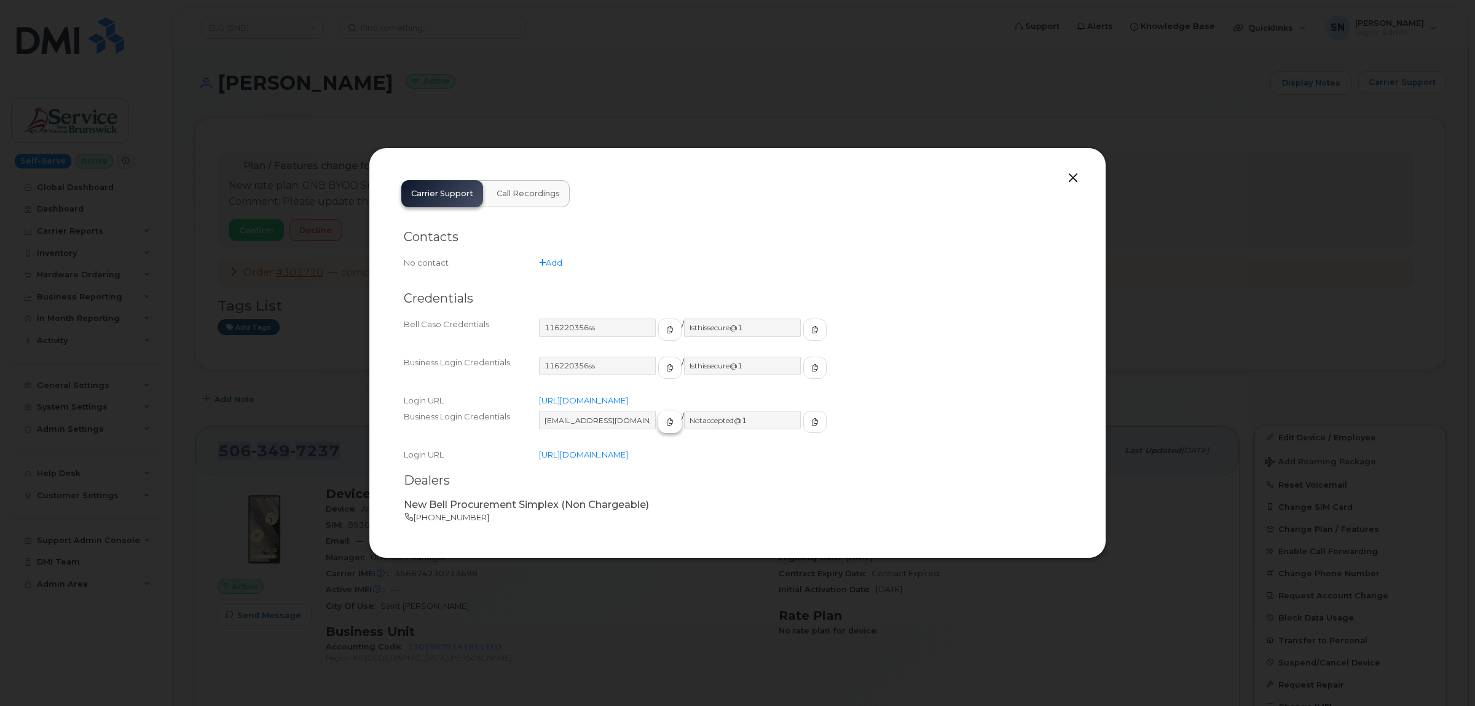
click at [666, 422] on icon "button" at bounding box center [669, 421] width 7 height 7
click at [811, 422] on icon "button" at bounding box center [814, 421] width 7 height 7
drag, startPoint x: 1070, startPoint y: 175, endPoint x: 1056, endPoint y: 182, distance: 15.1
click at [1070, 175] on button "button" at bounding box center [1073, 178] width 18 height 17
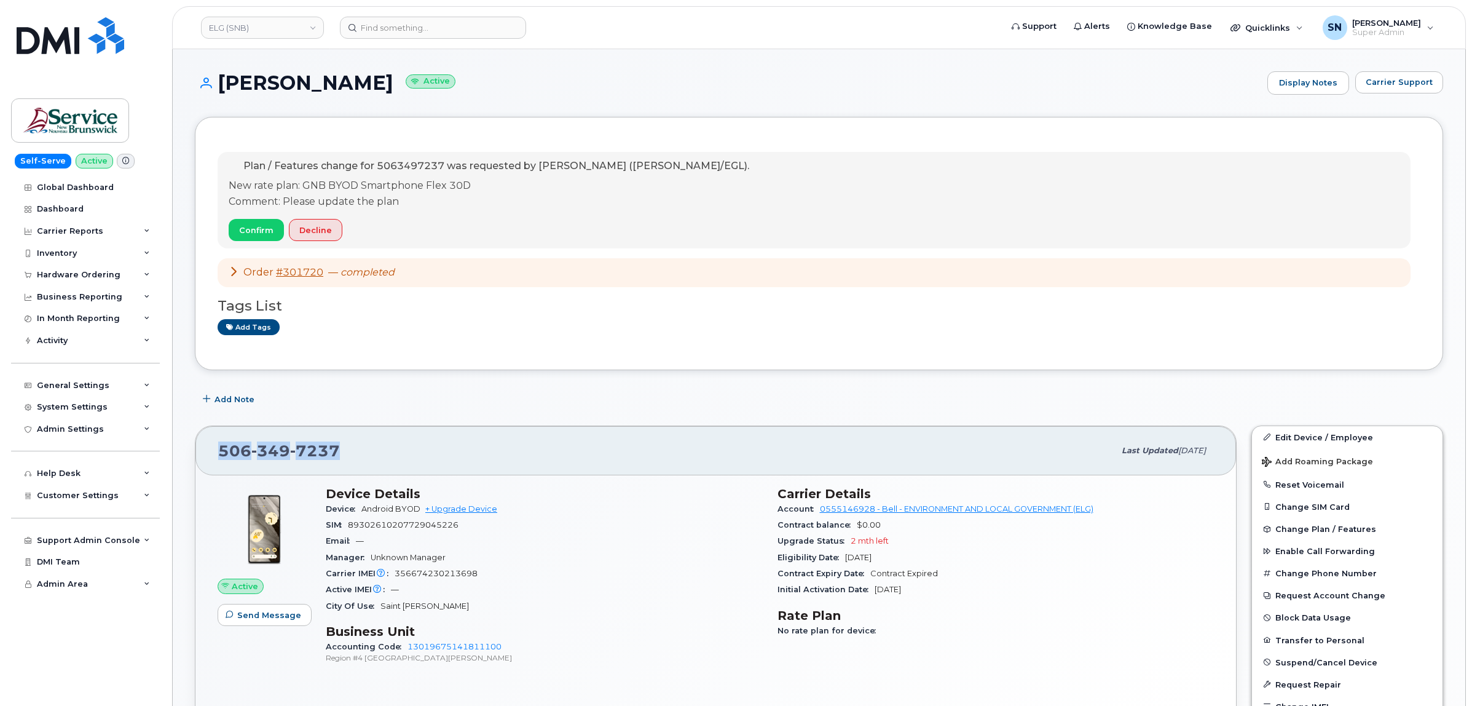
copy span "506 349 7237"
drag, startPoint x: 543, startPoint y: 373, endPoint x: 537, endPoint y: 369, distance: 7.5
click at [498, 388] on div "Add Note" at bounding box center [819, 399] width 1248 height 22
click at [567, 395] on div "Add Note" at bounding box center [819, 399] width 1248 height 22
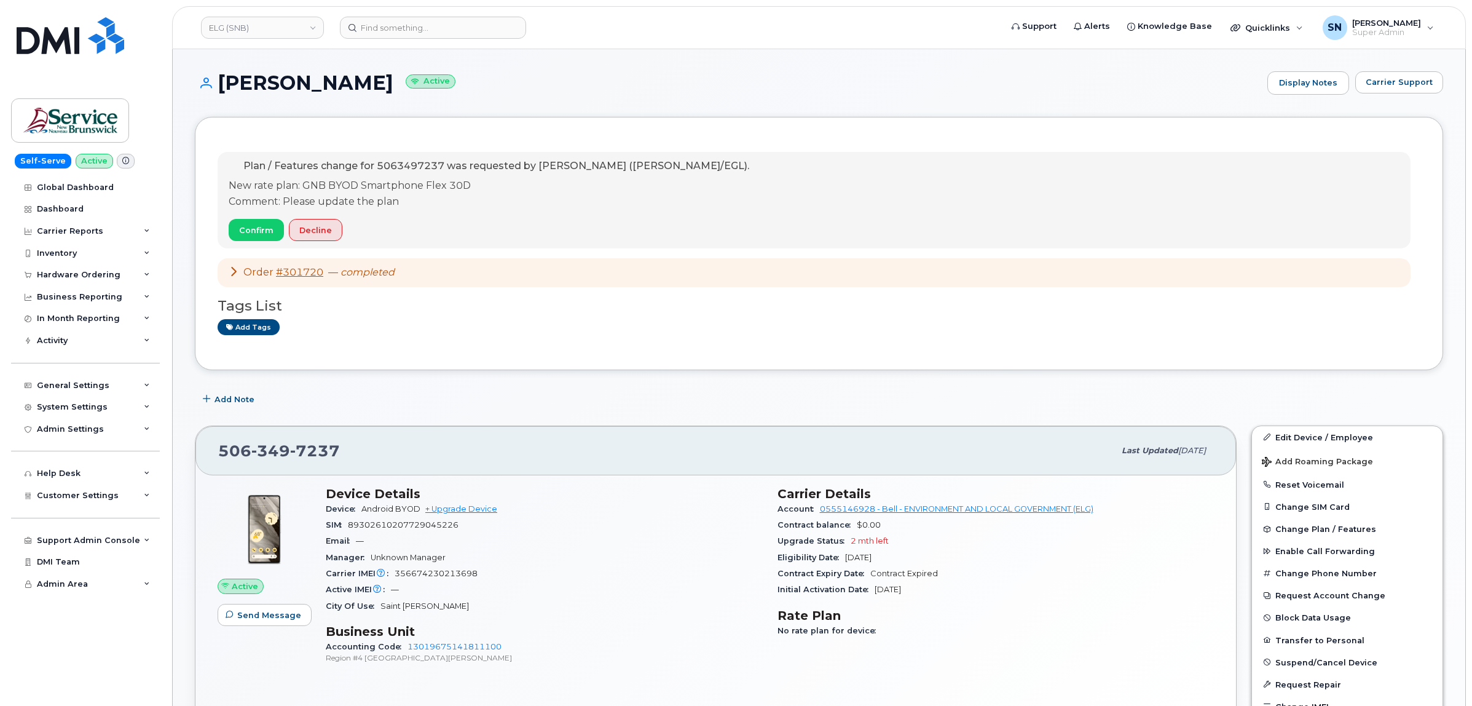
click at [416, 393] on div "Add Note" at bounding box center [819, 399] width 1248 height 22
click at [1366, 89] on button "Carrier Support" at bounding box center [1399, 82] width 88 height 22
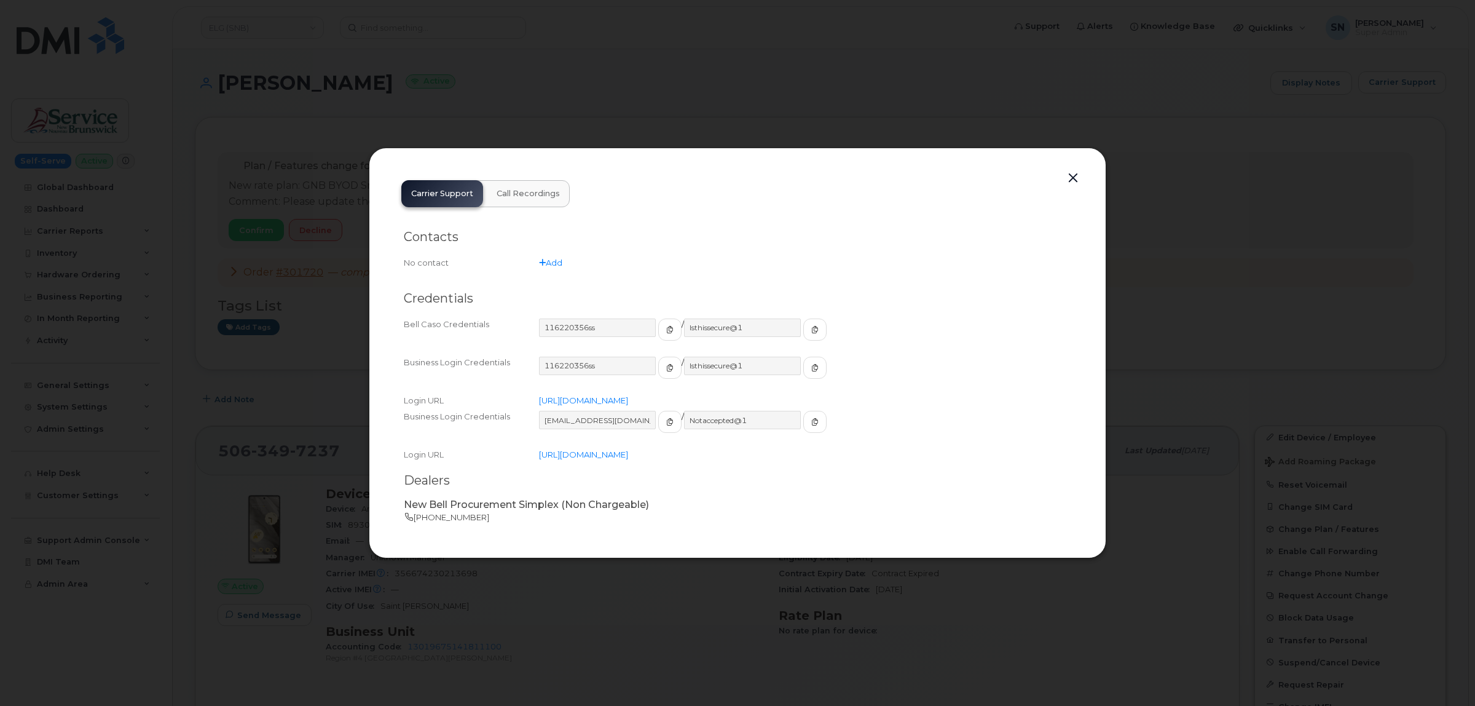
click at [1085, 173] on div "Carrier Support Call Recordings Contacts No contact Add Credentials Bell Caso C…" at bounding box center [738, 353] width 738 height 411
click at [1077, 178] on button "button" at bounding box center [1073, 178] width 18 height 17
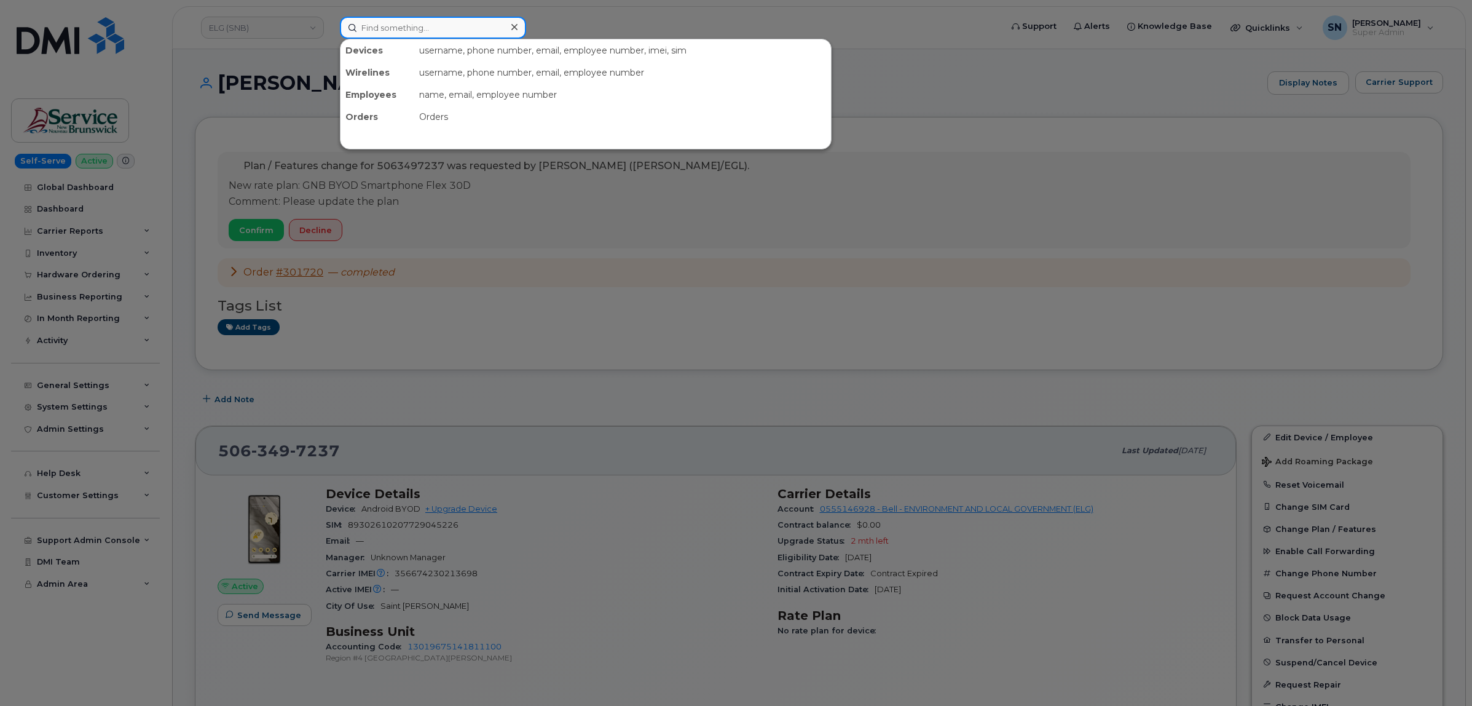
click at [412, 19] on input at bounding box center [433, 28] width 186 height 22
paste input "5873856977"
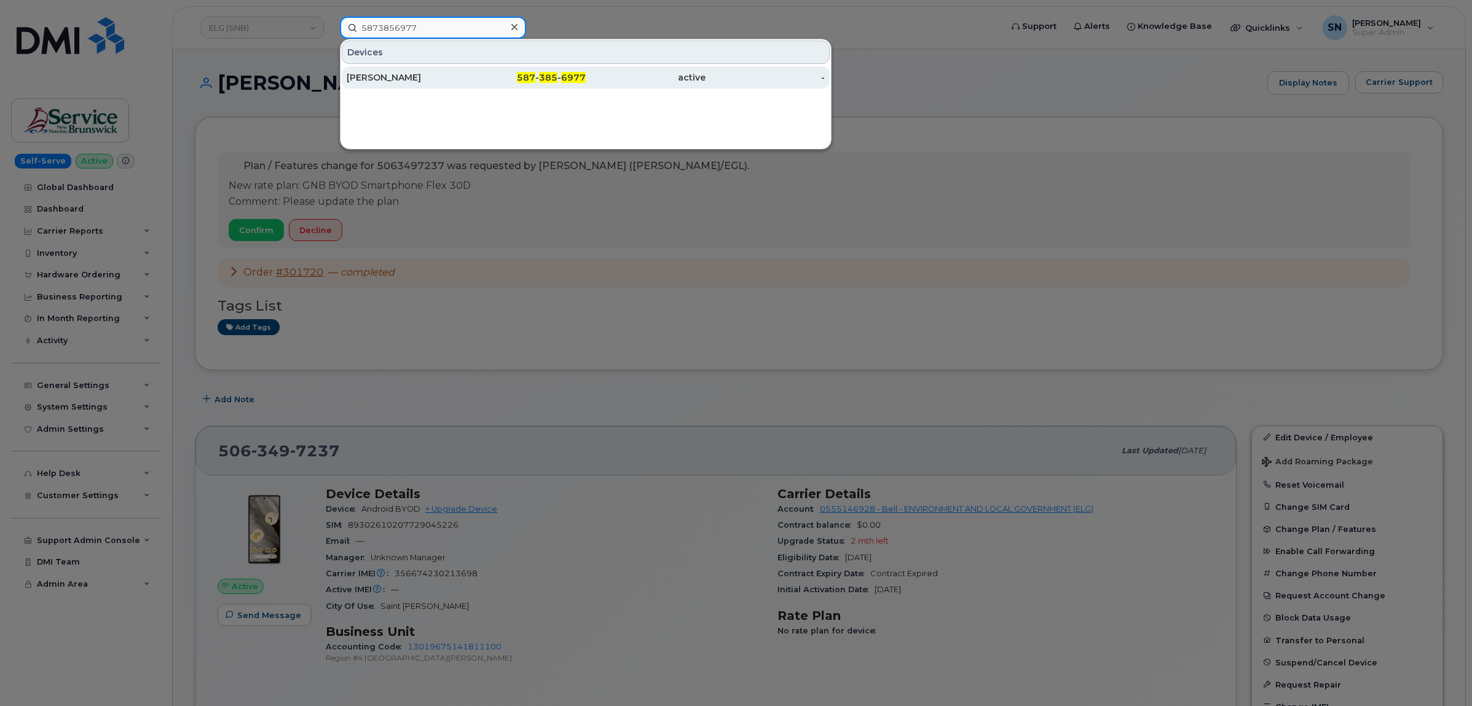
type input "5873856977"
click at [476, 72] on div "587 - 385 - 6977" at bounding box center [527, 77] width 120 height 12
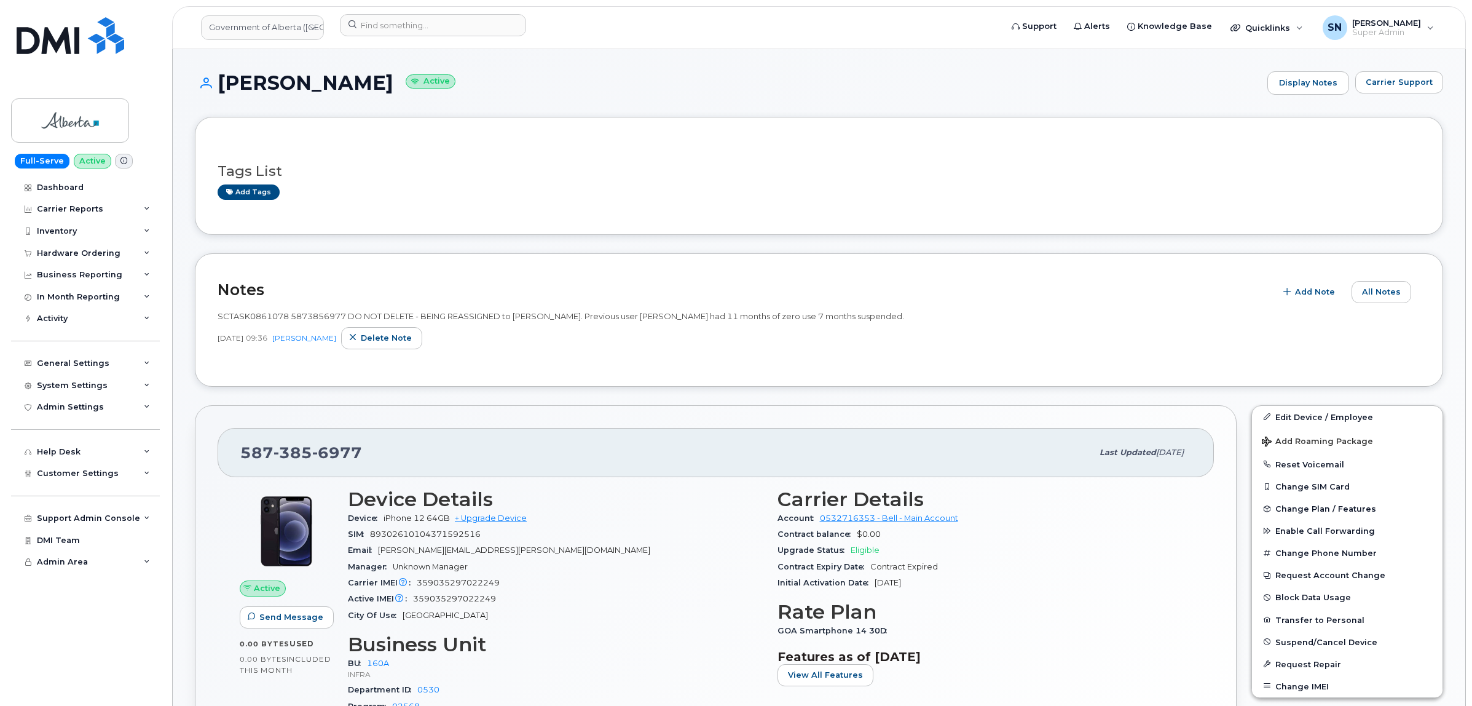
click at [491, 116] on div "Cecilia Barrios Active Display Notes Carrier Support" at bounding box center [819, 93] width 1248 height 45
click at [1408, 90] on button "Carrier Support" at bounding box center [1399, 82] width 88 height 22
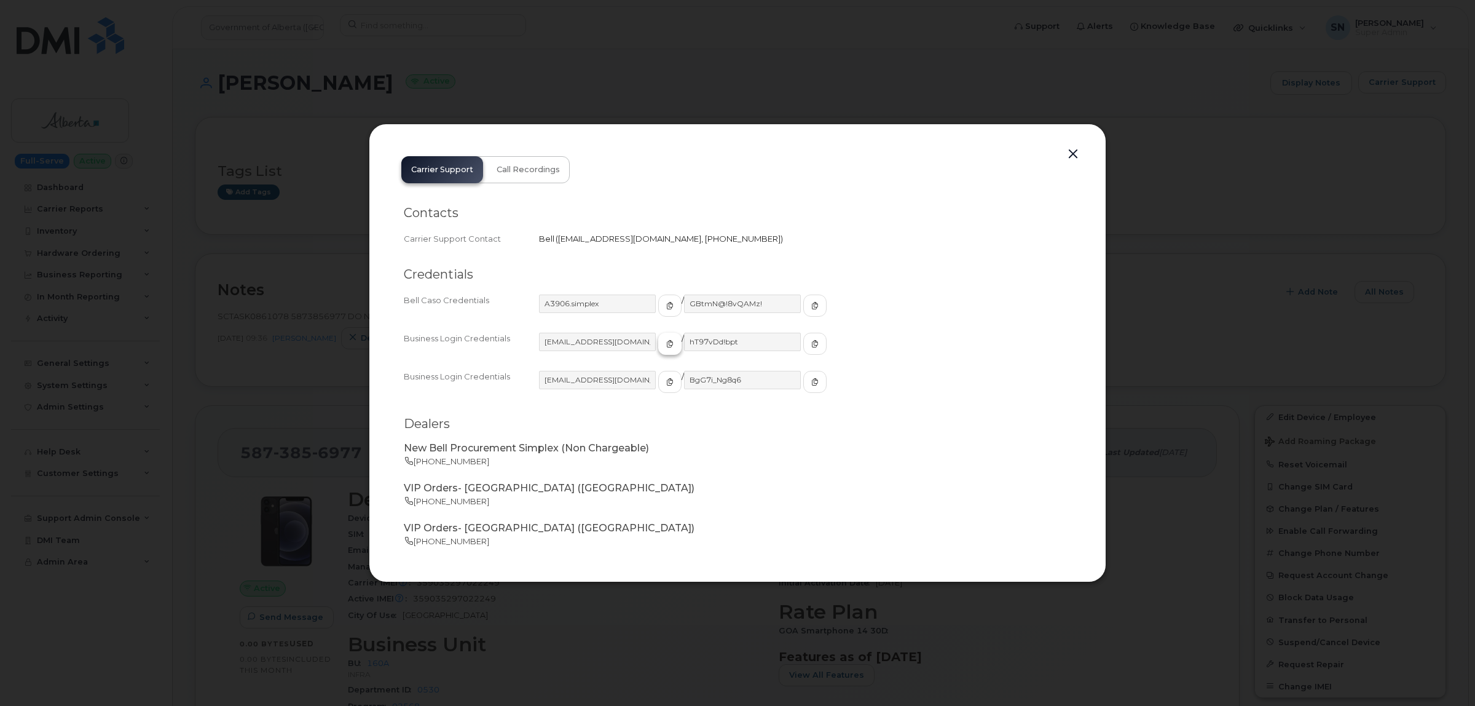
click at [664, 344] on span "button" at bounding box center [669, 343] width 11 height 11
click at [810, 338] on span "button" at bounding box center [815, 343] width 11 height 11
click at [1073, 148] on button "button" at bounding box center [1073, 154] width 18 height 17
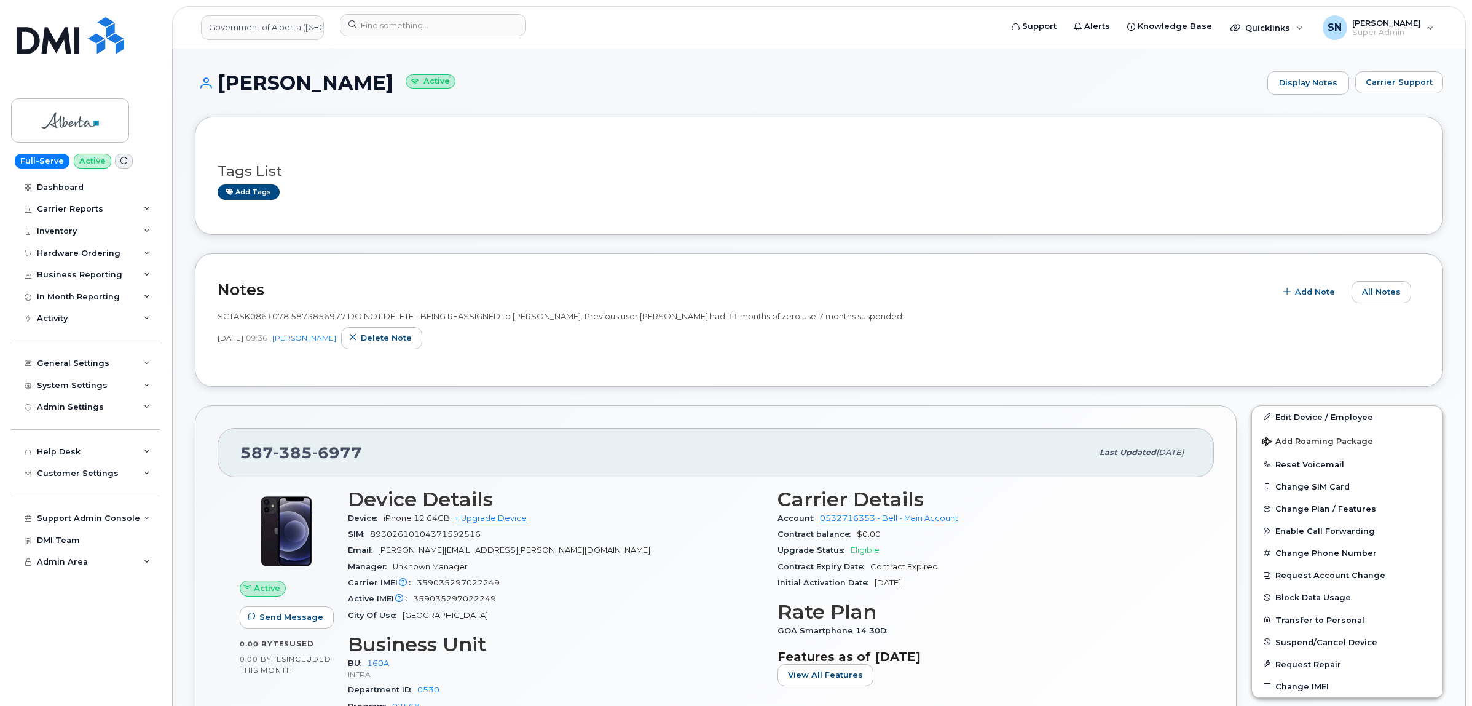
click at [1082, 216] on div "Tags List Add tags" at bounding box center [819, 176] width 1248 height 118
drag, startPoint x: 240, startPoint y: 455, endPoint x: 367, endPoint y: 455, distance: 126.6
click at [367, 455] on div "587 385 6977" at bounding box center [666, 452] width 852 height 26
copy span "587 385 6977"
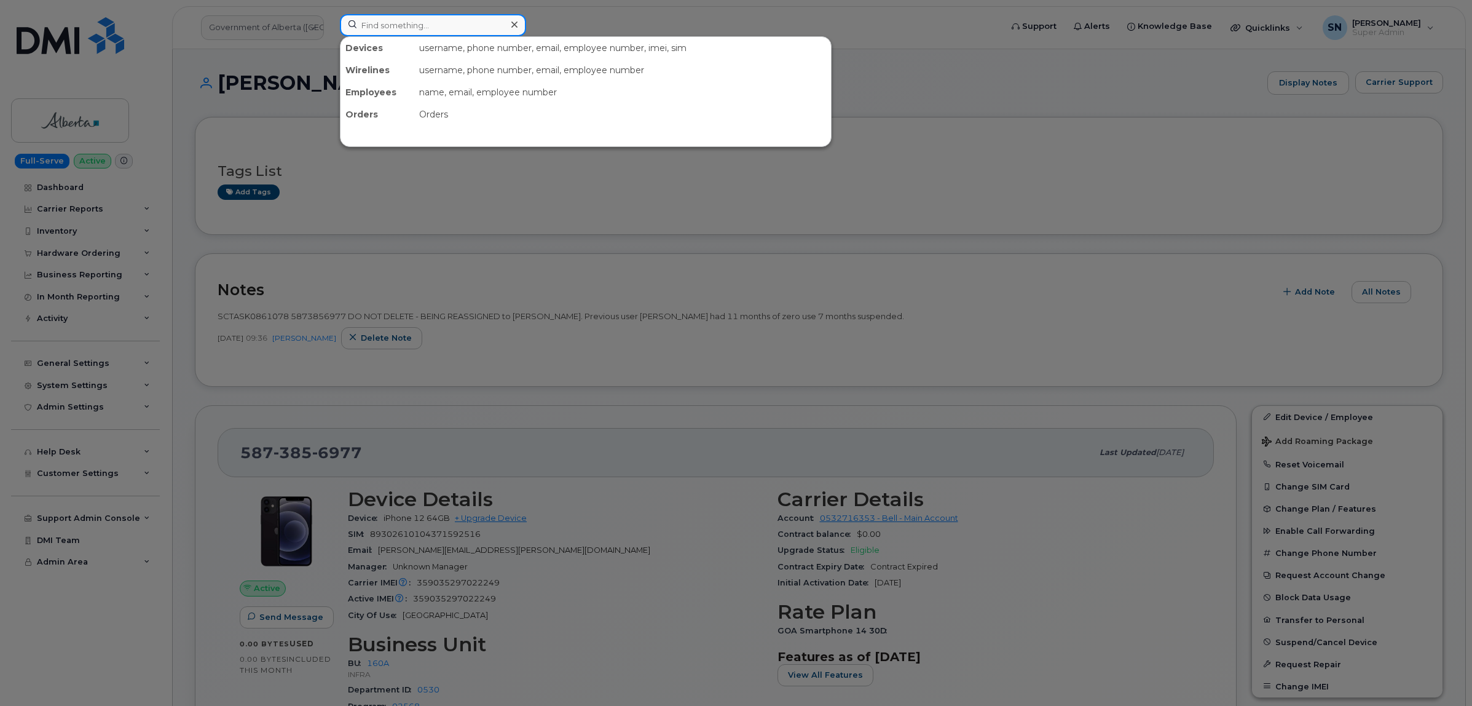
click at [444, 19] on input at bounding box center [433, 25] width 186 height 22
paste input "5873408497"
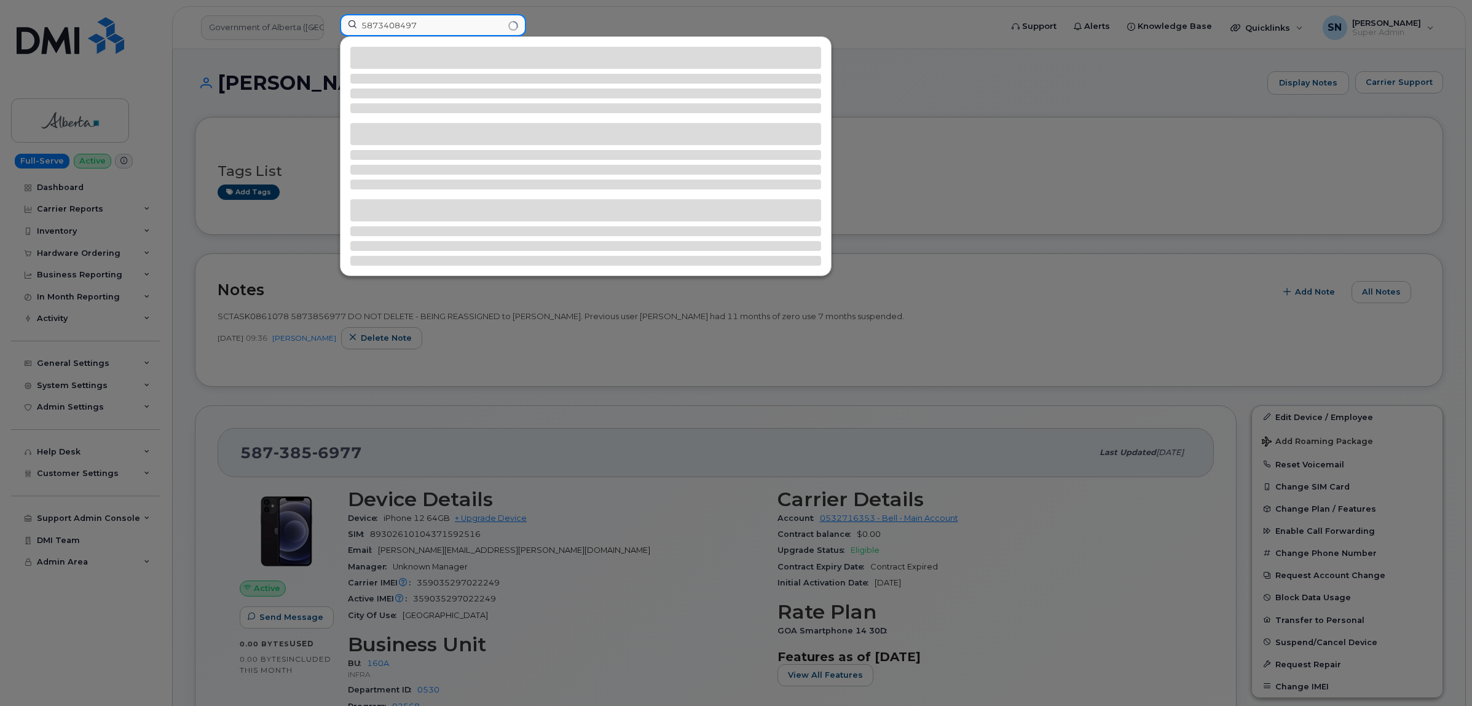
type input "5873408497"
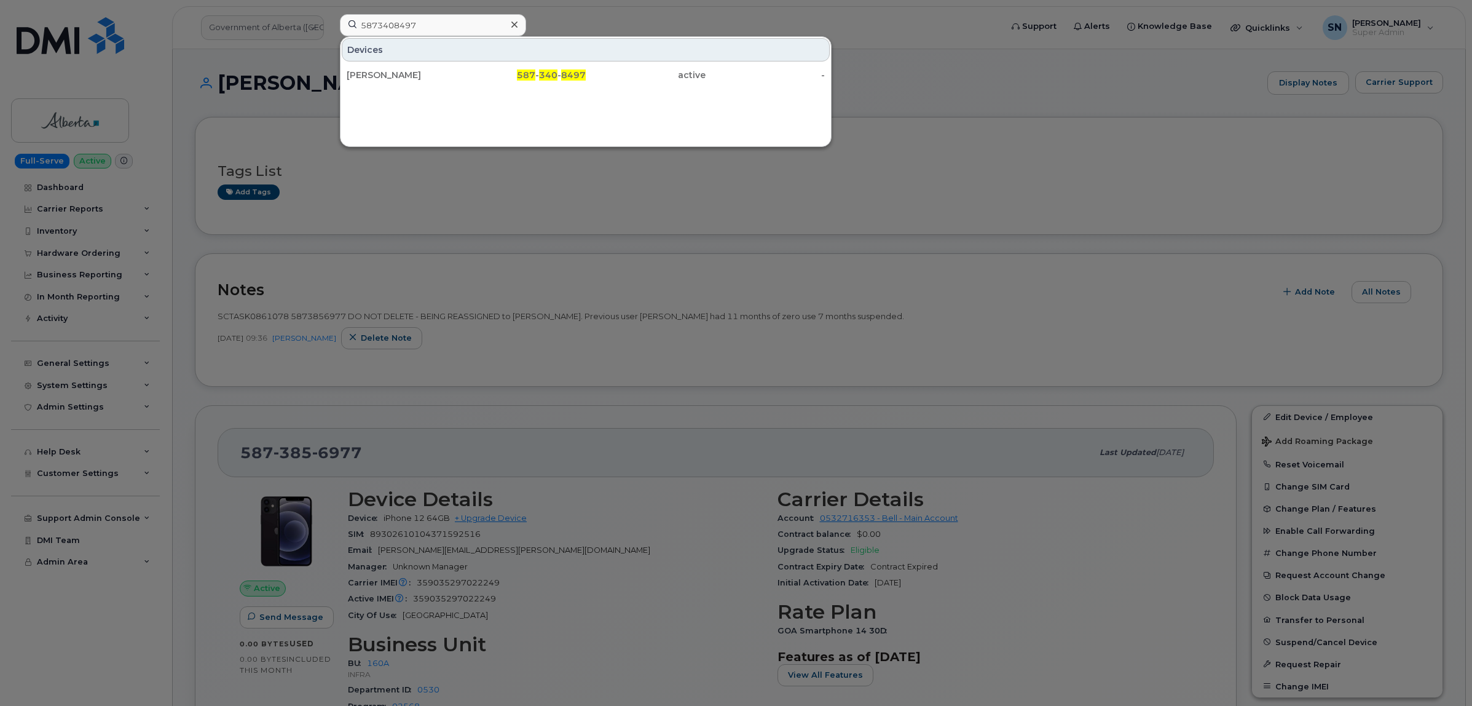
click at [464, 71] on div "Michelle Craplewe" at bounding box center [407, 75] width 120 height 12
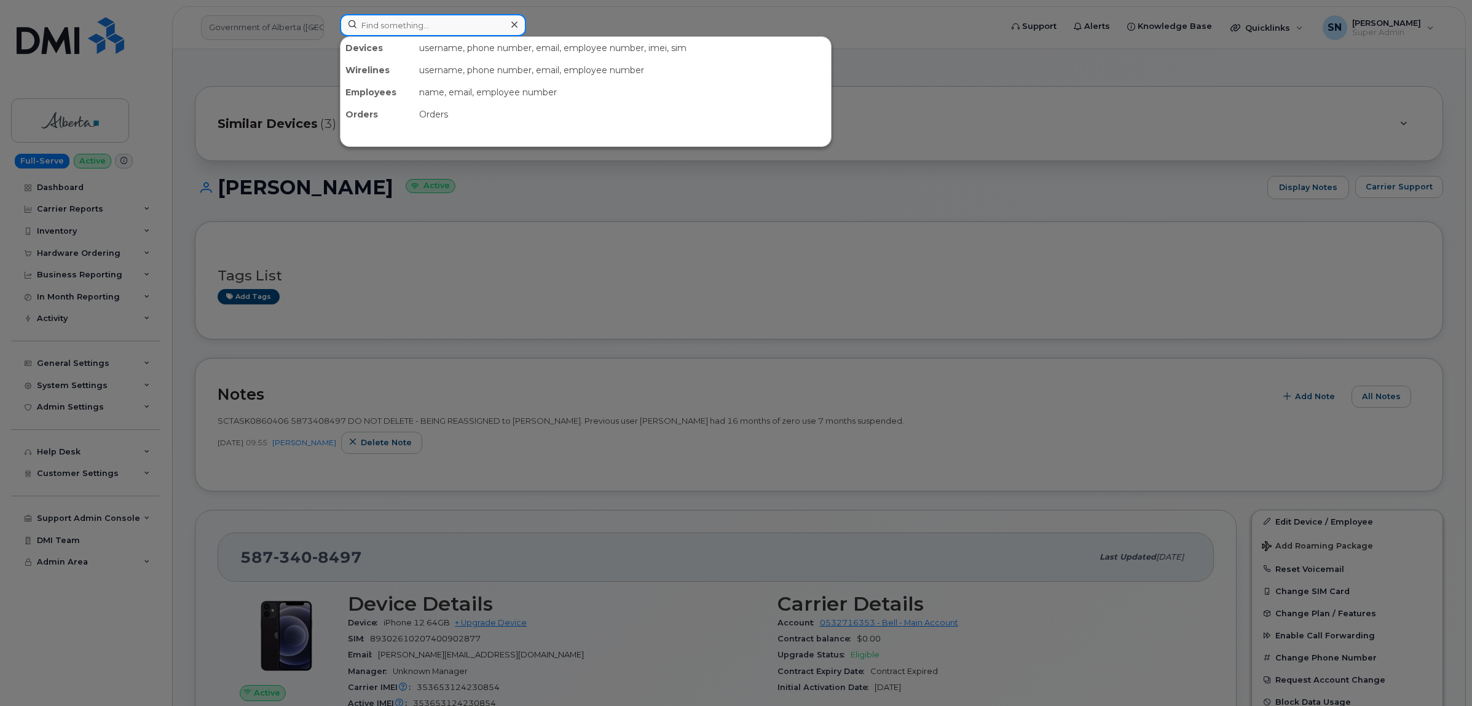
click at [489, 20] on input at bounding box center [433, 25] width 186 height 22
paste input "5063496315"
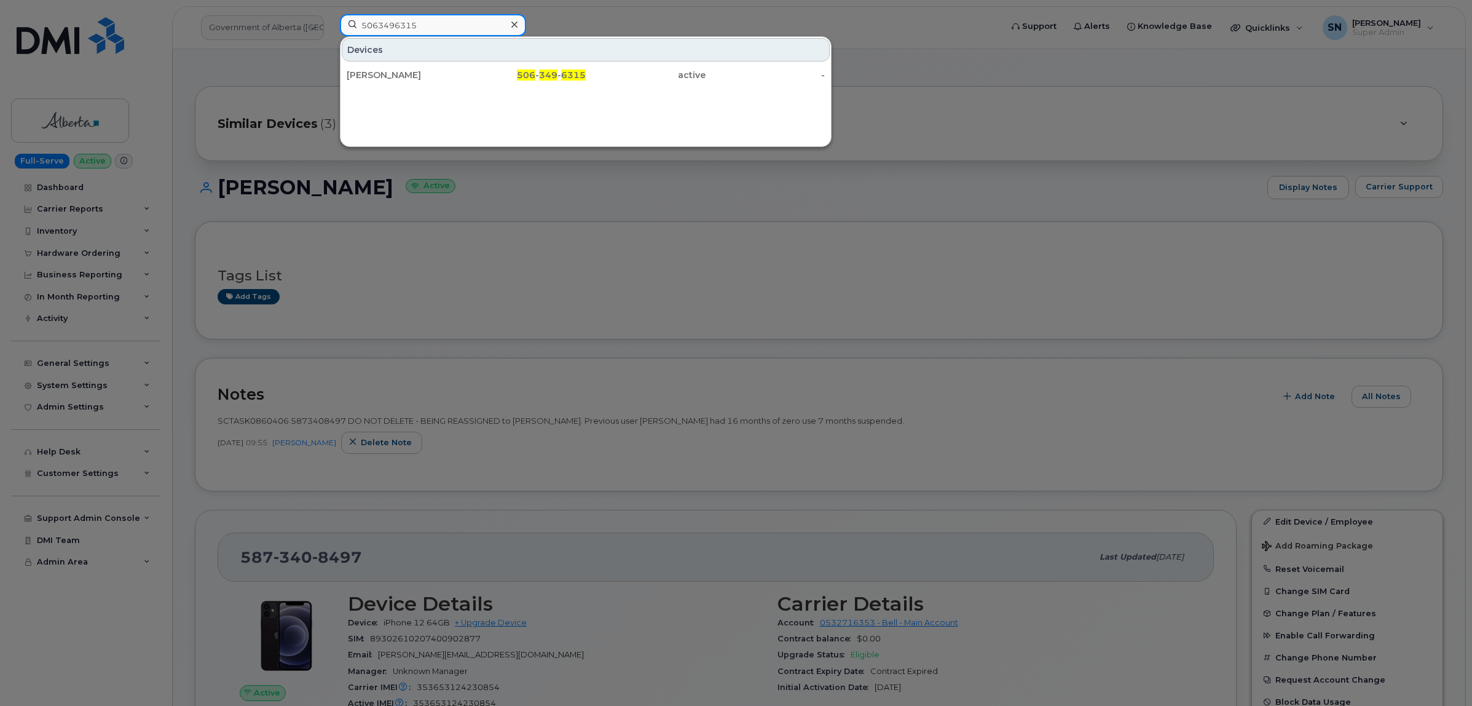
type input "5063496315"
click at [464, 84] on div "[PERSON_NAME]" at bounding box center [407, 75] width 120 height 22
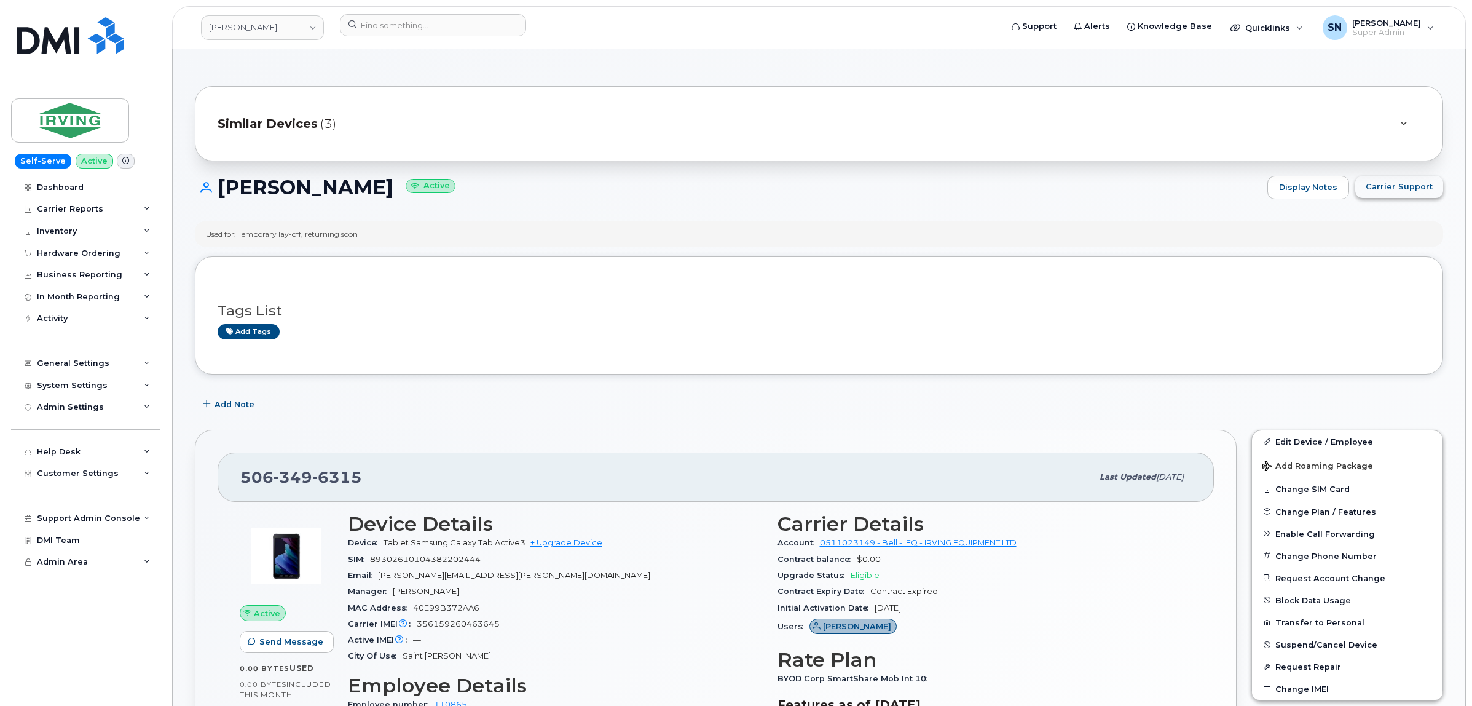
click at [1393, 182] on span "Carrier Support" at bounding box center [1399, 187] width 67 height 12
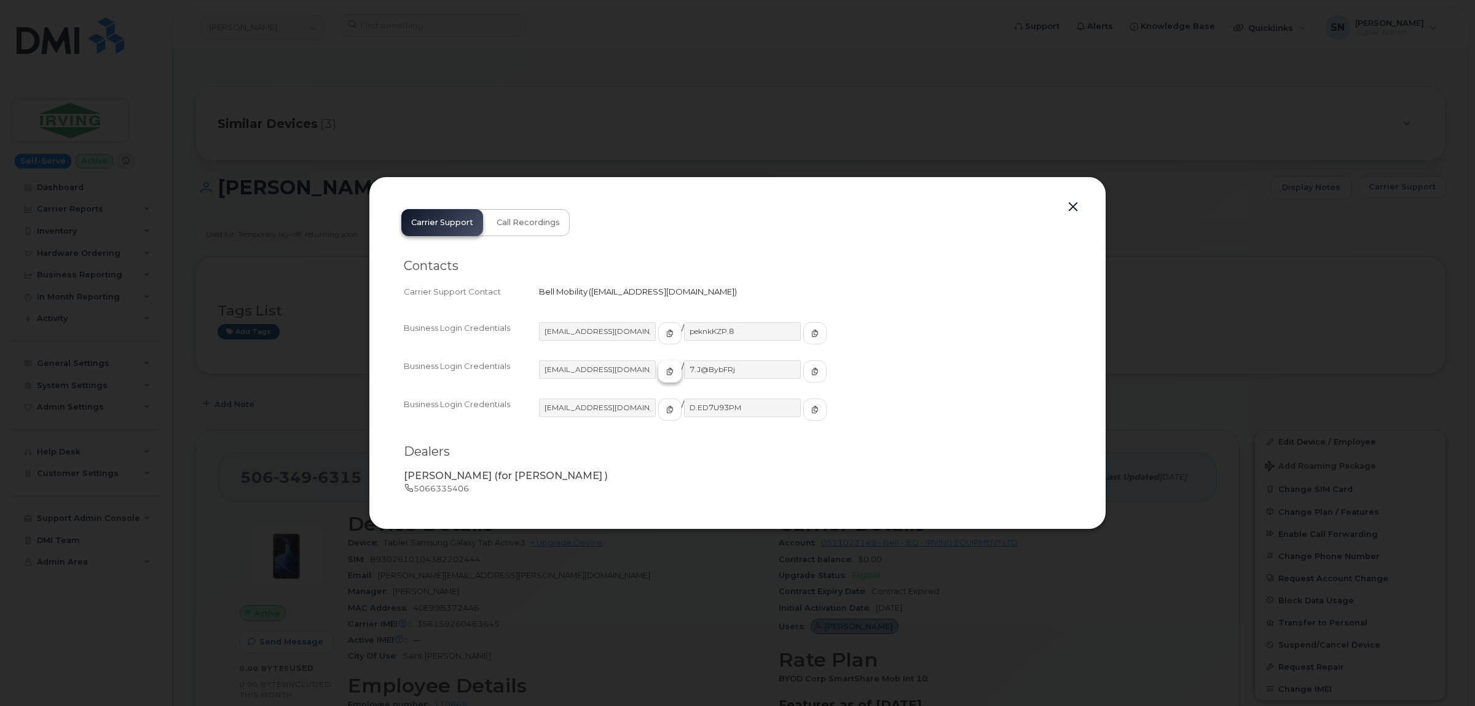
click at [666, 369] on icon "button" at bounding box center [669, 371] width 7 height 7
click at [810, 366] on span "button" at bounding box center [815, 371] width 11 height 11
click at [1074, 209] on button "button" at bounding box center [1073, 207] width 18 height 17
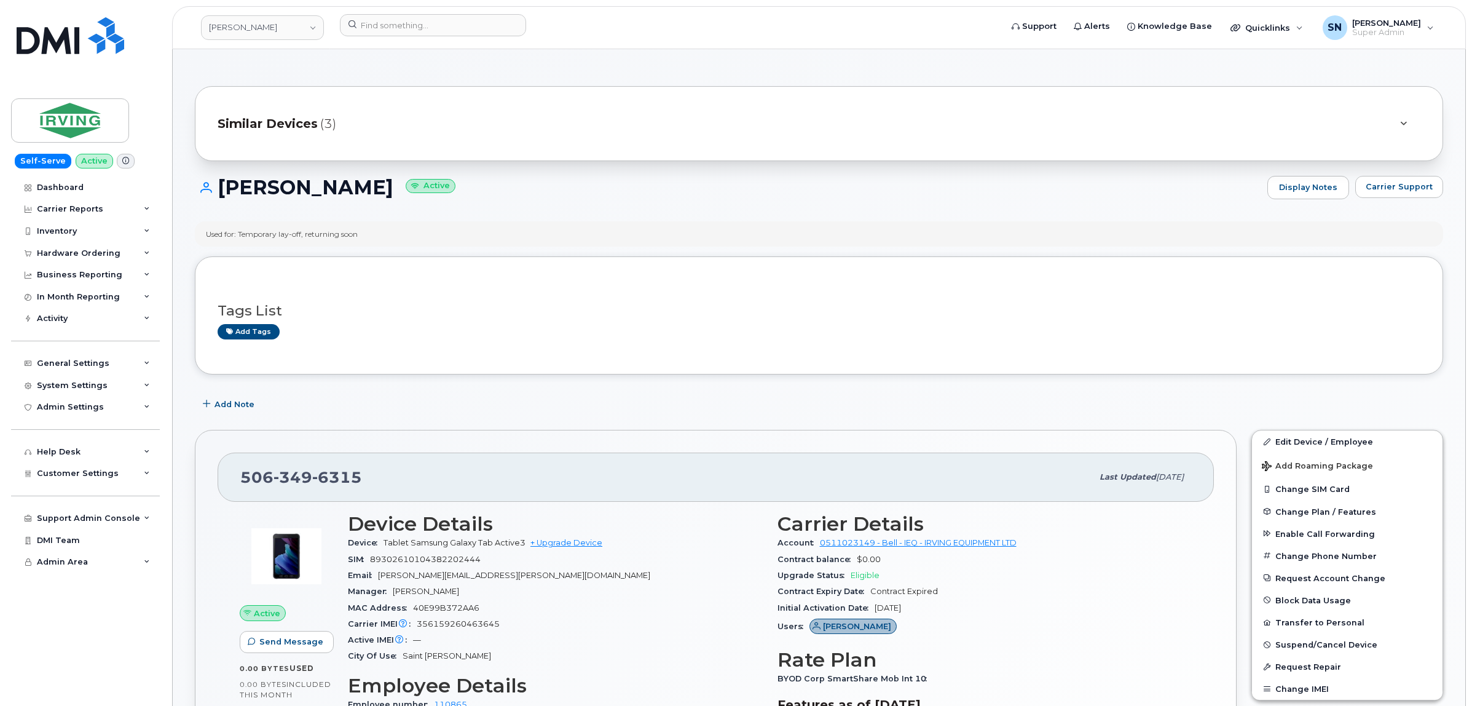
click at [1073, 211] on div "[PERSON_NAME] Active Display Notes Carrier Support" at bounding box center [819, 198] width 1248 height 45
drag, startPoint x: 243, startPoint y: 475, endPoint x: 358, endPoint y: 484, distance: 115.3
click at [358, 484] on span "[PHONE_NUMBER]" at bounding box center [301, 477] width 122 height 18
copy span "[PHONE_NUMBER]"
click at [441, 284] on div "Tags List Add tags" at bounding box center [819, 315] width 1203 height 73
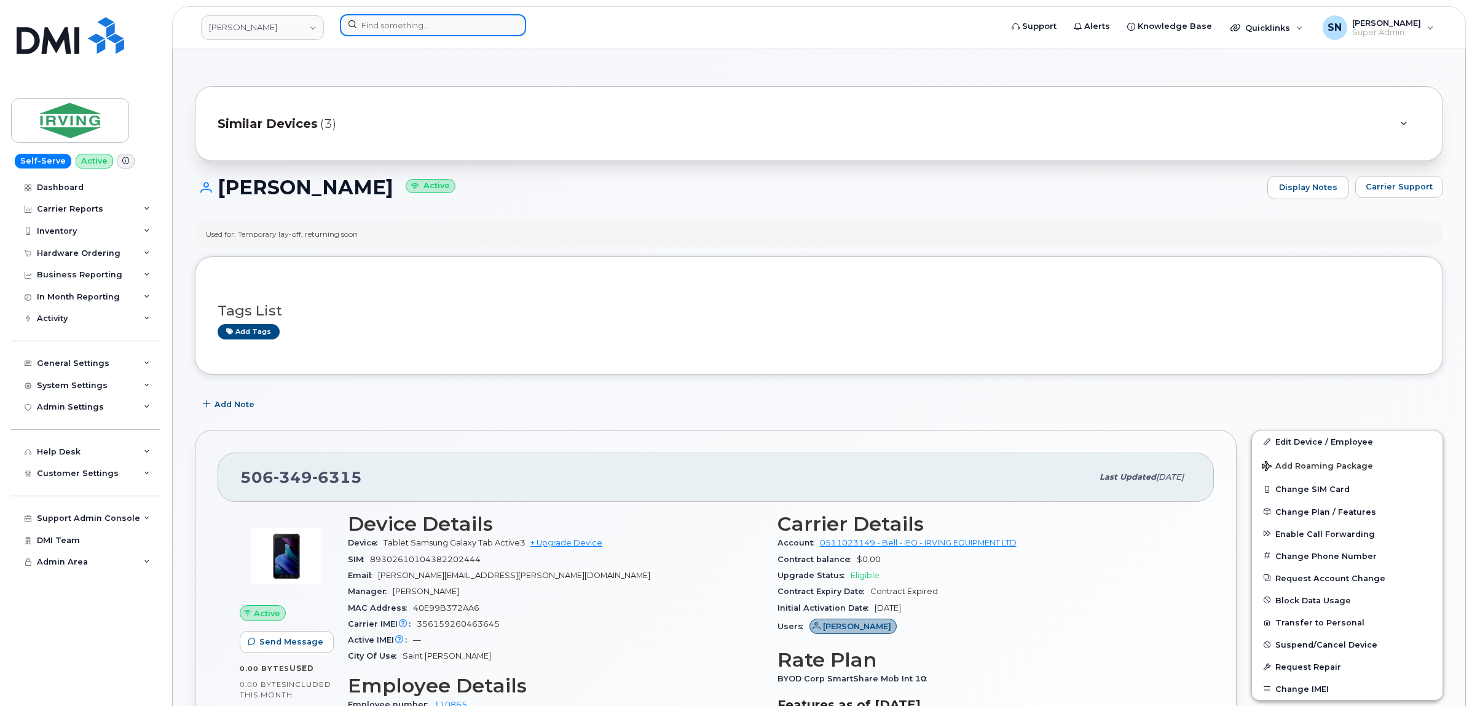
click at [387, 29] on input at bounding box center [433, 25] width 186 height 22
paste input "4165203801"
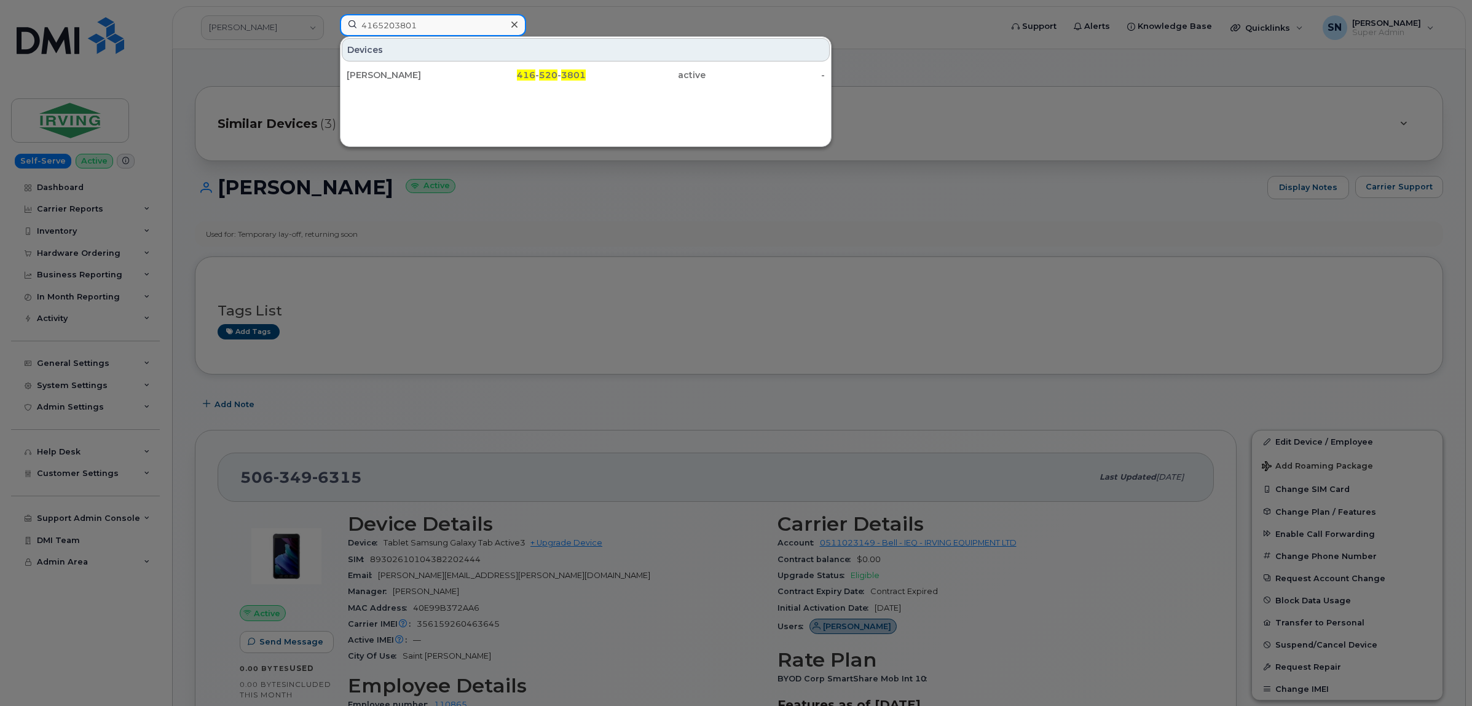
type input "4165203801"
click at [403, 72] on div "[PERSON_NAME]" at bounding box center [407, 75] width 120 height 12
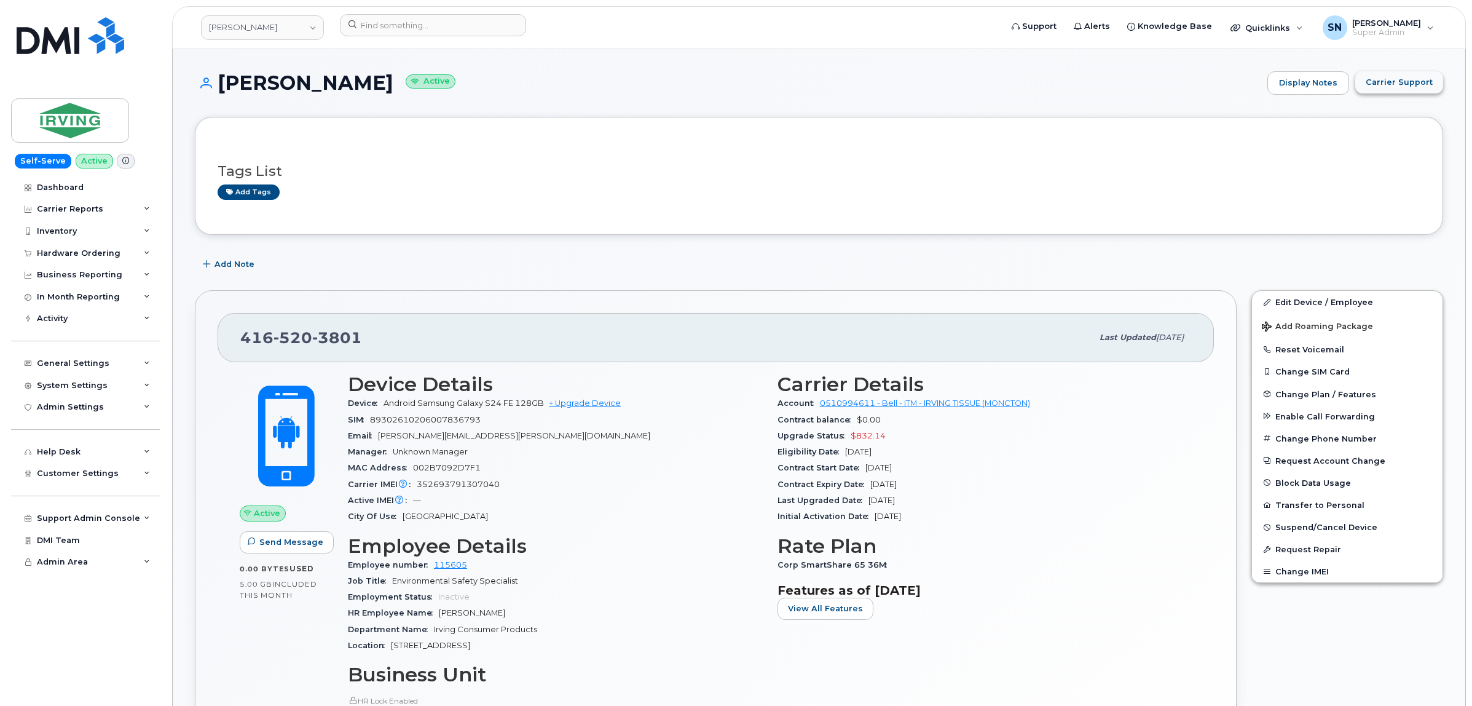
click at [1399, 88] on button "Carrier Support" at bounding box center [1399, 82] width 88 height 22
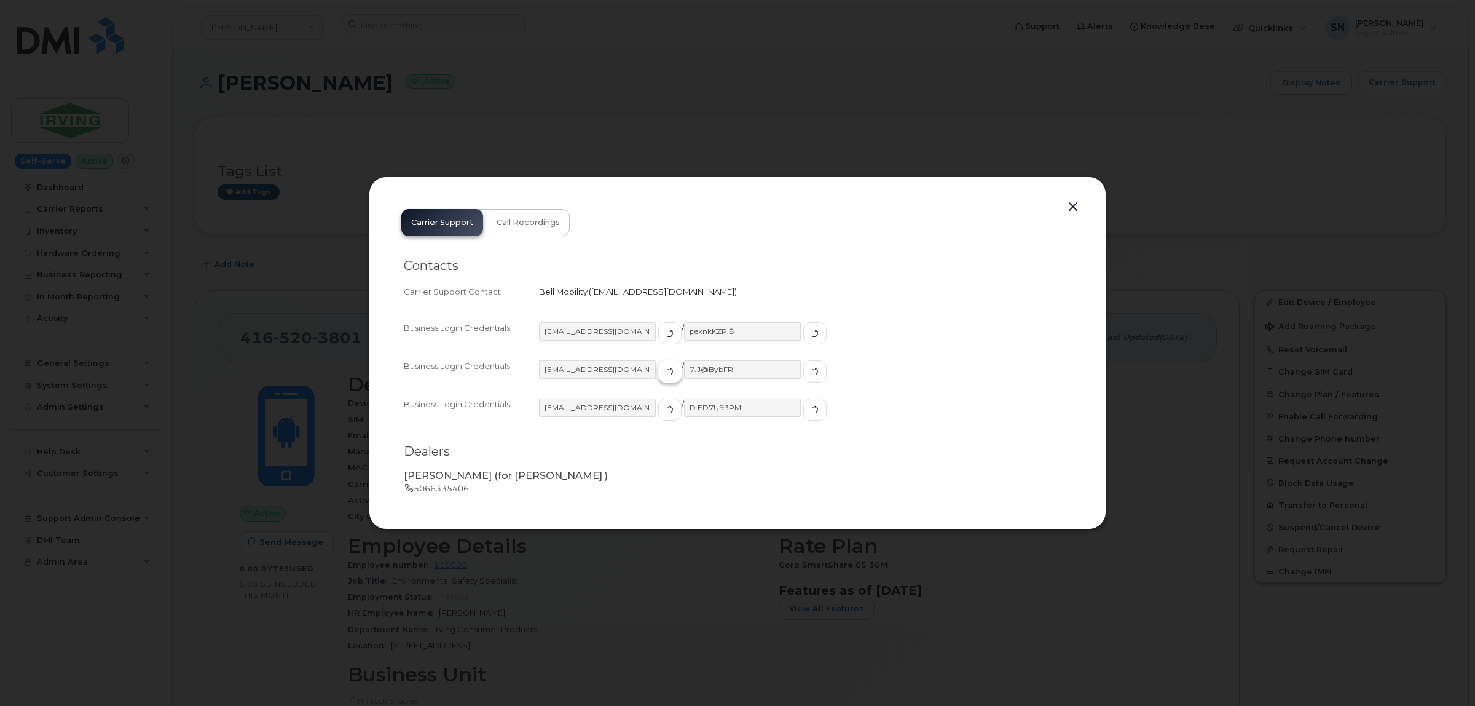
click at [658, 363] on button "button" at bounding box center [669, 371] width 23 height 22
click at [810, 372] on span "button" at bounding box center [815, 371] width 11 height 11
click at [1070, 207] on button "button" at bounding box center [1073, 207] width 18 height 17
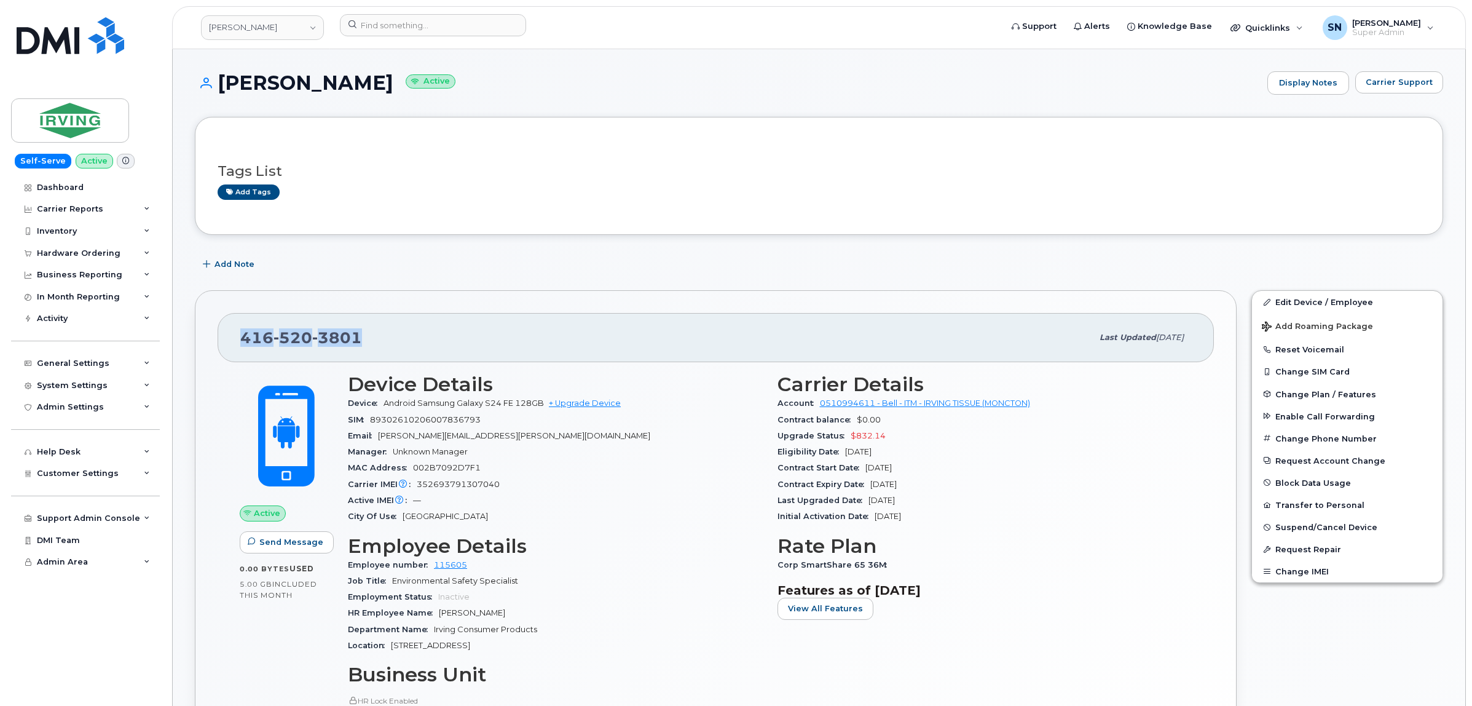
drag, startPoint x: 241, startPoint y: 339, endPoint x: 385, endPoint y: 349, distance: 144.8
click at [385, 349] on div "[PHONE_NUMBER]" at bounding box center [666, 338] width 852 height 26
copy span "[PHONE_NUMBER]"
click at [407, 14] on input at bounding box center [433, 25] width 186 height 22
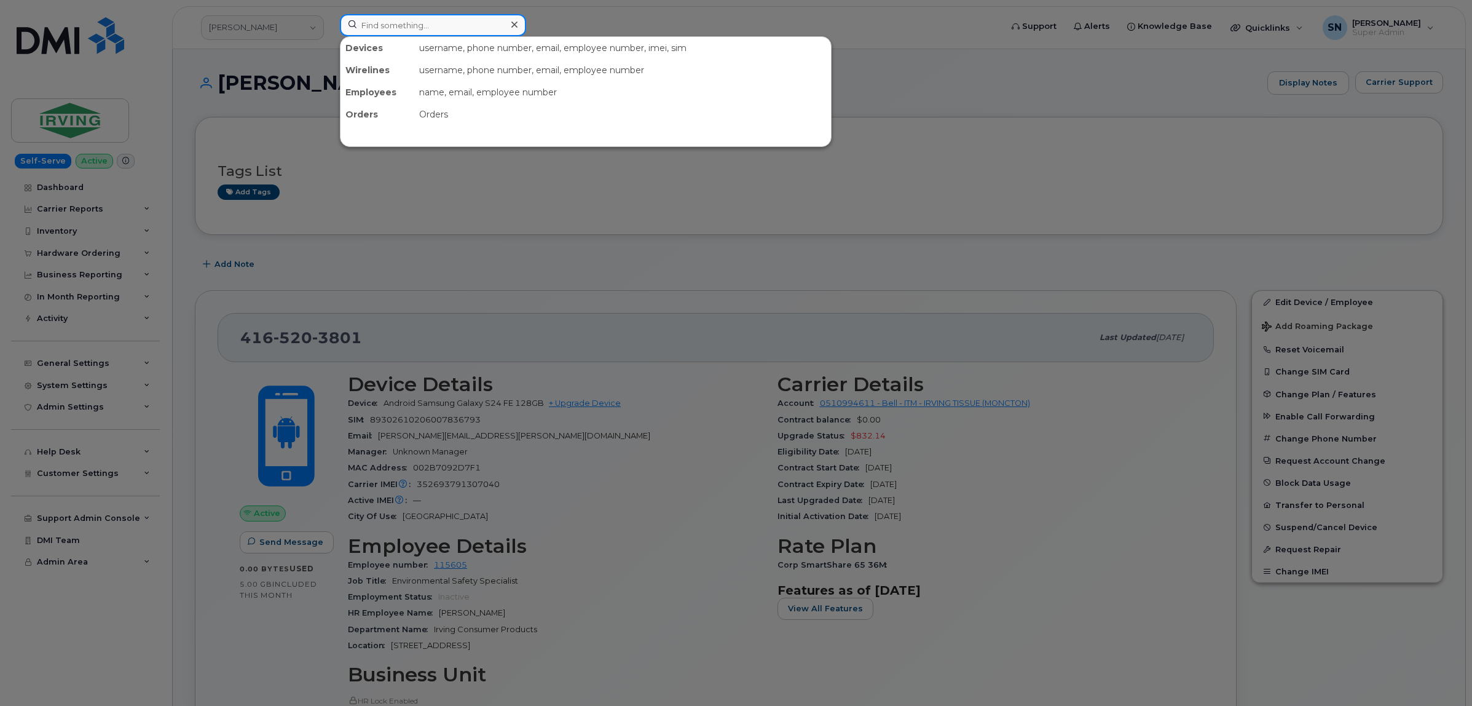
paste input "9023043725"
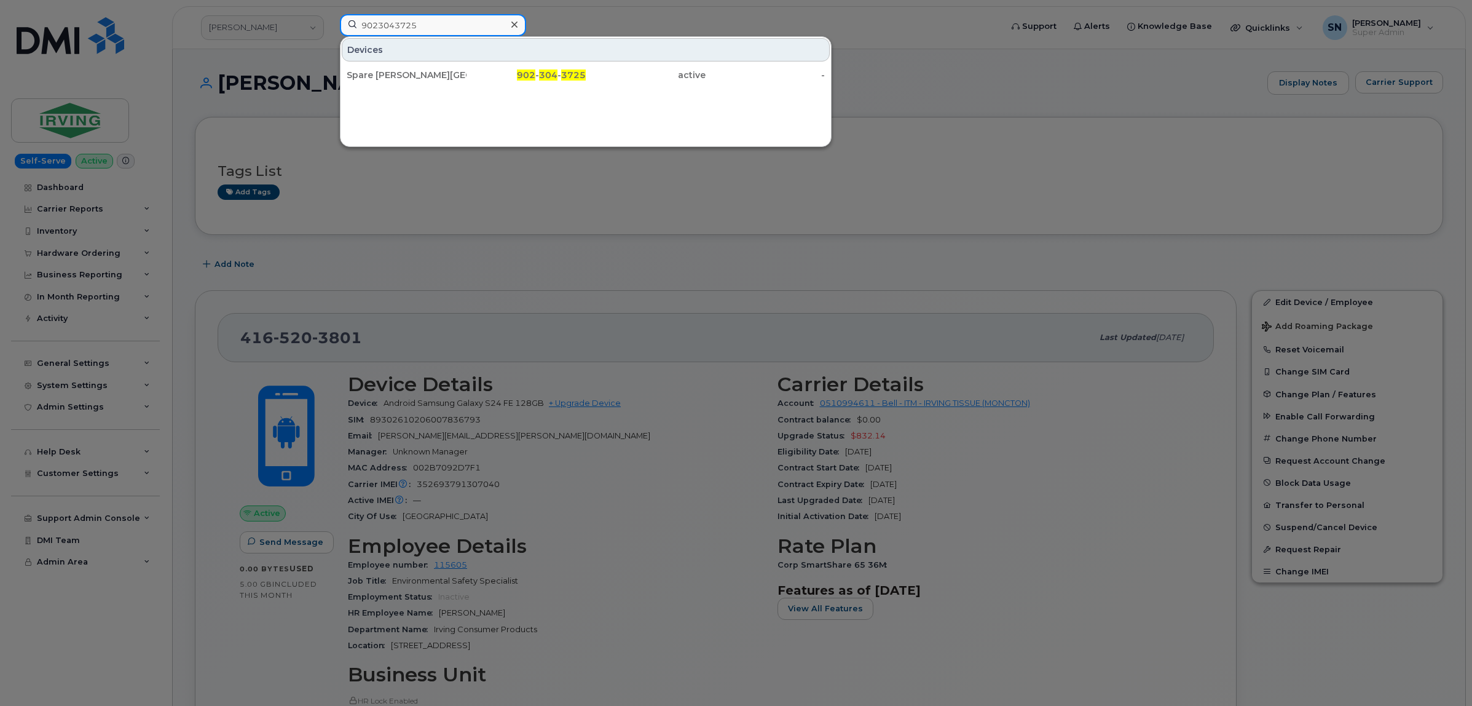
type input "9023043725"
click at [408, 76] on div "Spare [PERSON_NAME][GEOGRAPHIC_DATA]" at bounding box center [407, 75] width 120 height 12
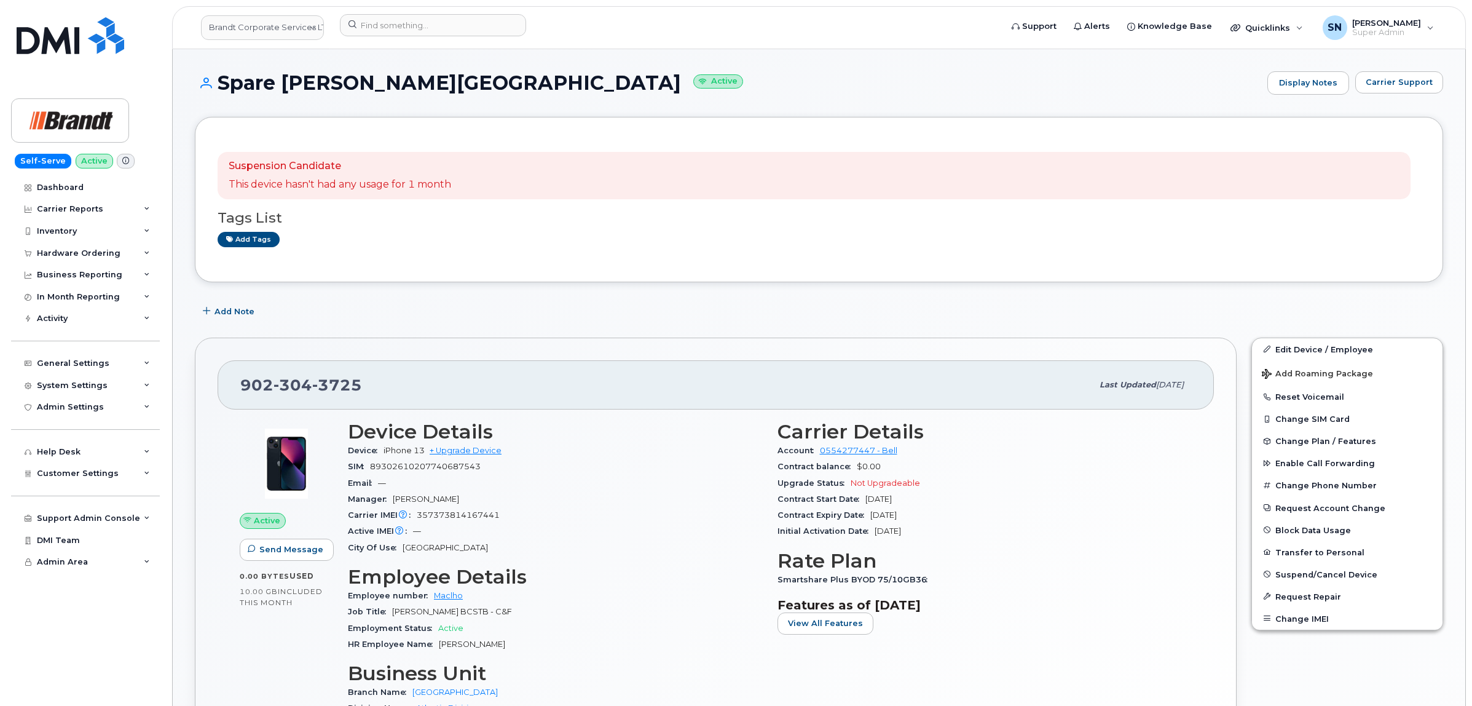
click at [443, 255] on div "Suspension Candidate This device hasn't had any usage for 1 month Tags List Add…" at bounding box center [819, 200] width 1203 height 120
click at [1391, 88] on button "Carrier Support" at bounding box center [1399, 82] width 88 height 22
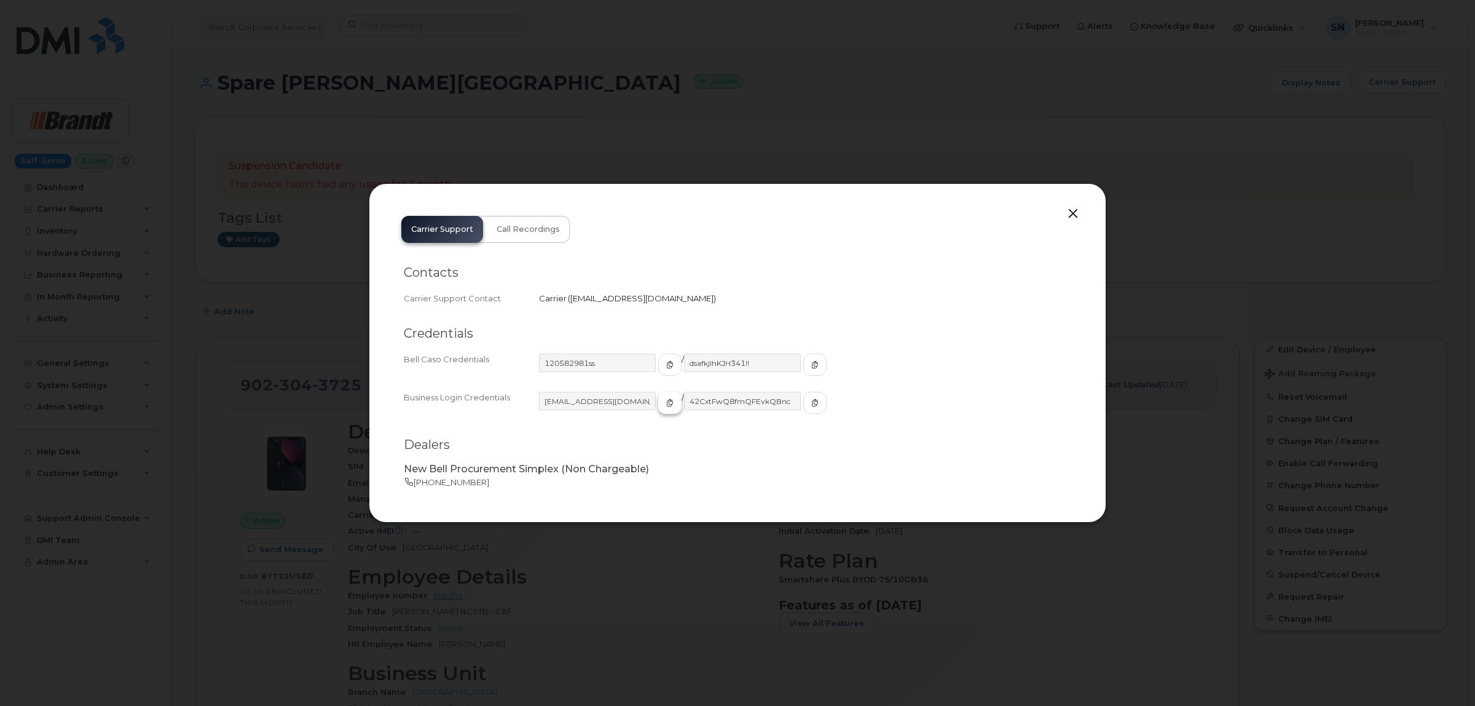
click at [666, 404] on icon "button" at bounding box center [669, 402] width 7 height 7
click at [810, 401] on span "button" at bounding box center [815, 402] width 11 height 11
click at [1076, 210] on button "button" at bounding box center [1073, 213] width 18 height 17
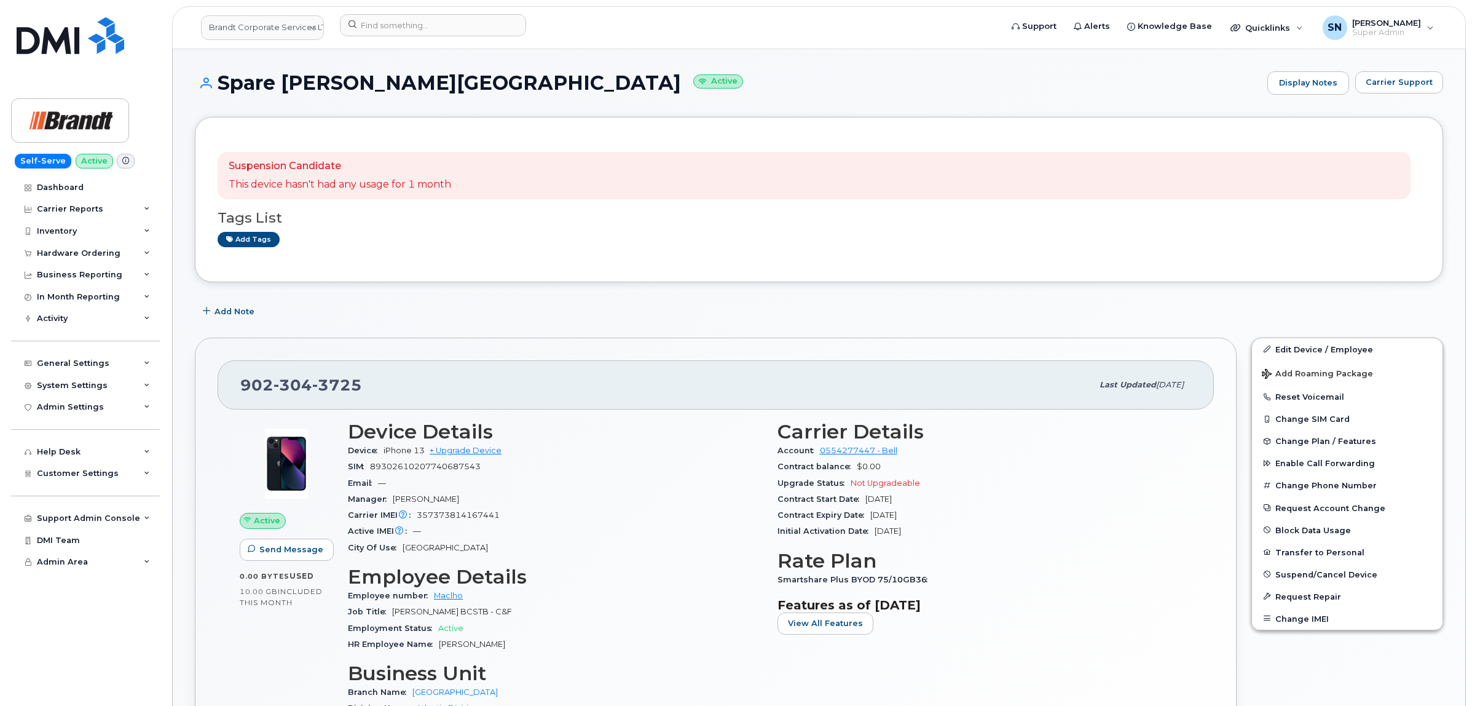
click at [640, 323] on div "Add Note" at bounding box center [819, 312] width 1248 height 22
drag, startPoint x: 243, startPoint y: 383, endPoint x: 387, endPoint y: 387, distance: 144.5
click at [387, 387] on div "[PHONE_NUMBER] Last updated [DATE]" at bounding box center [716, 384] width 996 height 49
copy span "[PHONE_NUMBER]"
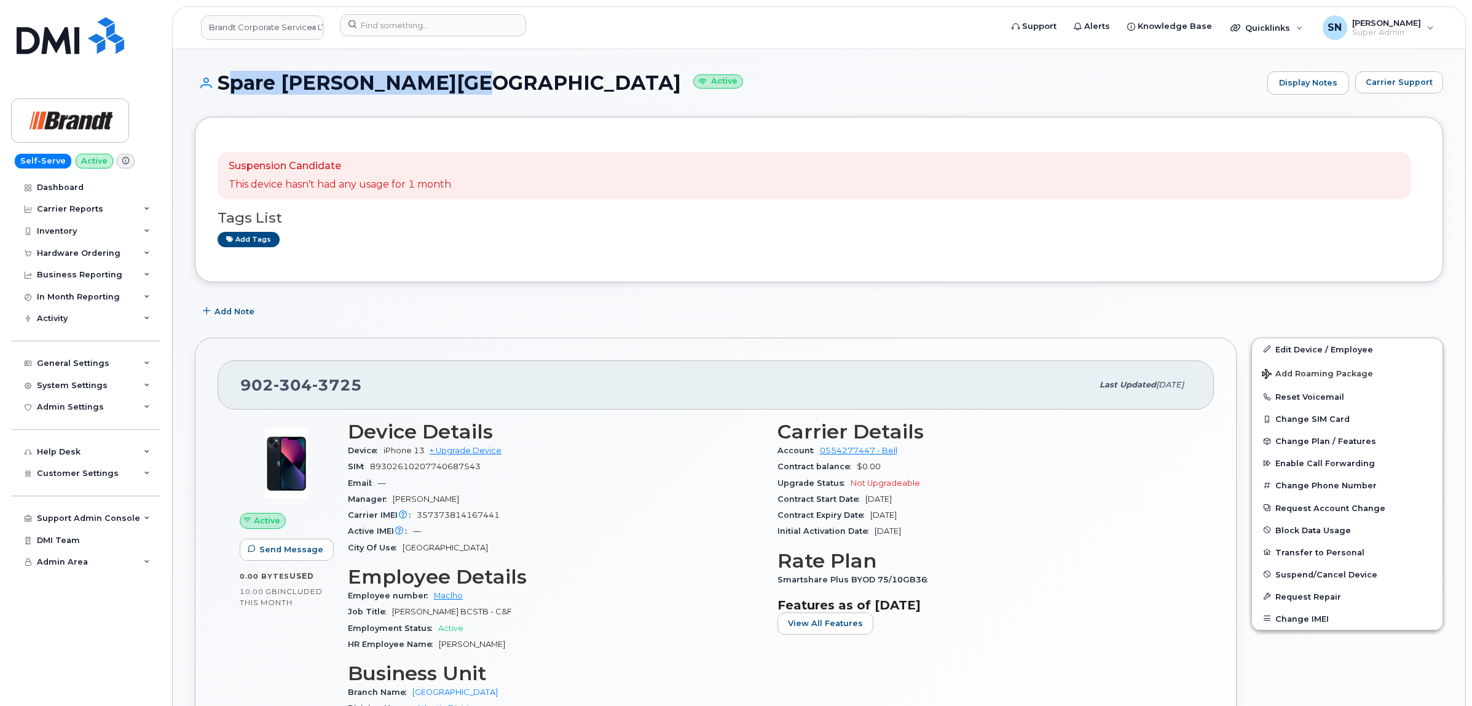
drag, startPoint x: 222, startPoint y: 81, endPoint x: 456, endPoint y: 88, distance: 234.3
click at [456, 88] on h1 "Spare [PERSON_NAME][GEOGRAPHIC_DATA] Active" at bounding box center [728, 83] width 1066 height 22
copy h1 "Spare [PERSON_NAME][GEOGRAPHIC_DATA]"
click at [646, 128] on div "Suspension Candidate This device hasn't had any usage for 1 month Tags List Add…" at bounding box center [819, 199] width 1248 height 165
